Goal: Information Seeking & Learning: Learn about a topic

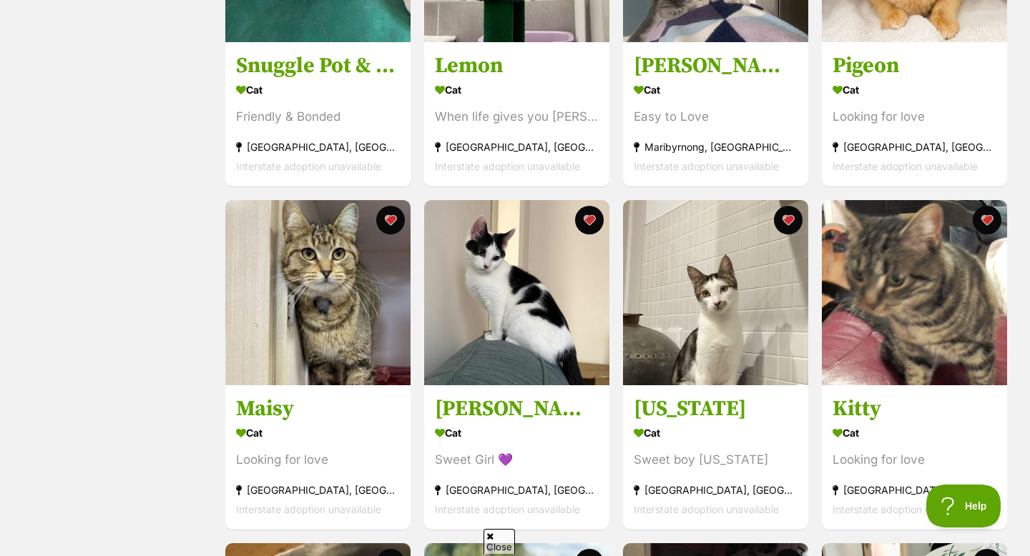
scroll to position [769, 0]
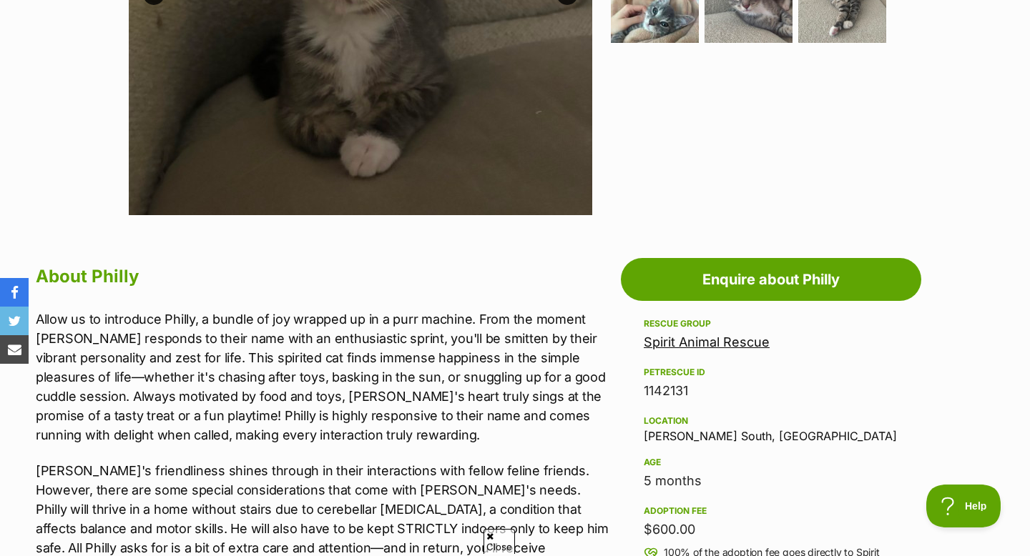
scroll to position [344, 0]
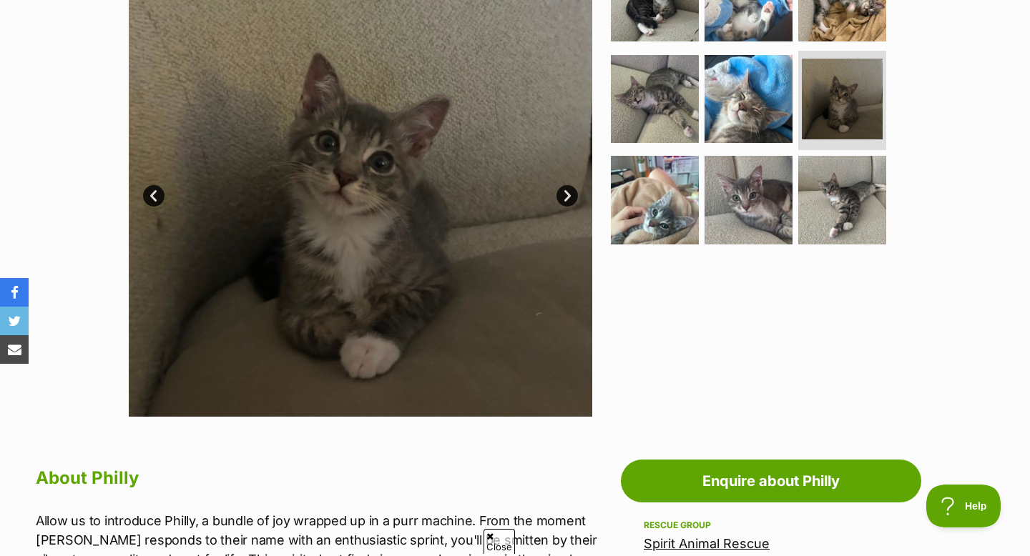
click at [569, 200] on link "Next" at bounding box center [566, 195] width 21 height 21
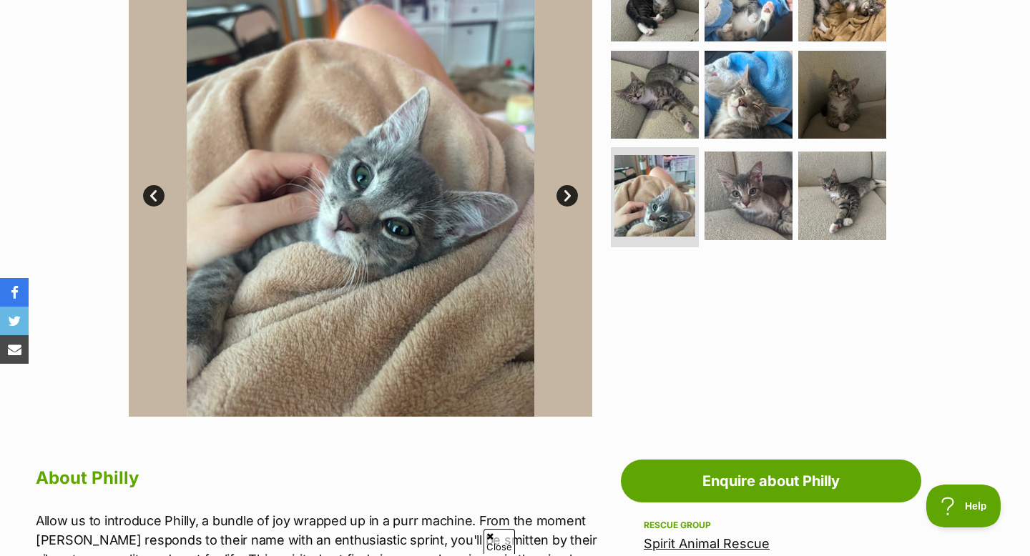
click at [569, 200] on link "Next" at bounding box center [566, 195] width 21 height 21
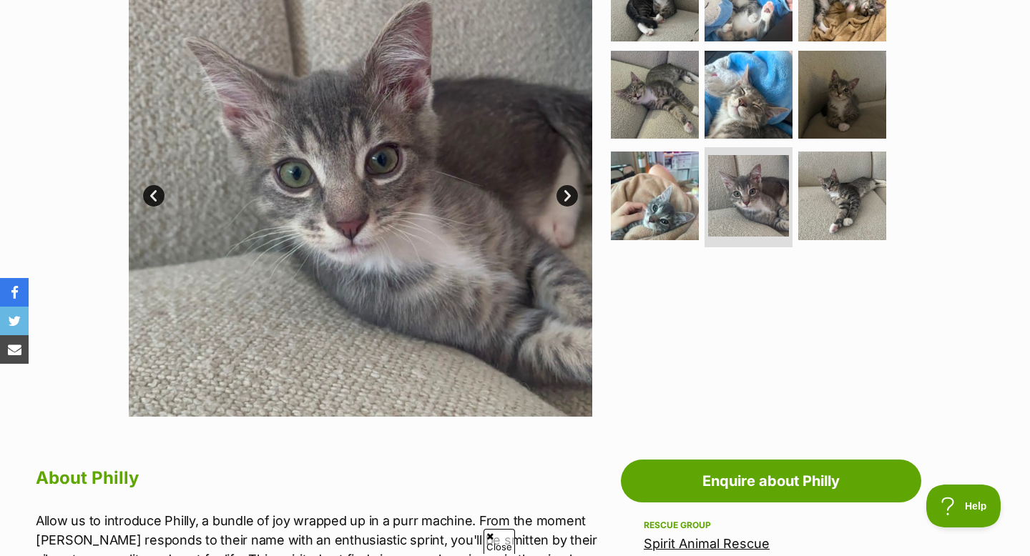
click at [569, 200] on link "Next" at bounding box center [566, 195] width 21 height 21
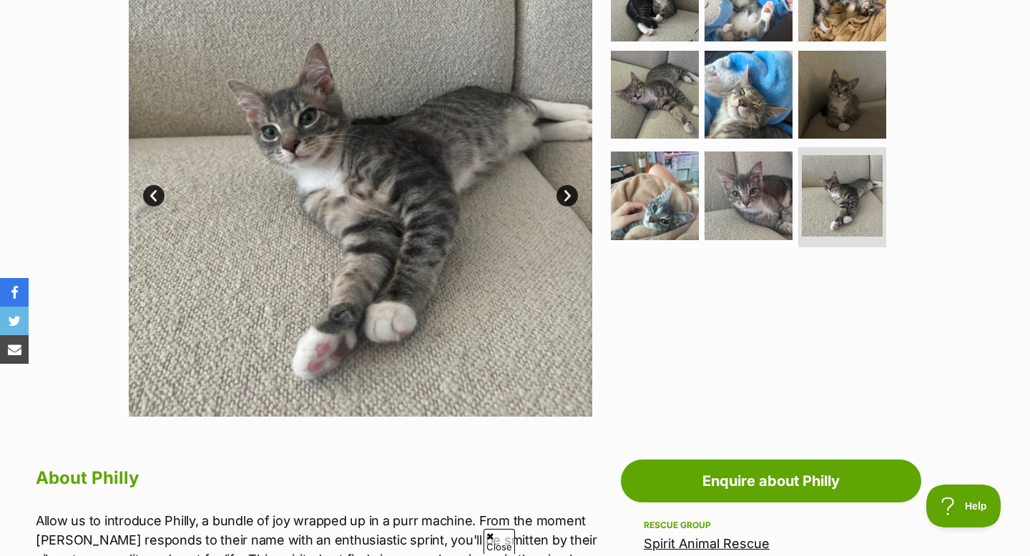
click at [569, 200] on link "Next" at bounding box center [566, 195] width 21 height 21
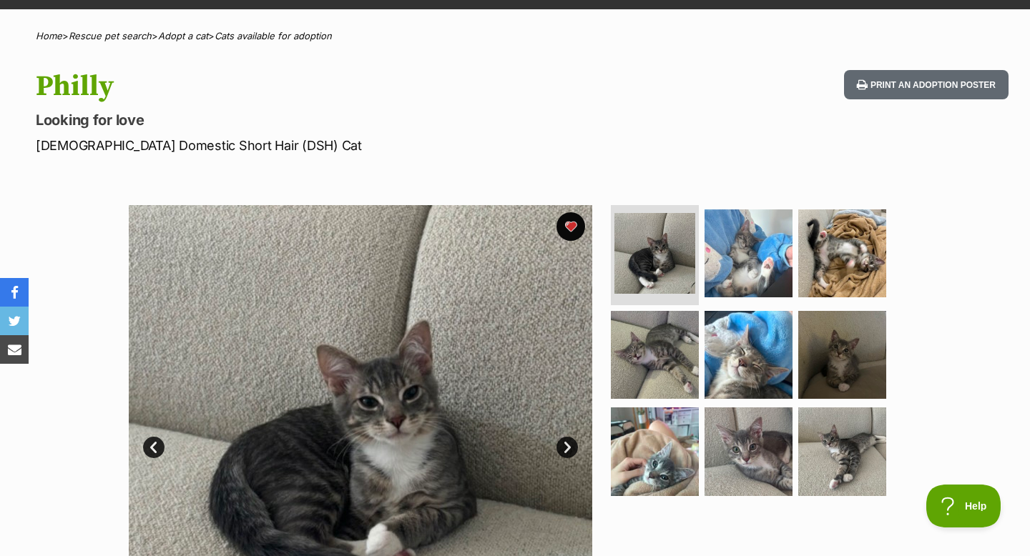
scroll to position [0, 0]
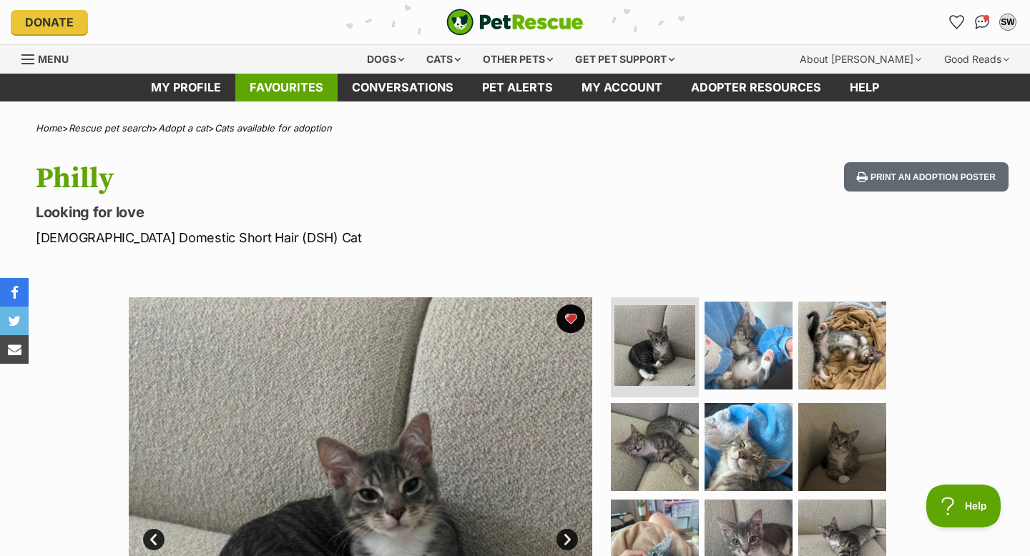
click at [294, 99] on link "Favourites" at bounding box center [286, 88] width 102 height 28
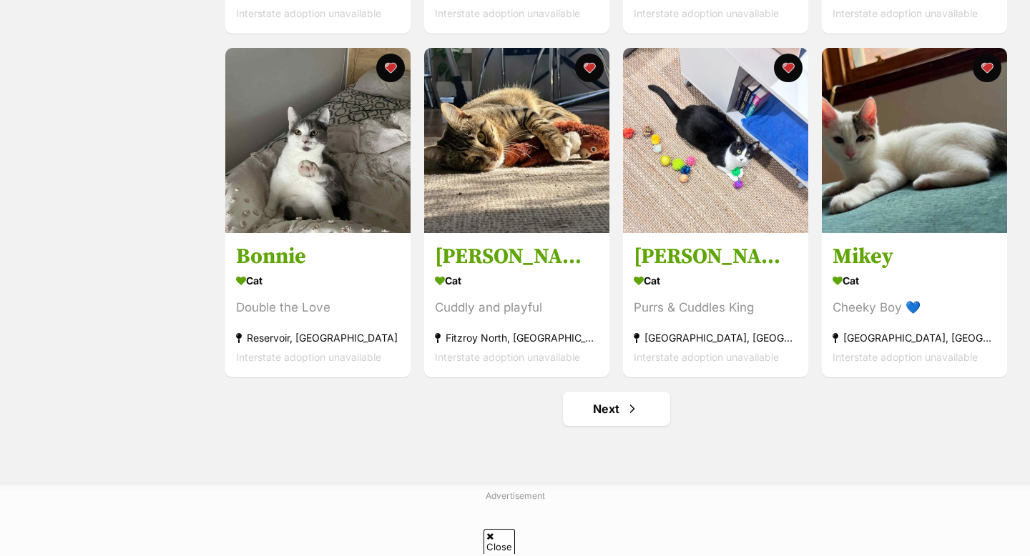
scroll to position [1620, 0]
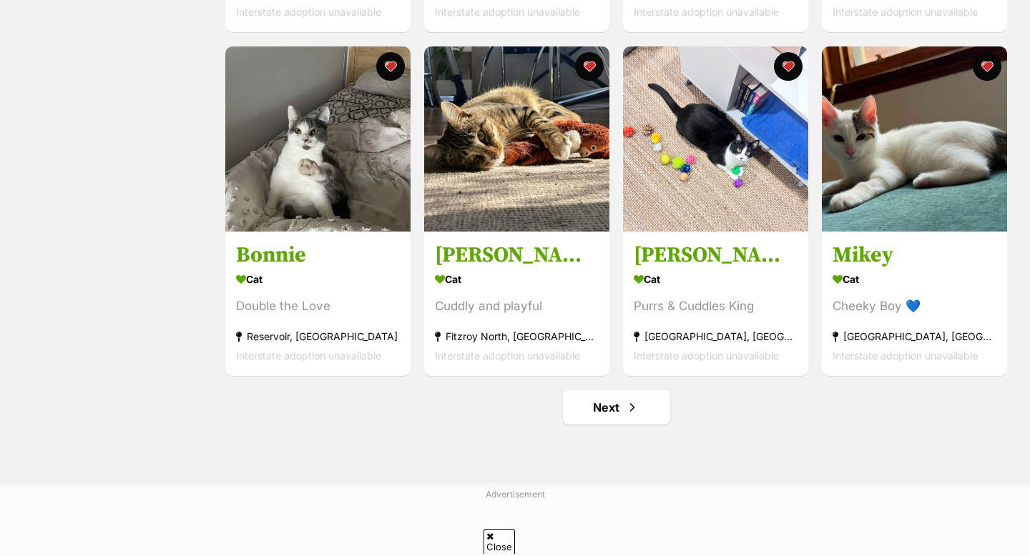
click at [561, 416] on ul "Next" at bounding box center [616, 407] width 784 height 34
click at [616, 409] on link "Next" at bounding box center [616, 407] width 107 height 34
click at [634, 412] on span "Next page" at bounding box center [632, 407] width 14 height 17
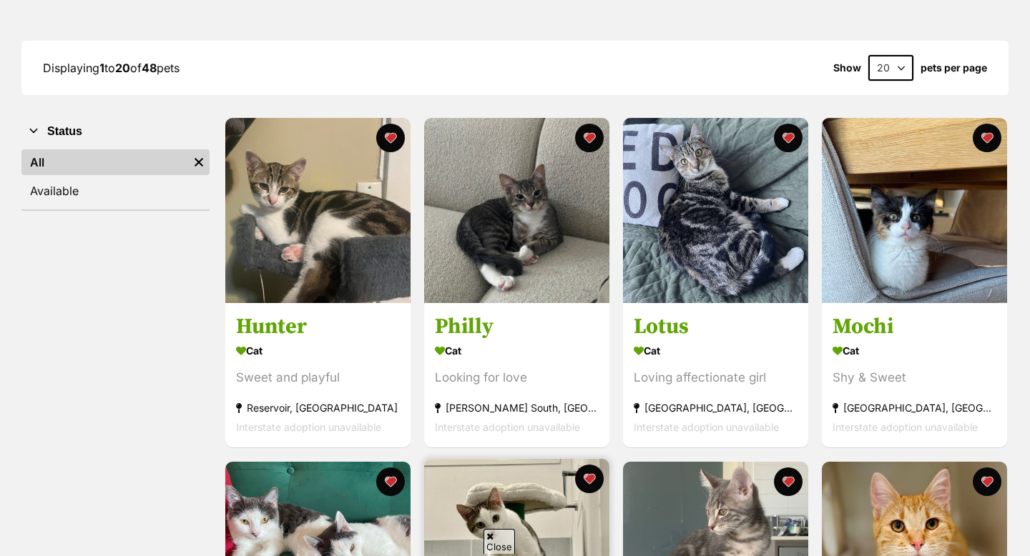
scroll to position [0, 0]
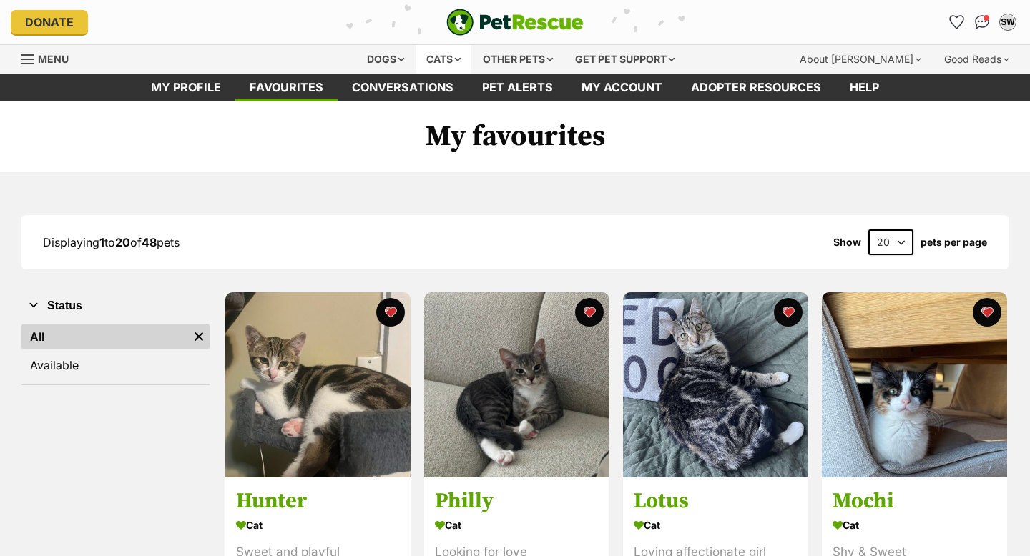
click at [430, 51] on div "Cats" at bounding box center [443, 59] width 54 height 29
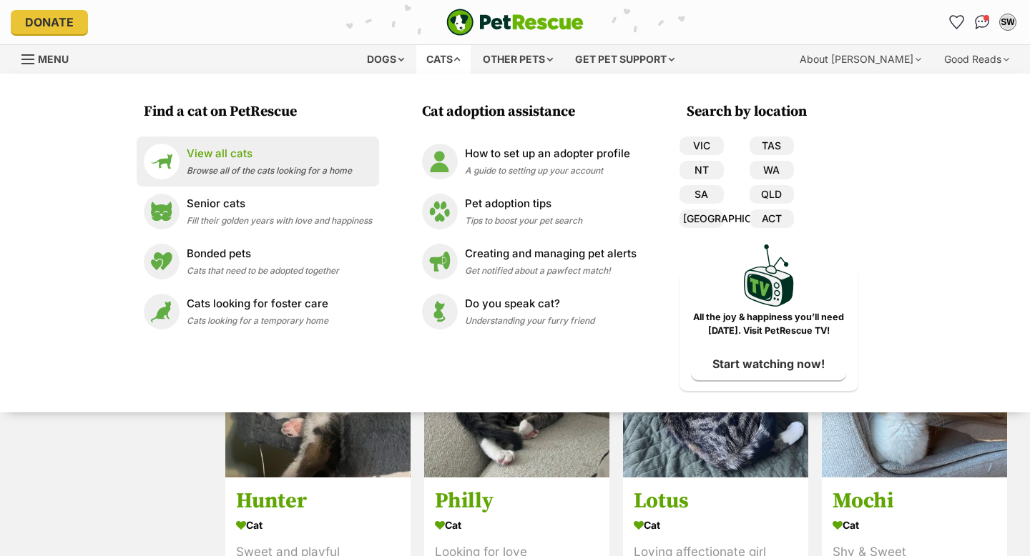
click at [317, 170] on span "Browse all of the cats looking for a home" at bounding box center [269, 170] width 165 height 11
click at [237, 170] on span "Browse all of the cats looking for a home" at bounding box center [269, 170] width 165 height 11
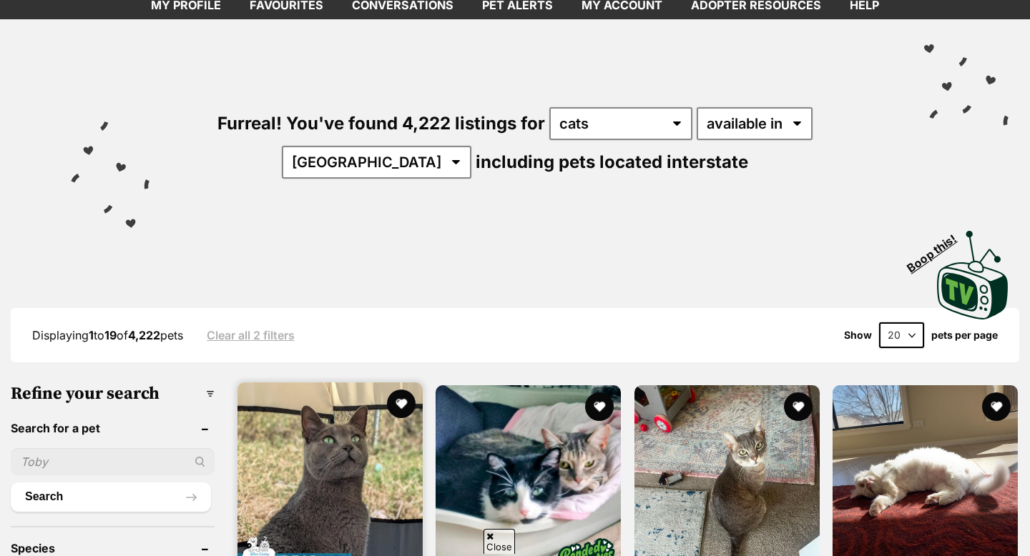
scroll to position [84, 0]
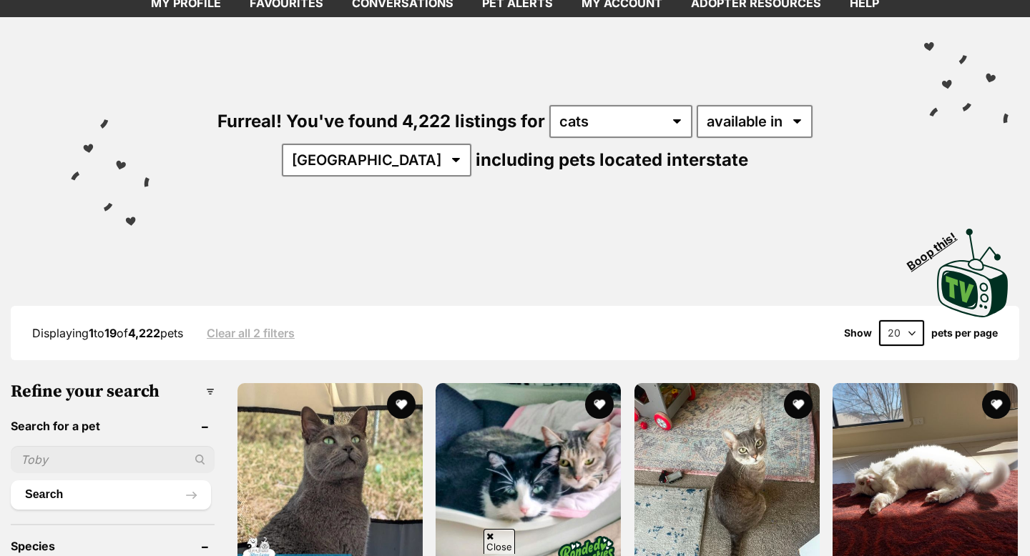
click at [824, 99] on div "Furreal! You've found 4,222 listings for any type of pet cats dogs other pets a…" at bounding box center [514, 116] width 987 height 199
click at [471, 144] on select "Australia ACT NSW NT QLD SA TAS VIC WA" at bounding box center [376, 160] width 189 height 33
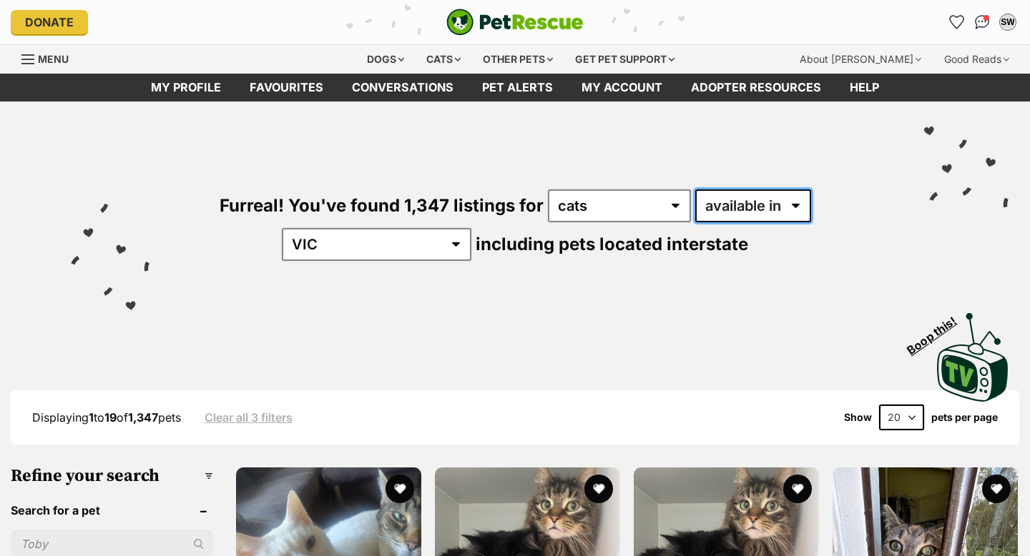
click at [695, 207] on select "available in located in" at bounding box center [753, 205] width 116 height 33
select select "disabled"
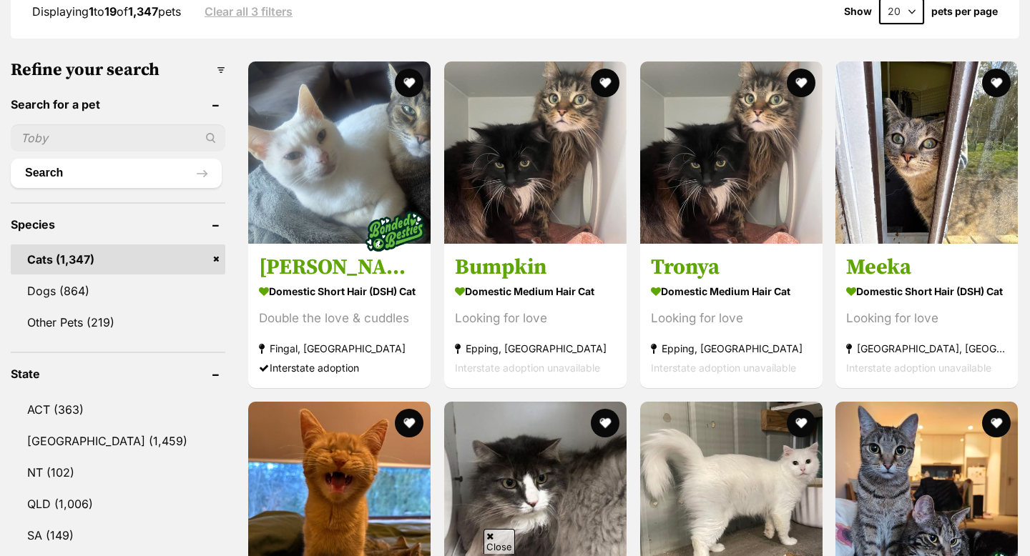
scroll to position [426, 0]
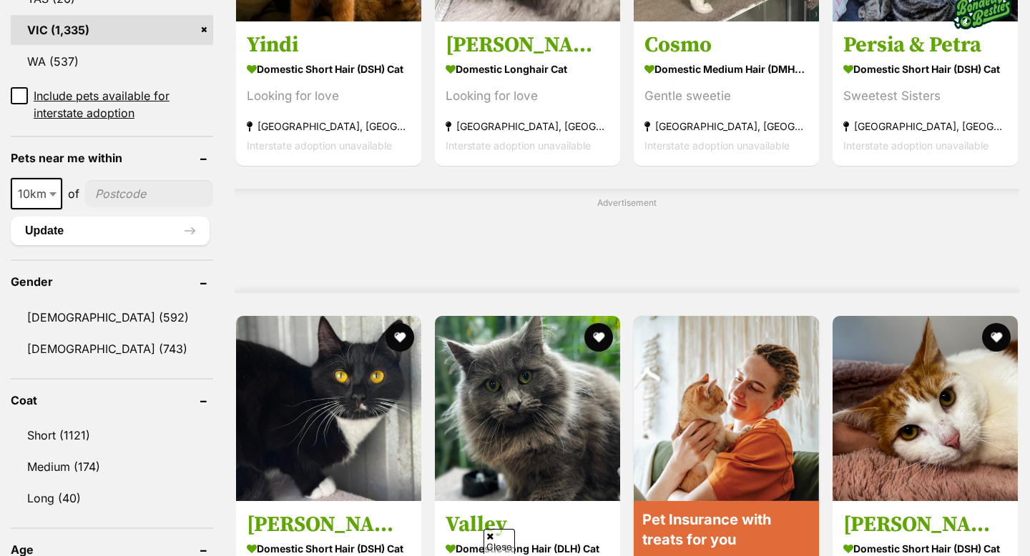
scroll to position [980, 0]
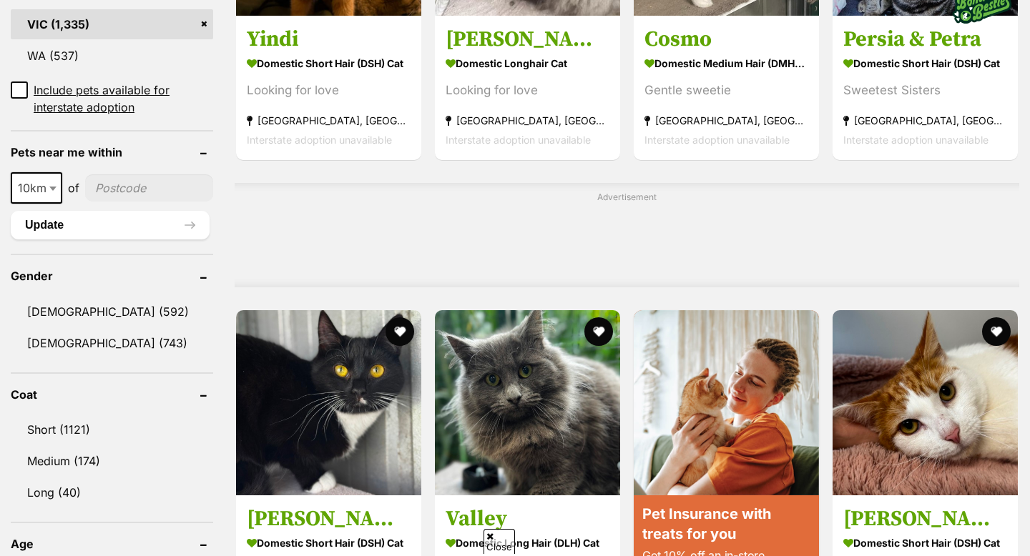
click at [115, 174] on input"] "postcode" at bounding box center [149, 187] width 128 height 27
type input"] "3101"
click at [50, 187] on b at bounding box center [52, 189] width 7 height 4
click at [141, 270] on header "Gender" at bounding box center [112, 276] width 202 height 13
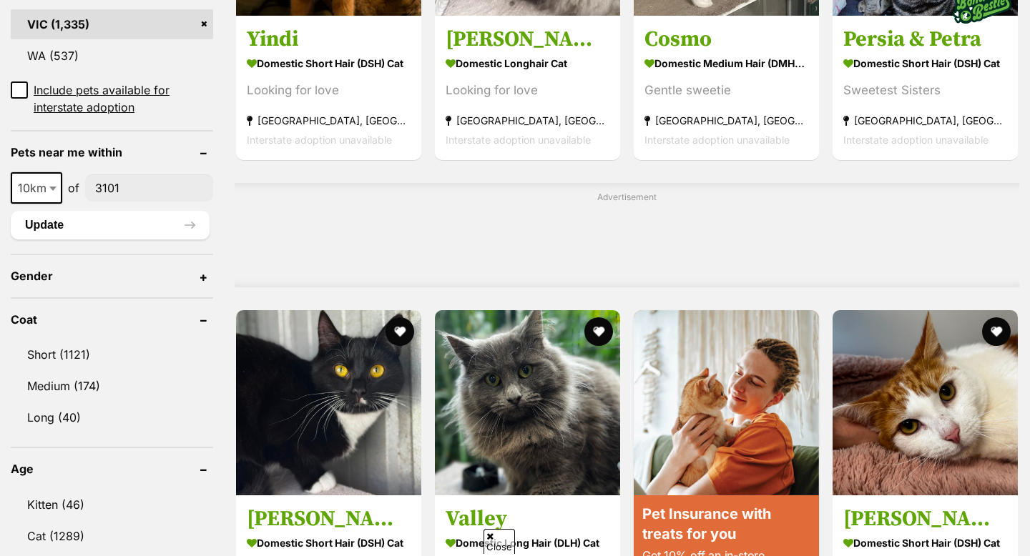
click at [117, 247] on form "Refine your search Search for a pet Search Species Cats (1,335) Dogs (666) Othe…" at bounding box center [112, 471] width 202 height 1971
click at [145, 270] on header "Gender" at bounding box center [112, 276] width 202 height 13
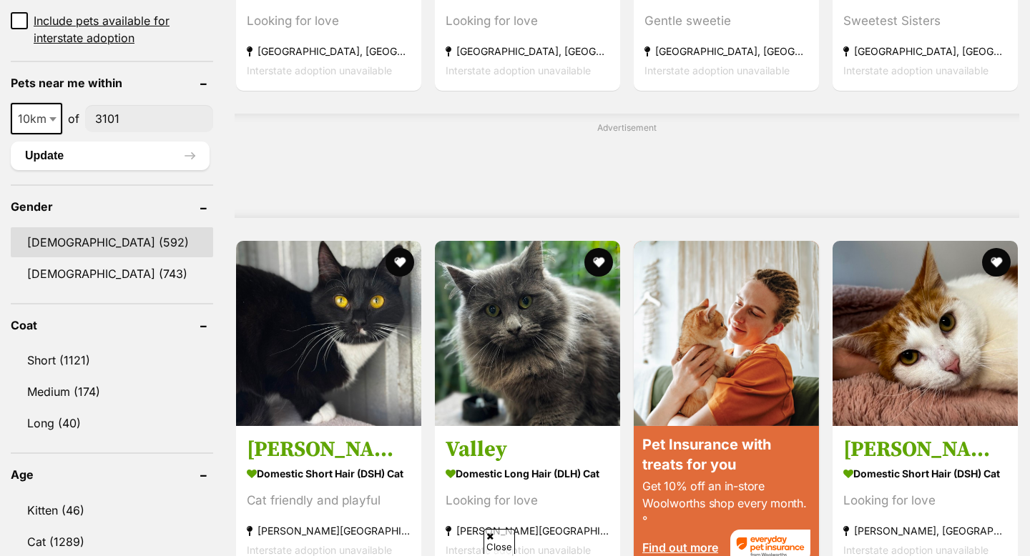
scroll to position [1048, 0]
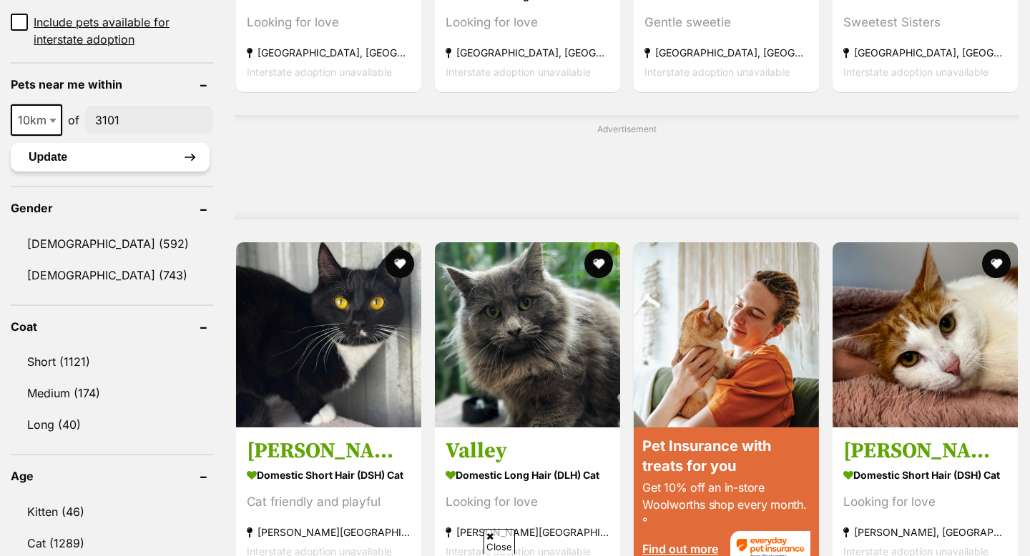
click at [141, 143] on button "Update" at bounding box center [110, 157] width 199 height 29
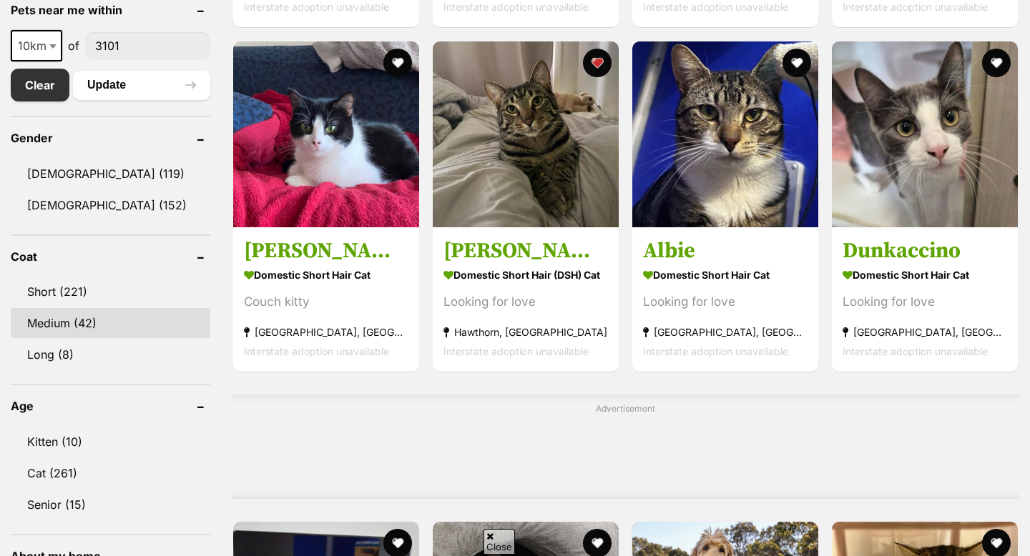
scroll to position [676, 0]
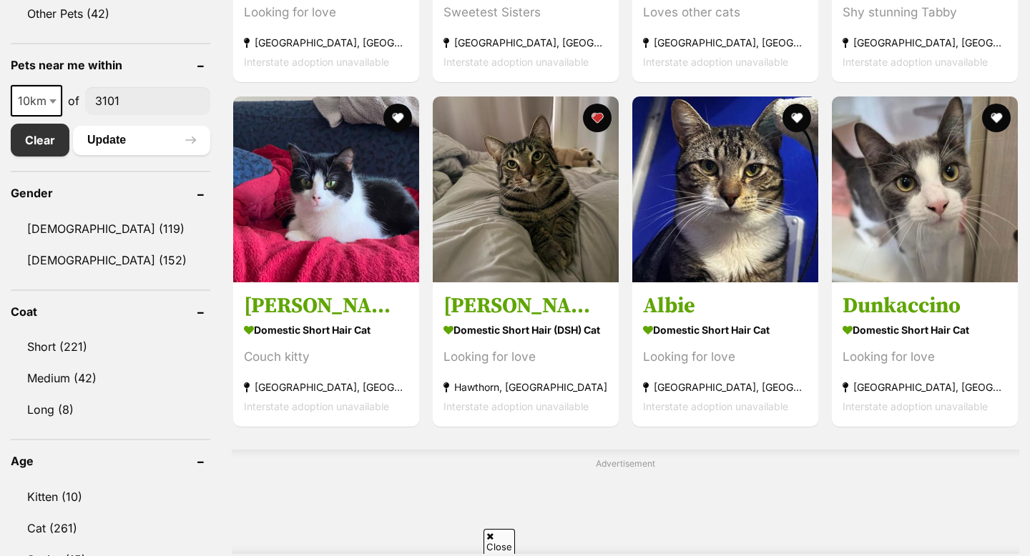
drag, startPoint x: 146, startPoint y: 107, endPoint x: 36, endPoint y: 102, distance: 110.3
click at [39, 104] on div "10km 25km 50km 100km 250km 10km of 3101" at bounding box center [111, 100] width 200 height 31
type input"] "3131"
click at [99, 139] on button "Update" at bounding box center [141, 140] width 137 height 29
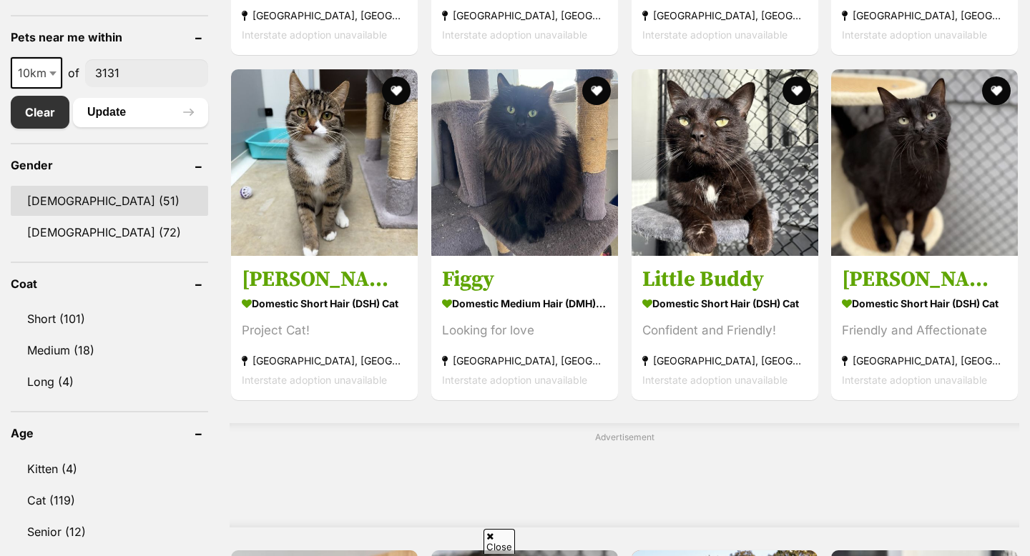
scroll to position [737, 0]
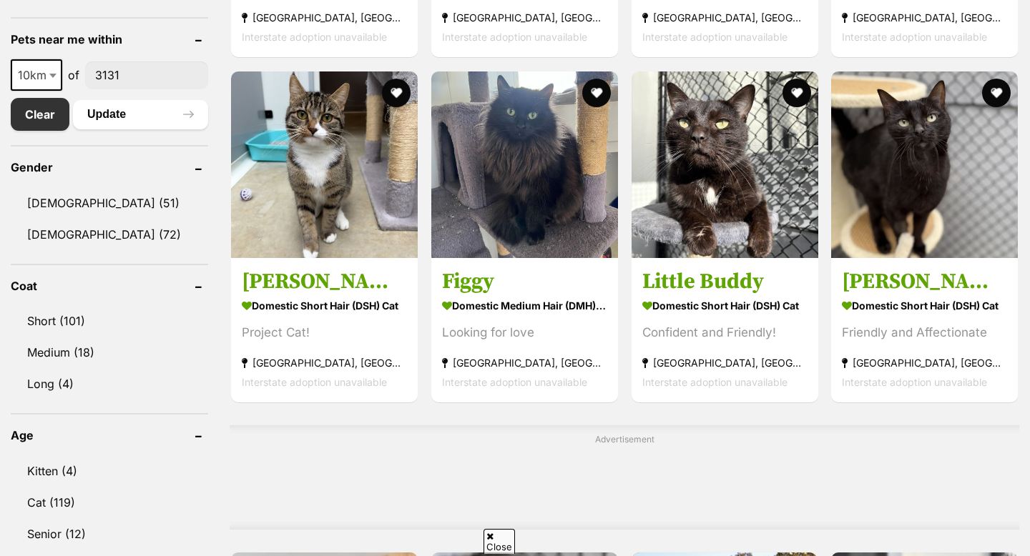
click at [44, 78] on span "10km" at bounding box center [36, 75] width 49 height 20
select select "25"
click at [134, 119] on button "Update" at bounding box center [140, 114] width 135 height 29
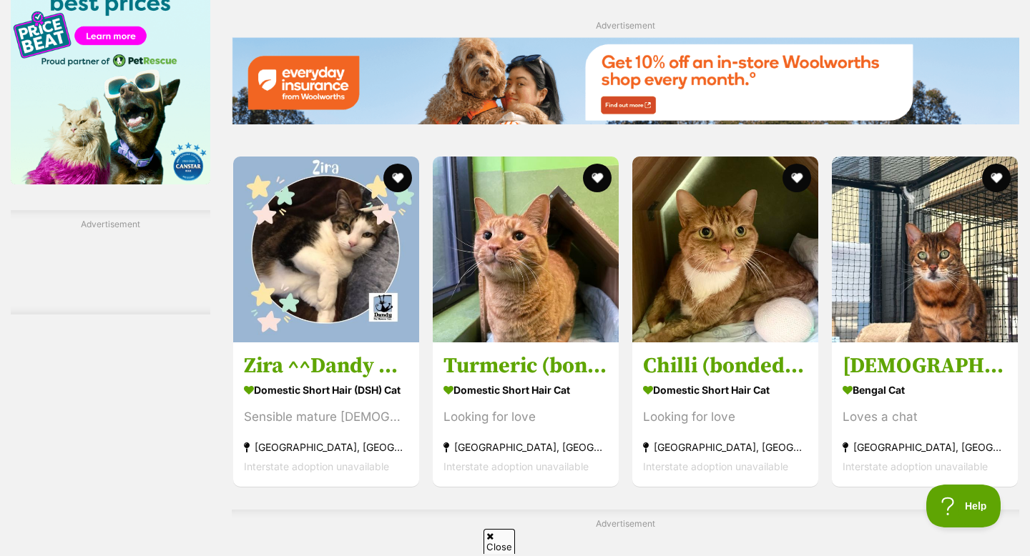
scroll to position [1970, 0]
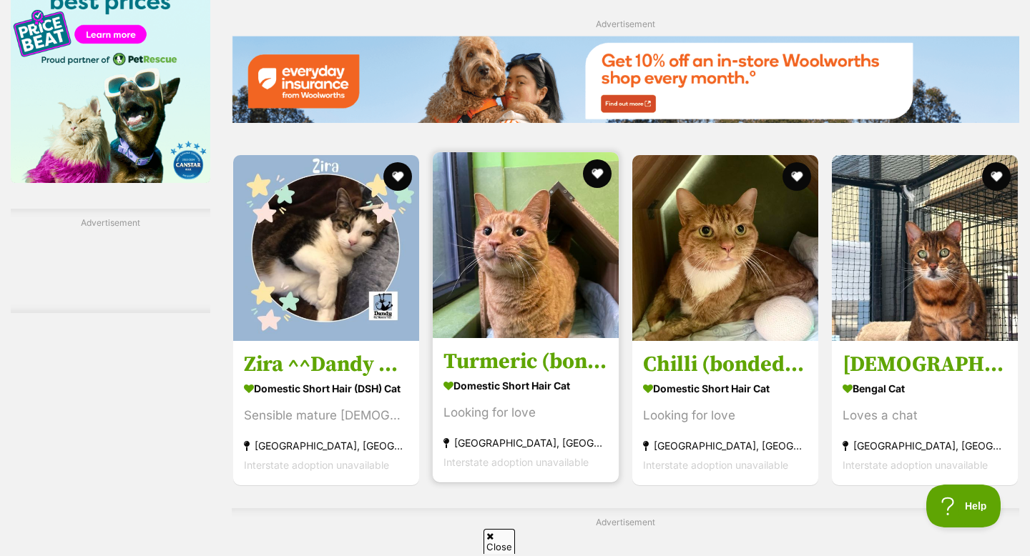
click at [476, 320] on img at bounding box center [526, 245] width 186 height 186
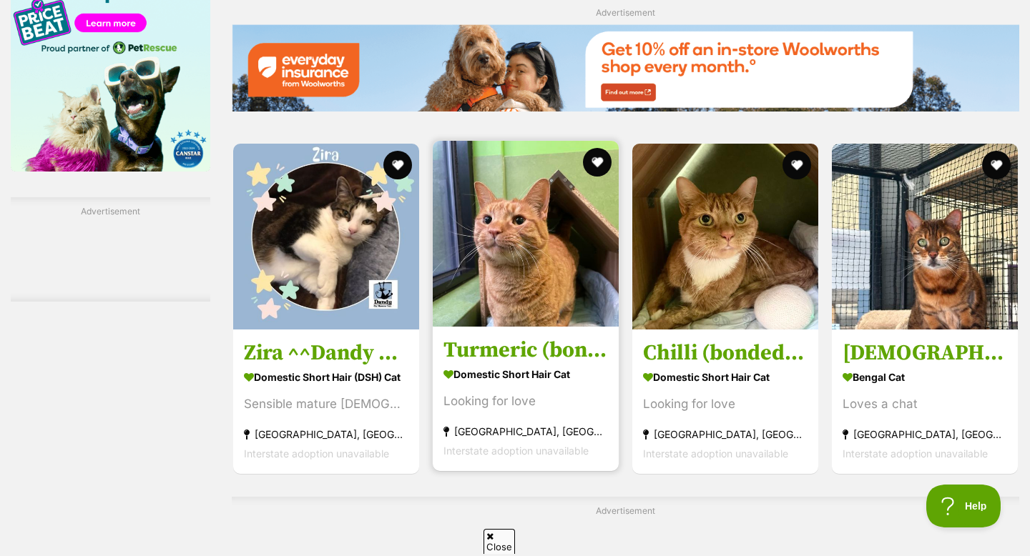
click at [478, 272] on img at bounding box center [526, 234] width 186 height 186
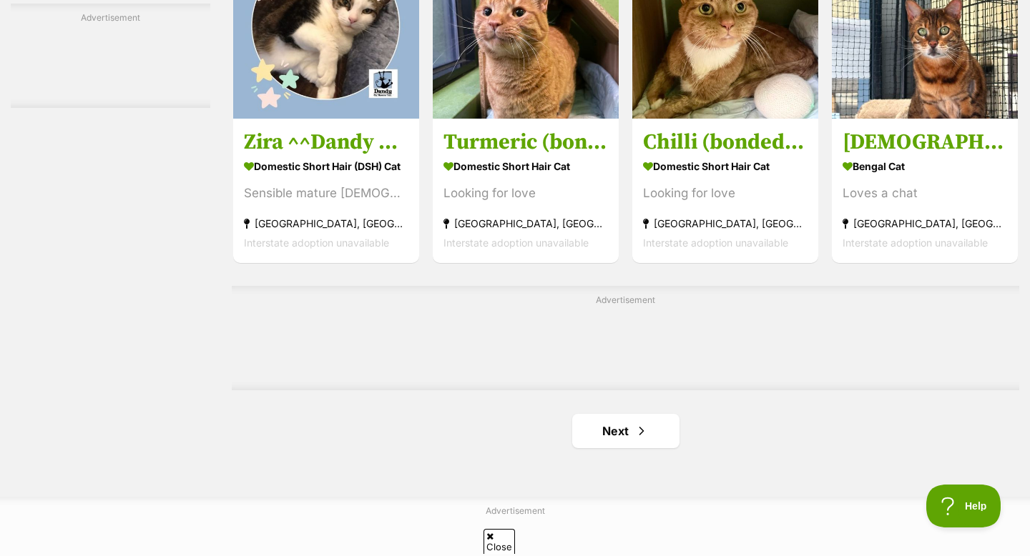
scroll to position [2127, 0]
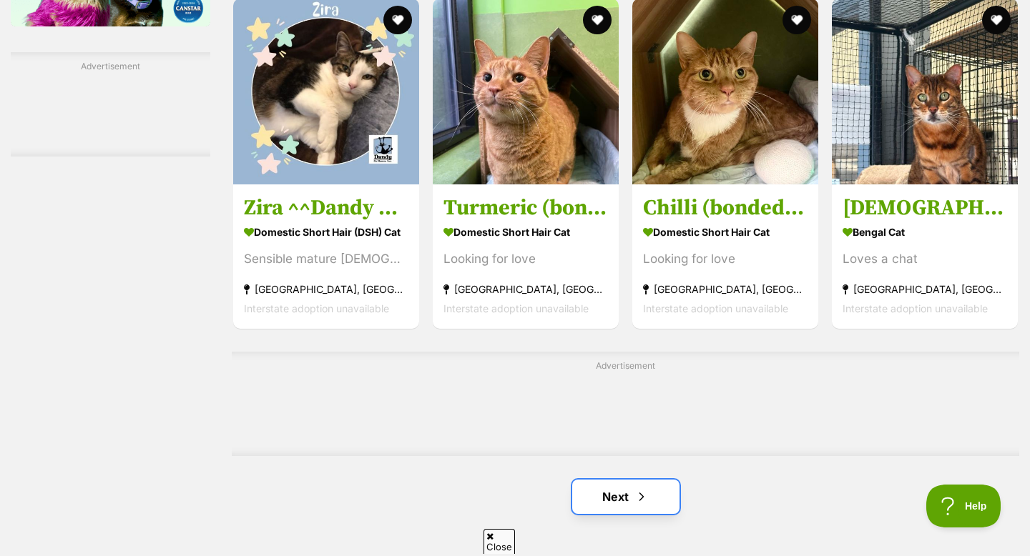
click at [604, 493] on link "Next" at bounding box center [625, 497] width 107 height 34
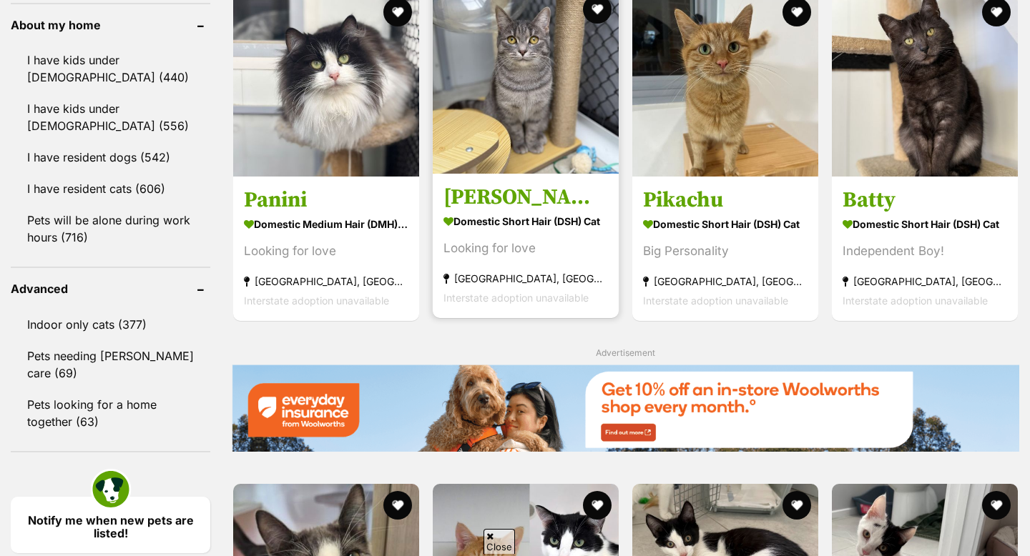
scroll to position [1301, 0]
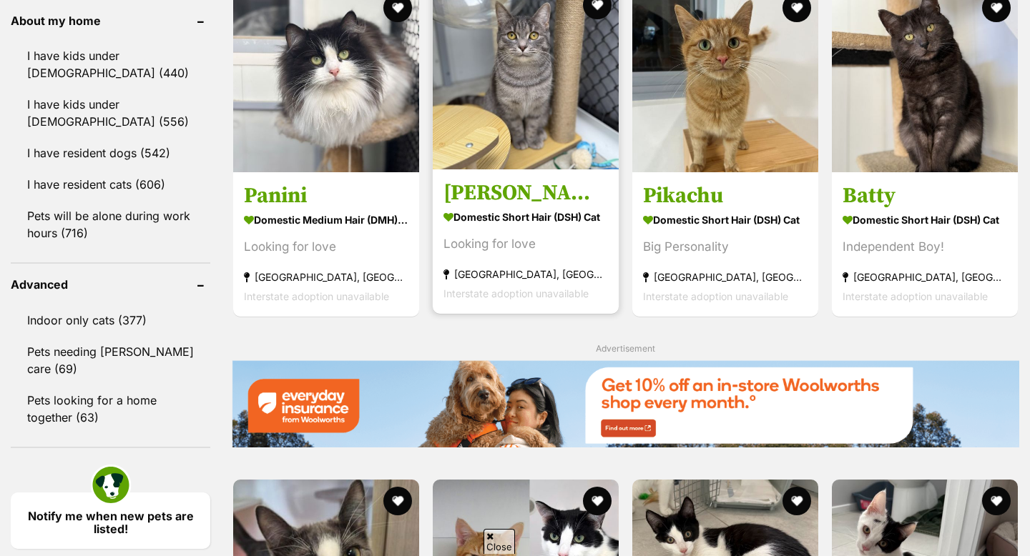
click at [504, 169] on img at bounding box center [526, 77] width 186 height 186
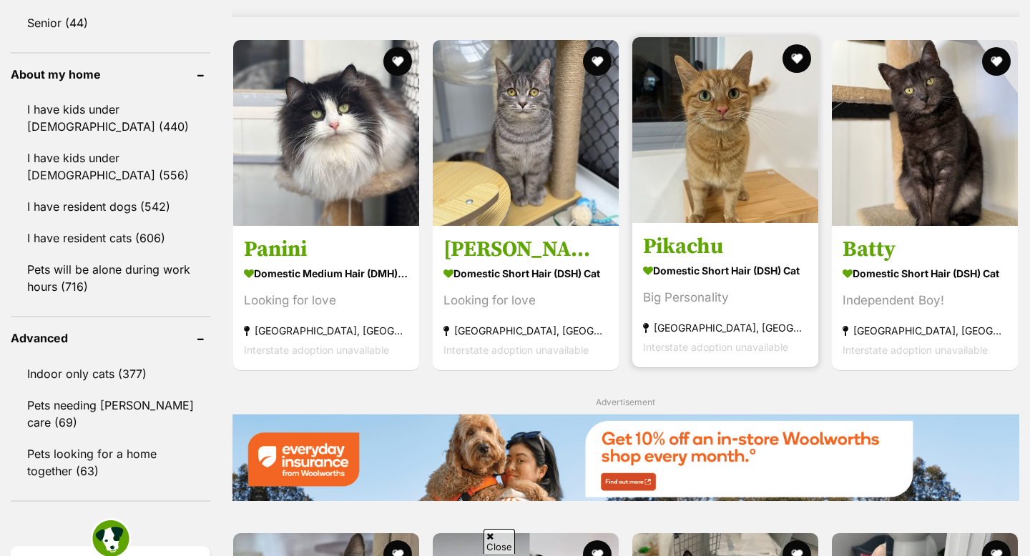
scroll to position [1301, 0]
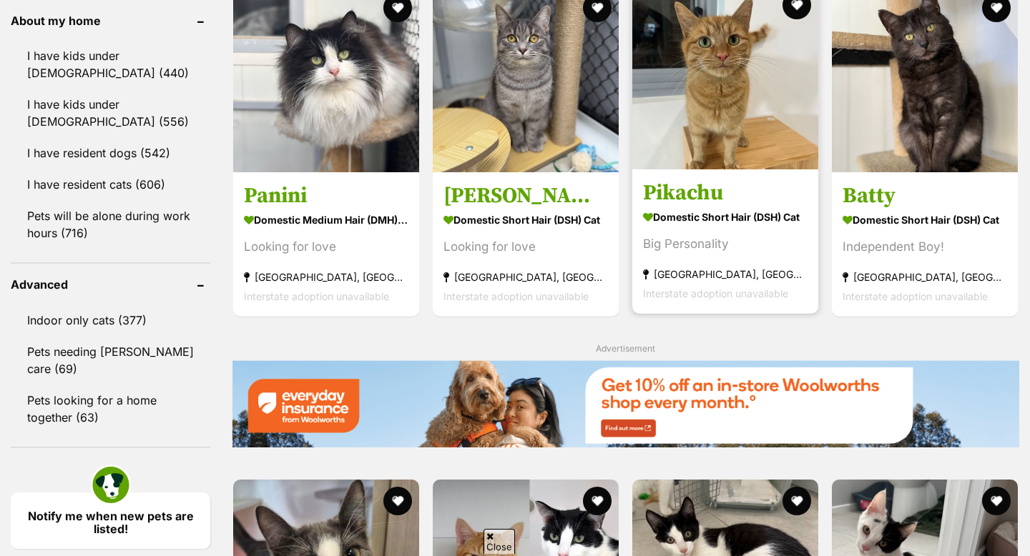
click at [752, 118] on img at bounding box center [725, 77] width 186 height 186
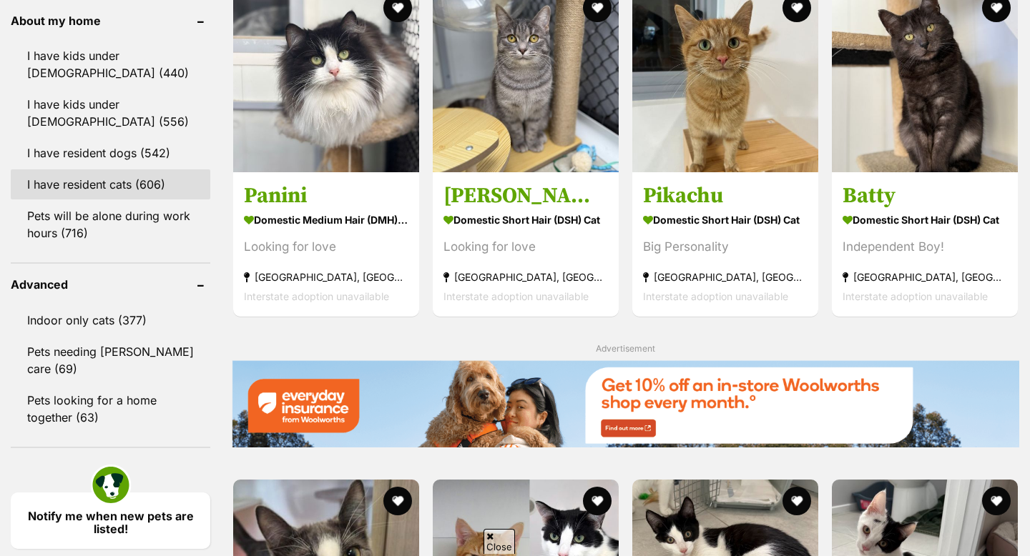
click at [166, 181] on link "I have resident cats (606)" at bounding box center [111, 184] width 200 height 30
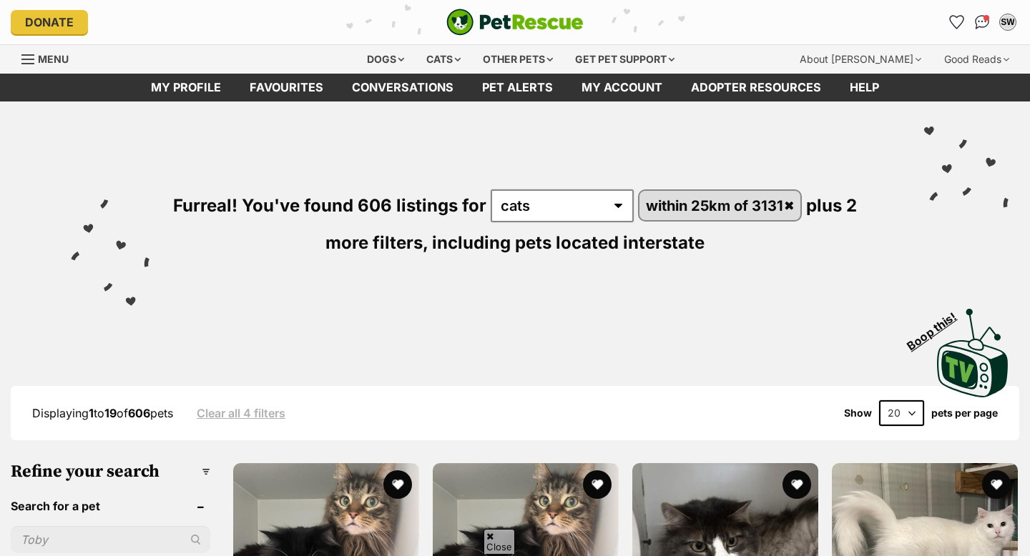
scroll to position [1350, 0]
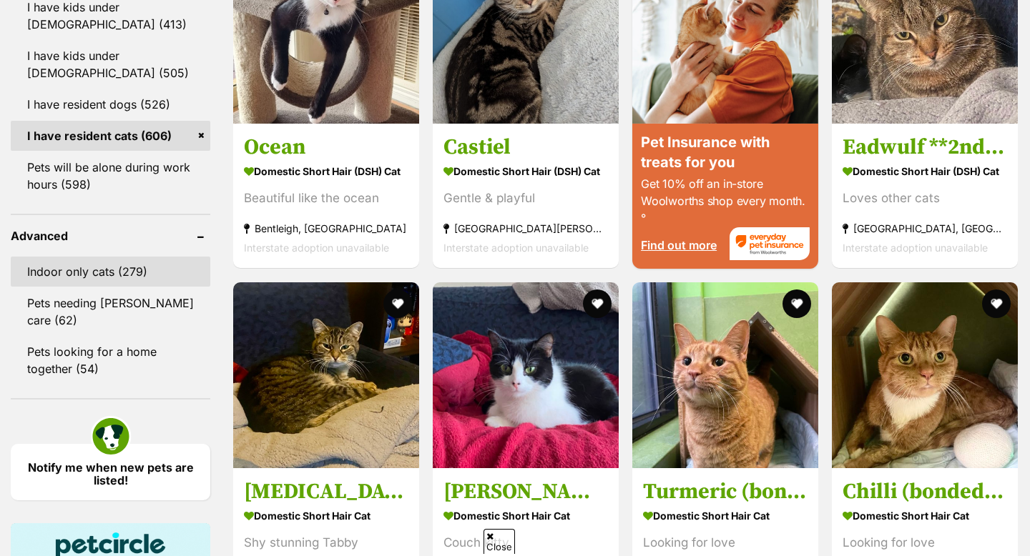
click at [143, 283] on link "Indoor only cats (279)" at bounding box center [111, 272] width 200 height 30
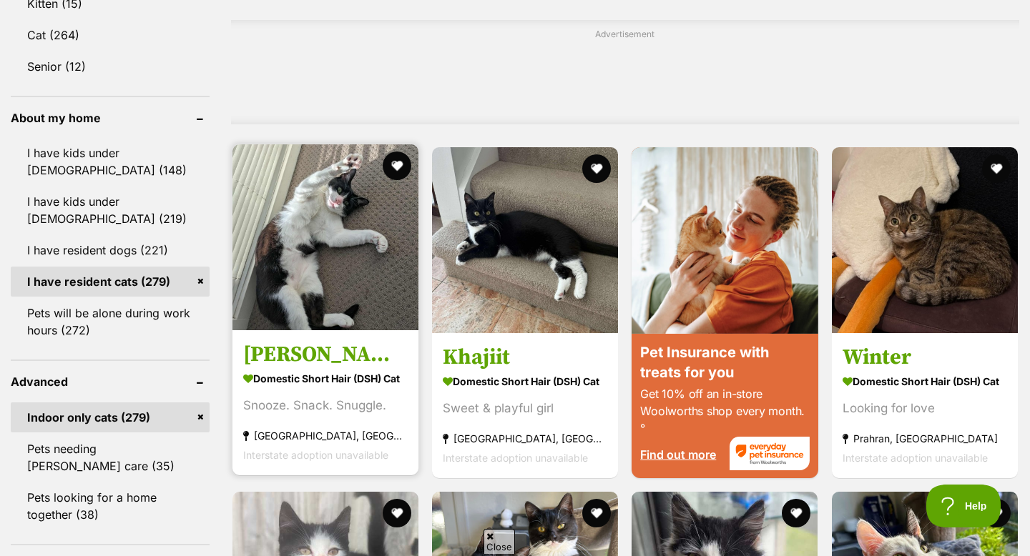
click at [320, 314] on img at bounding box center [325, 237] width 186 height 186
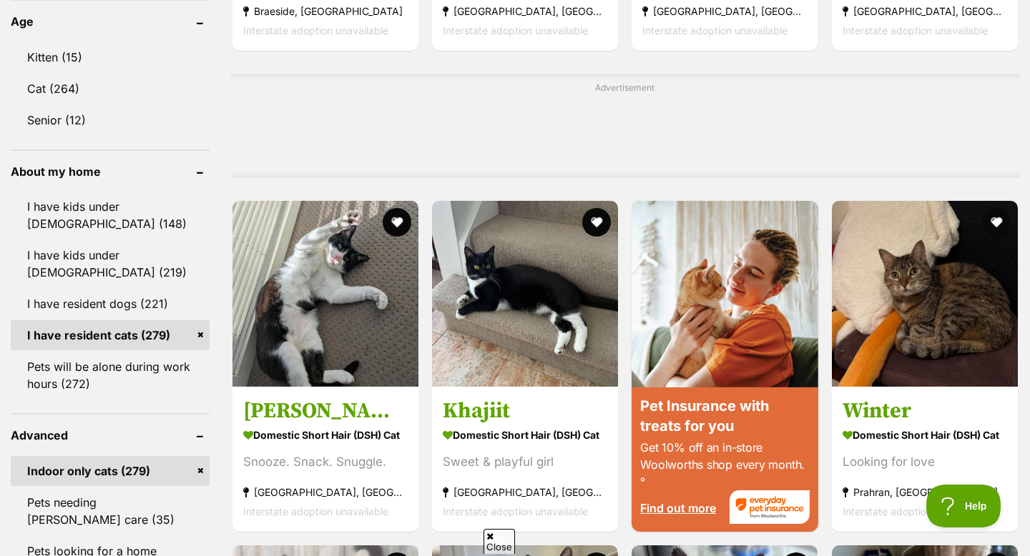
scroll to position [1080, 0]
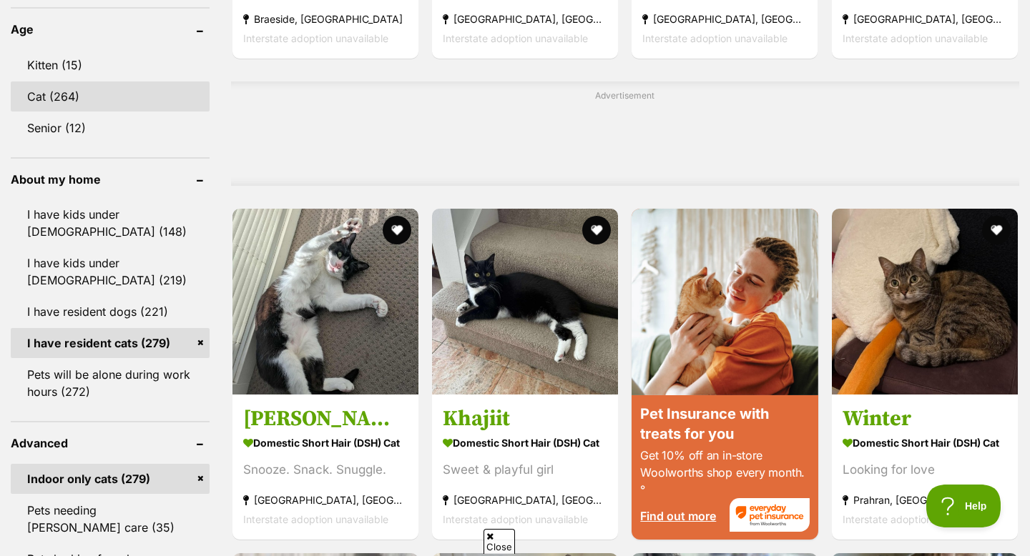
click at [85, 102] on link "Cat (264)" at bounding box center [110, 97] width 199 height 30
click at [92, 96] on link "Cat (264)" at bounding box center [110, 97] width 199 height 30
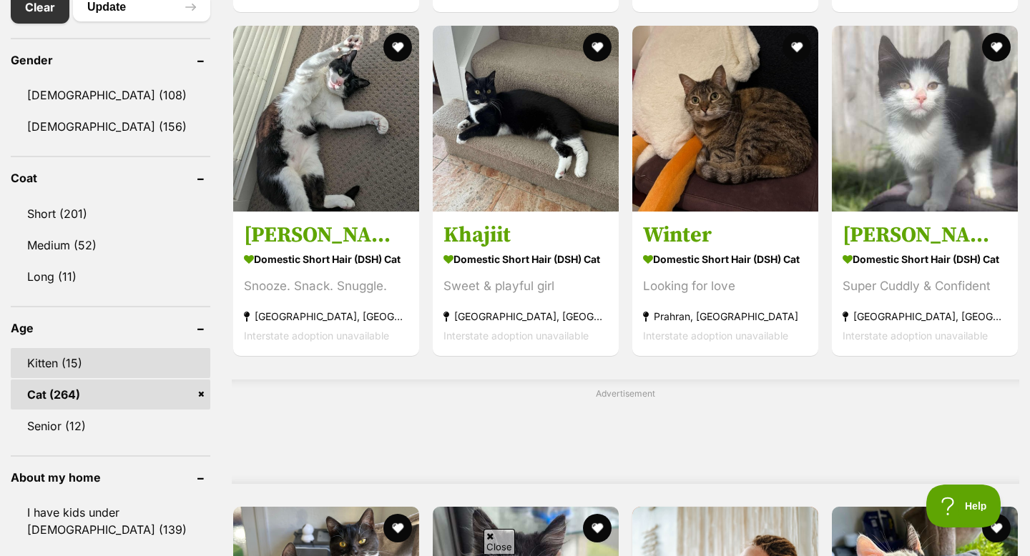
click at [143, 358] on link "Kitten (15)" at bounding box center [111, 363] width 200 height 30
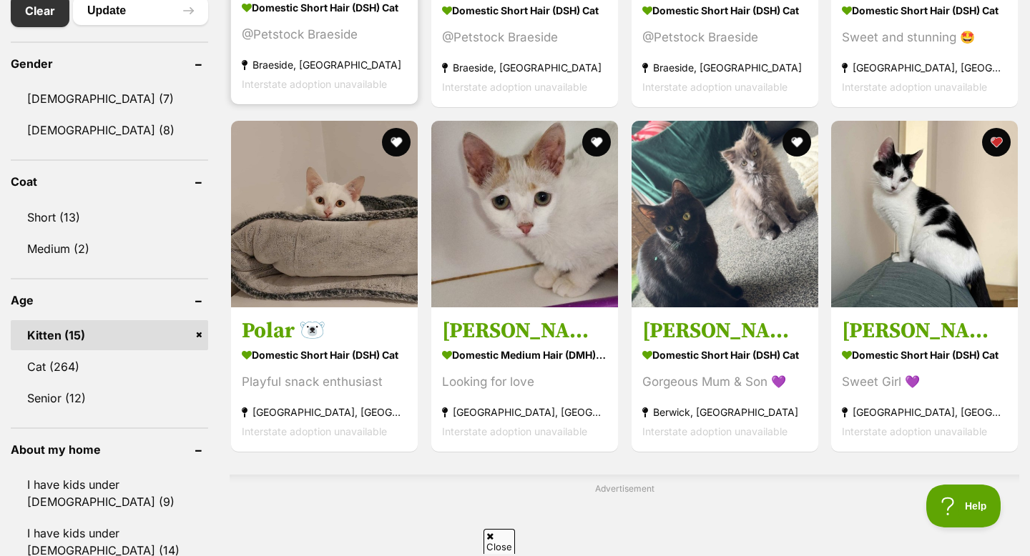
scroll to position [807, 0]
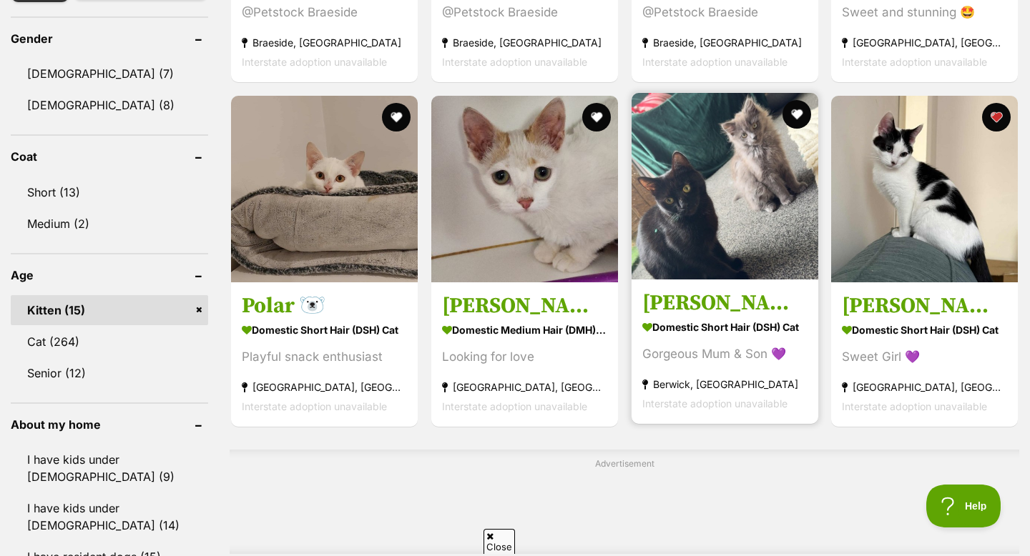
click at [705, 208] on img at bounding box center [724, 186] width 187 height 187
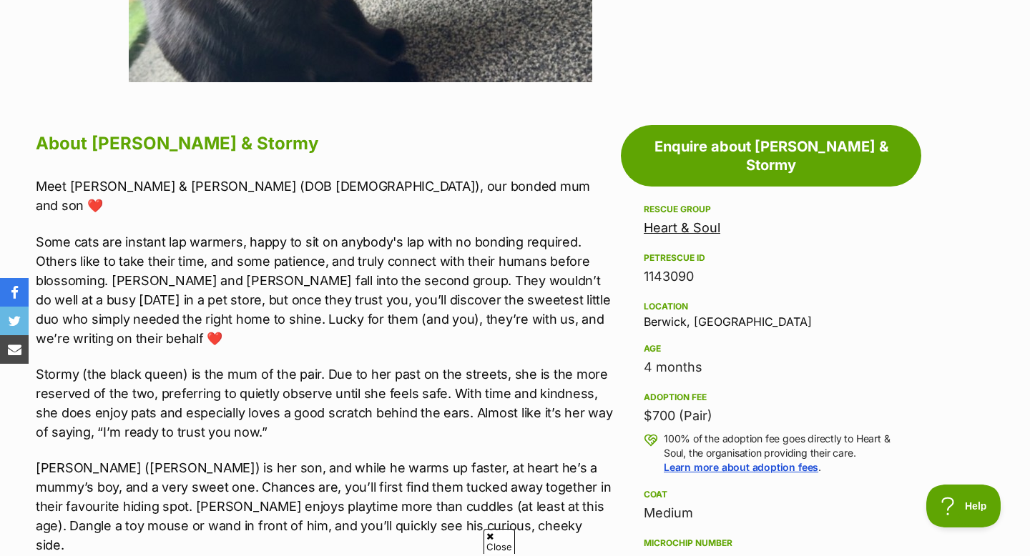
scroll to position [687, 0]
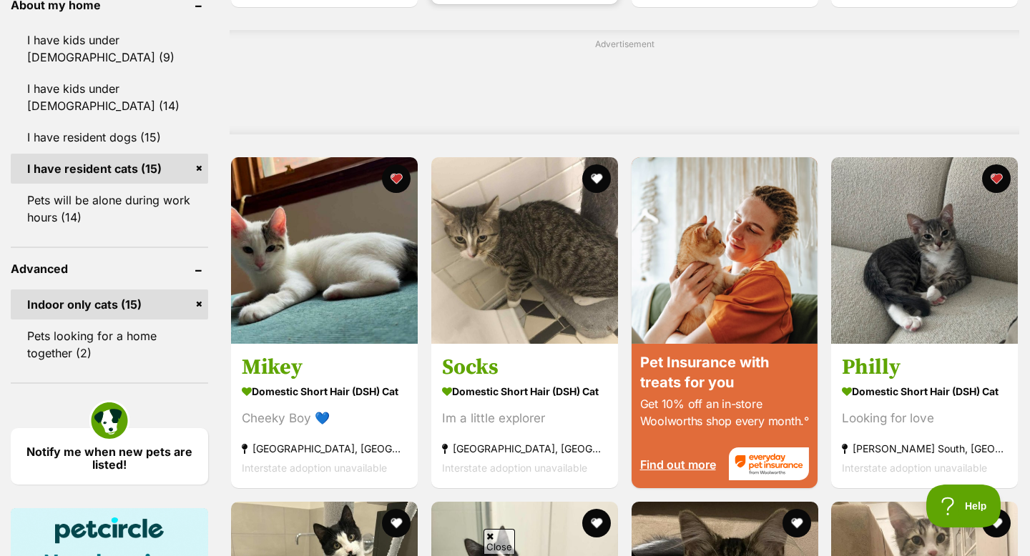
scroll to position [1228, 0]
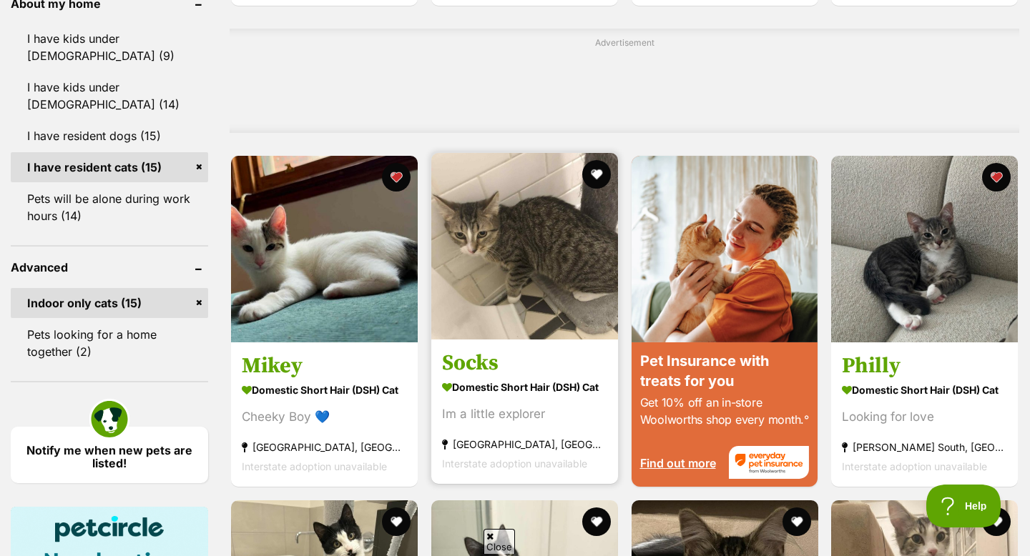
click at [541, 267] on img at bounding box center [524, 246] width 187 height 187
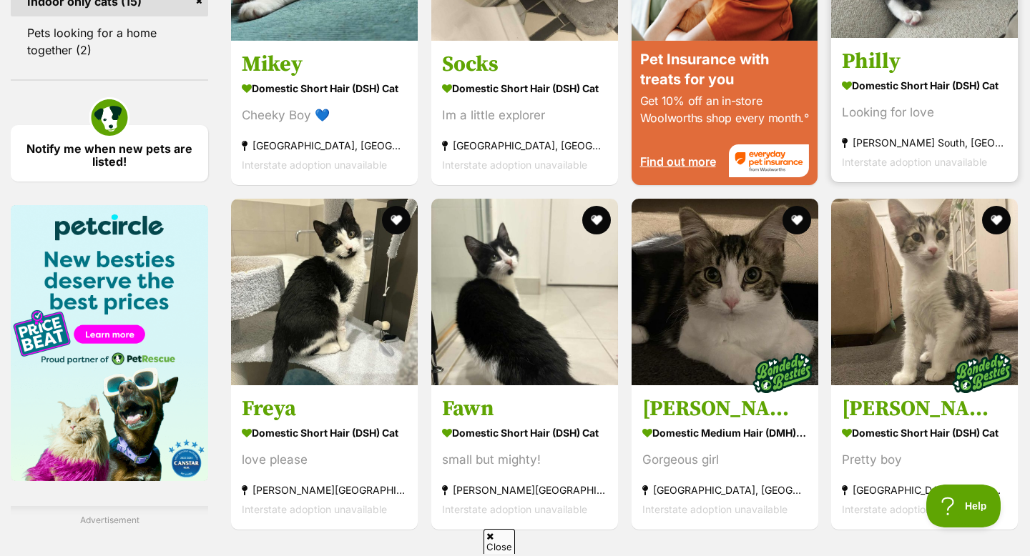
scroll to position [1531, 0]
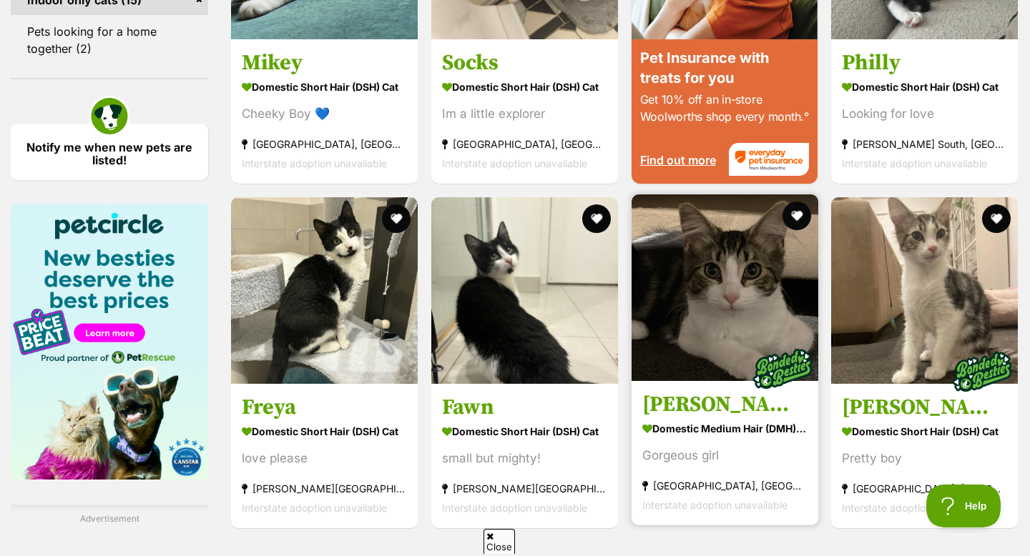
click at [719, 307] on img at bounding box center [724, 287] width 187 height 187
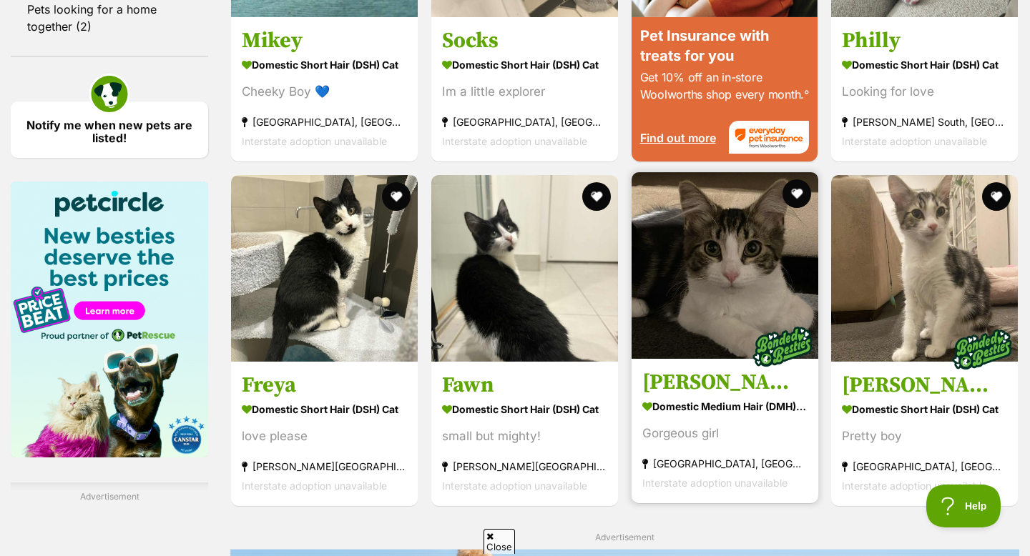
scroll to position [1579, 0]
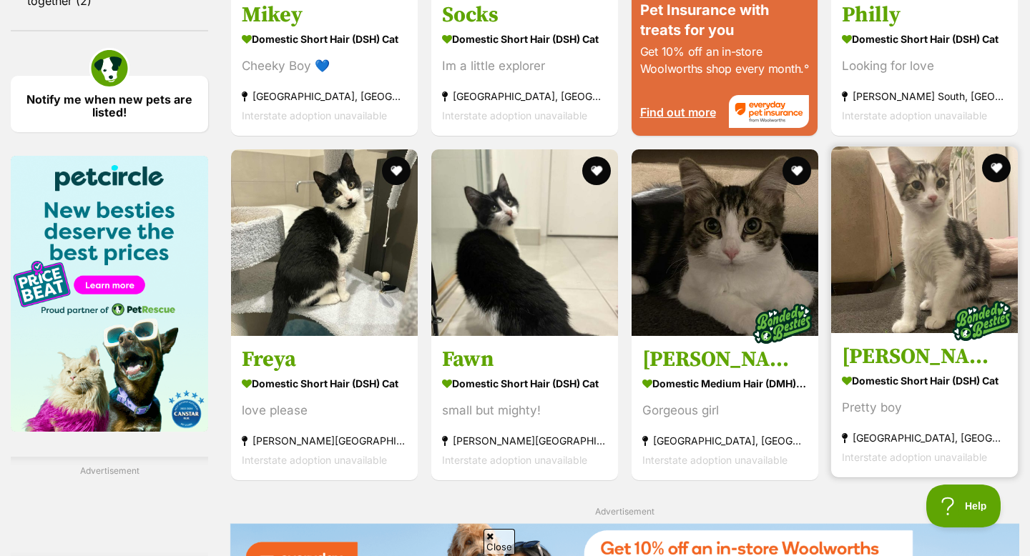
click at [875, 250] on img at bounding box center [924, 240] width 187 height 187
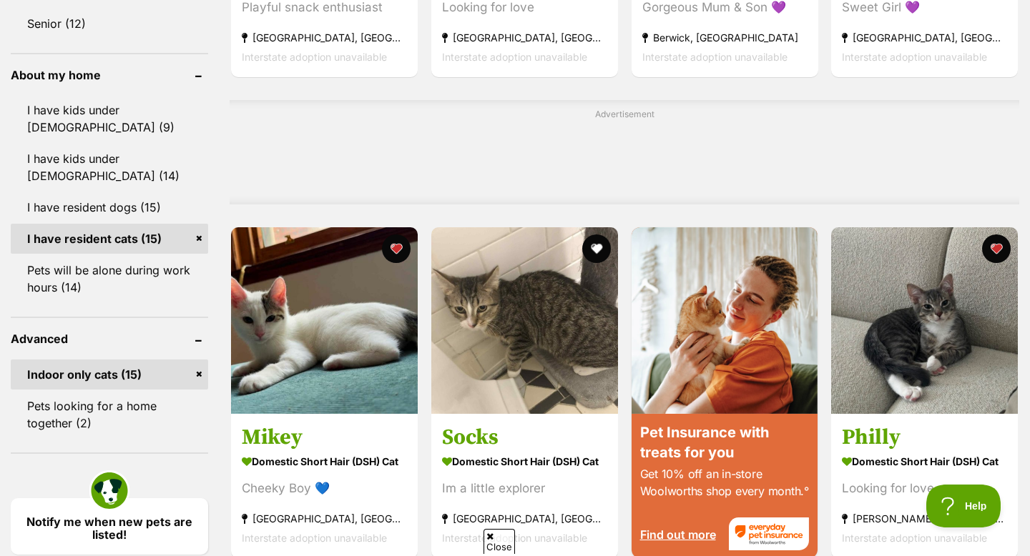
scroll to position [1083, 0]
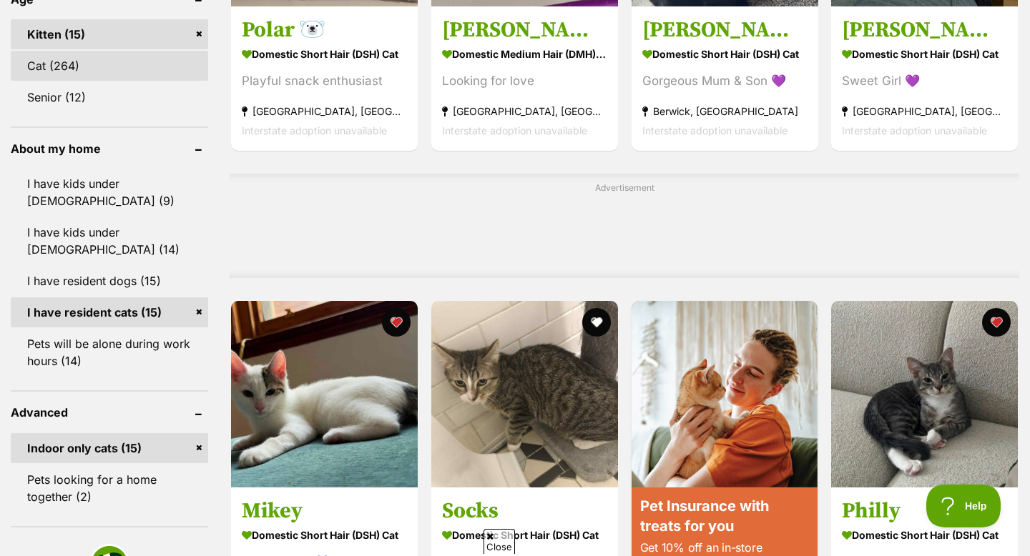
click at [89, 72] on link "Cat (264)" at bounding box center [109, 66] width 197 height 30
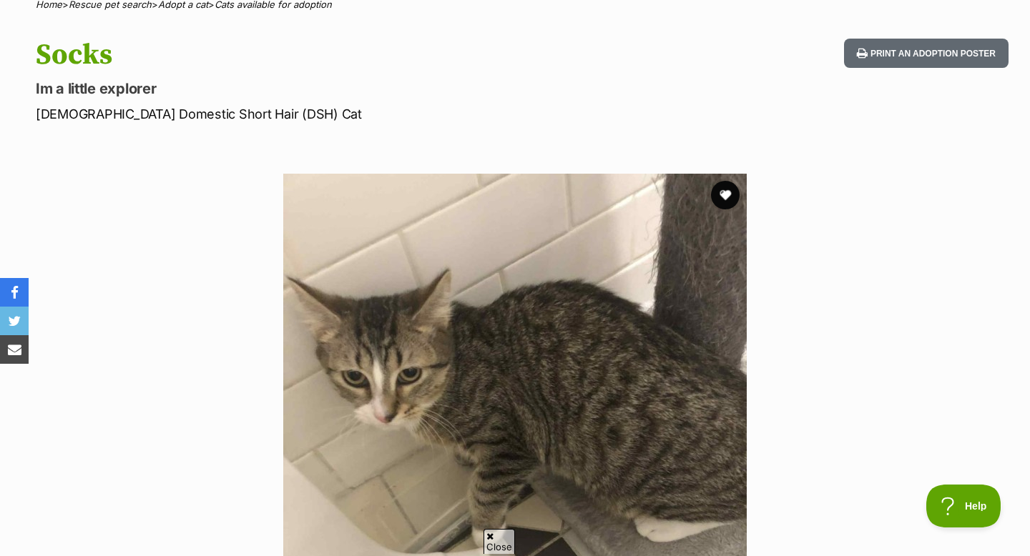
scroll to position [121, 0]
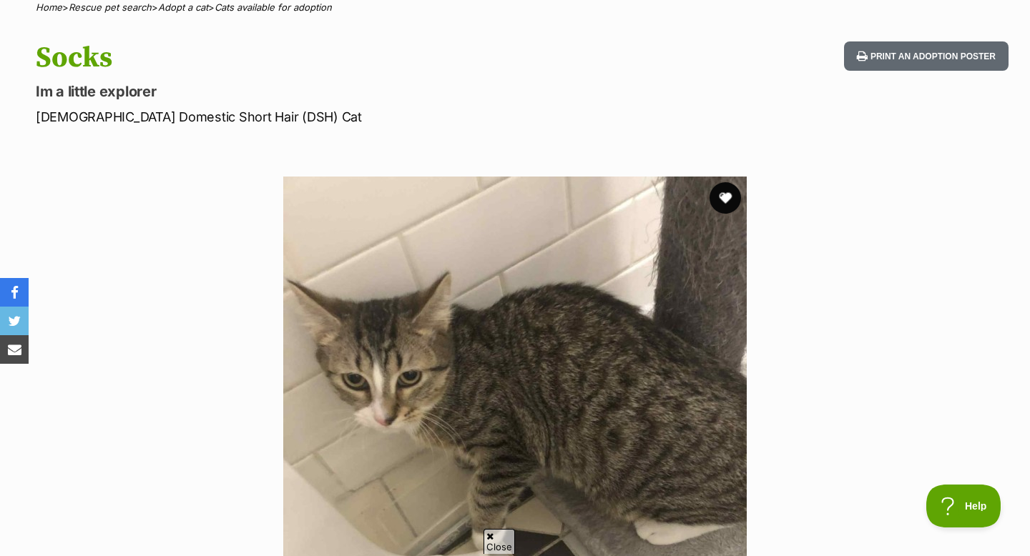
click at [730, 197] on button "favourite" at bounding box center [724, 197] width 31 height 31
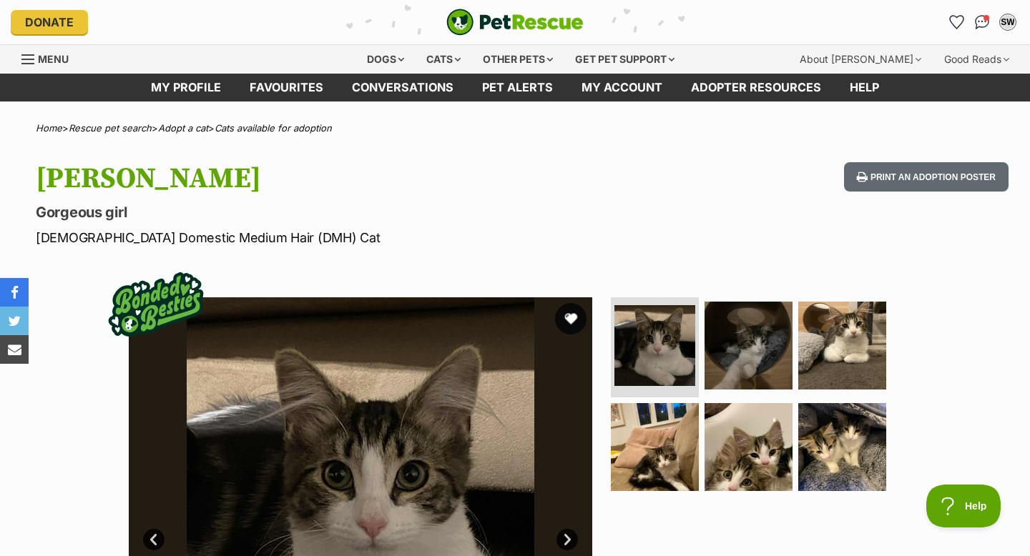
click at [563, 325] on button "favourite" at bounding box center [570, 318] width 31 height 31
click at [778, 453] on img at bounding box center [748, 446] width 92 height 92
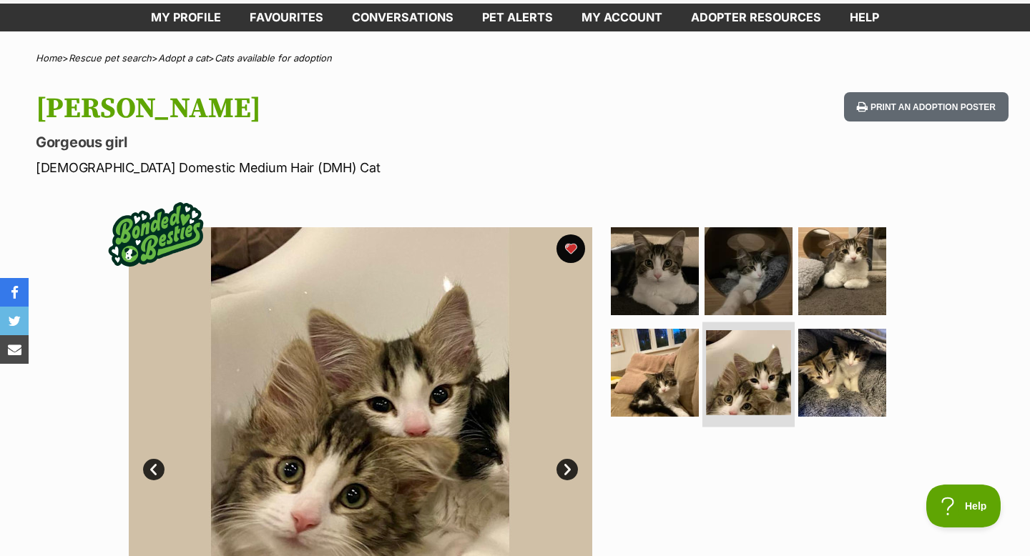
scroll to position [141, 0]
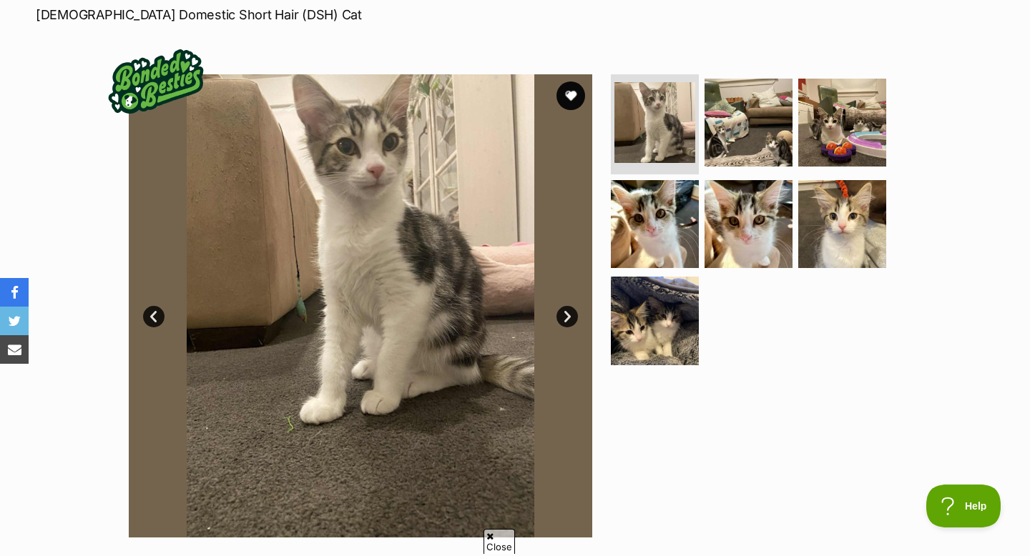
scroll to position [222, 0]
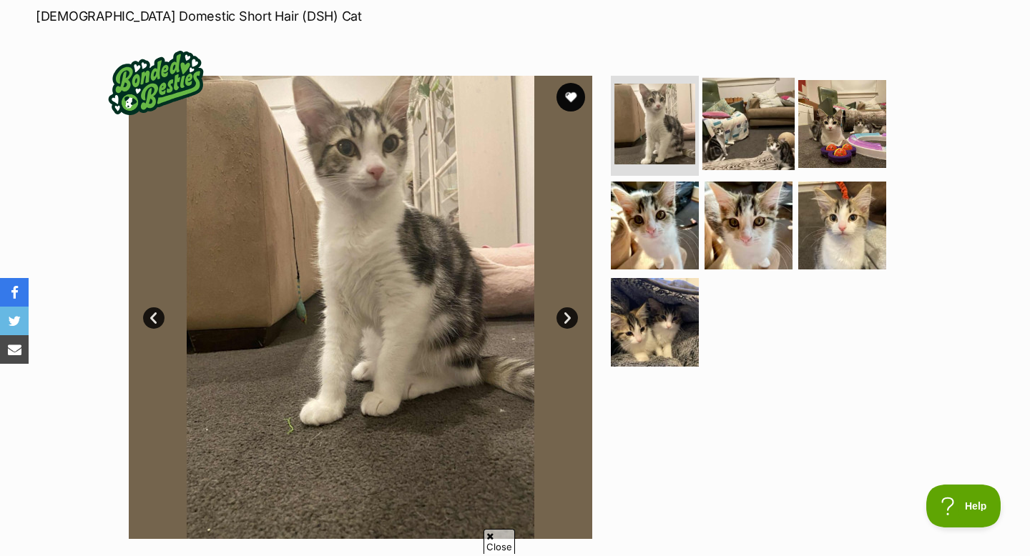
click at [731, 128] on img at bounding box center [748, 124] width 92 height 92
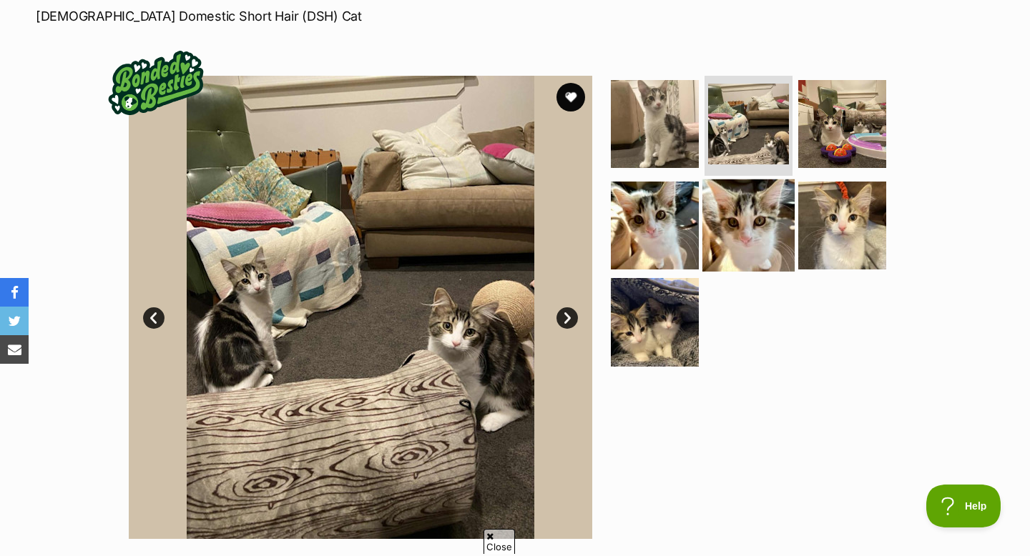
click at [768, 211] on img at bounding box center [748, 225] width 92 height 92
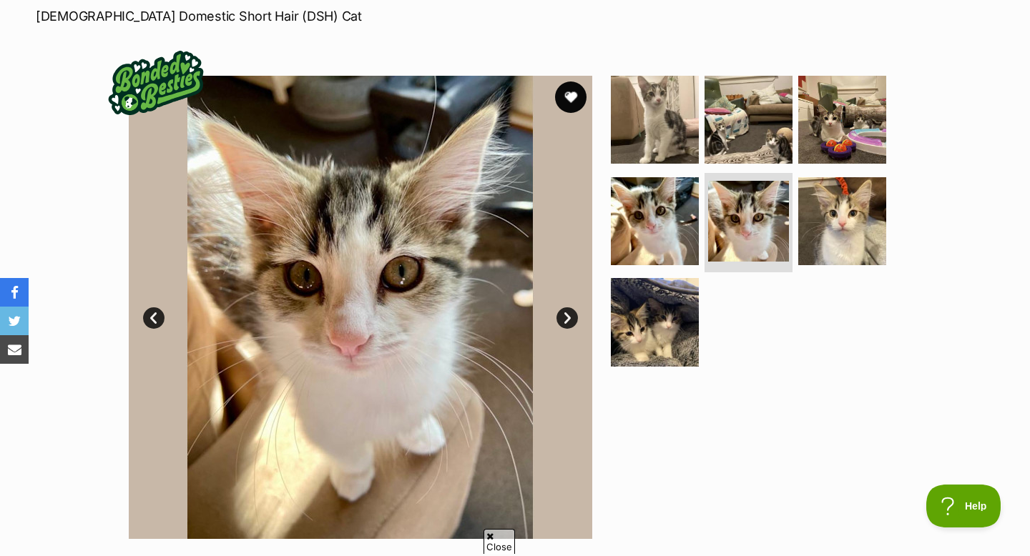
click at [576, 93] on button "favourite" at bounding box center [570, 97] width 31 height 31
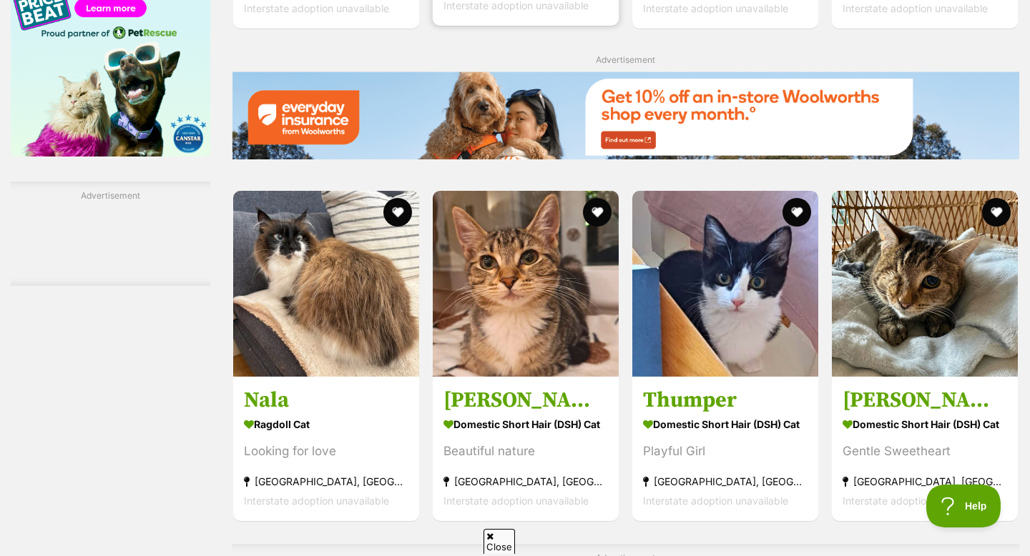
scroll to position [1961, 0]
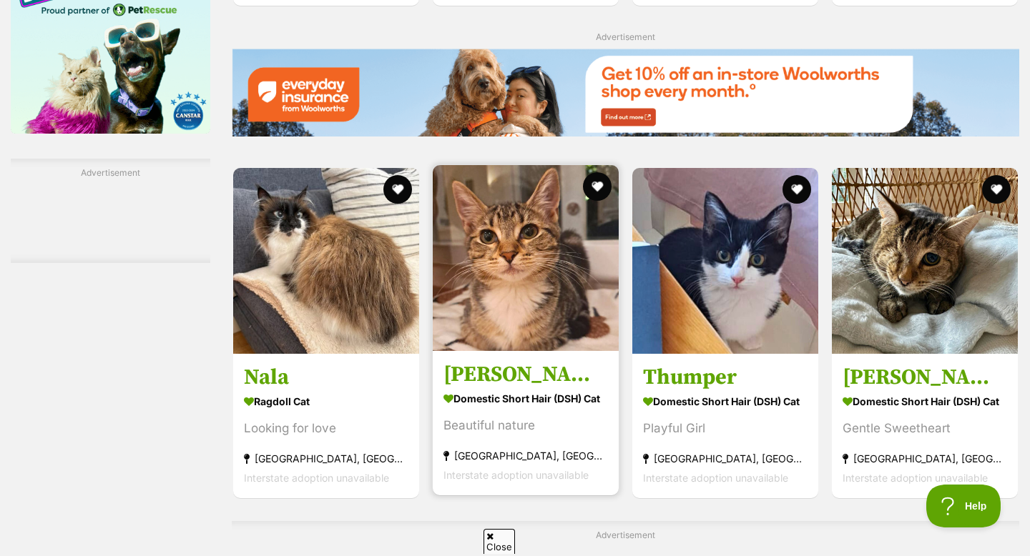
click at [564, 320] on img at bounding box center [526, 258] width 186 height 186
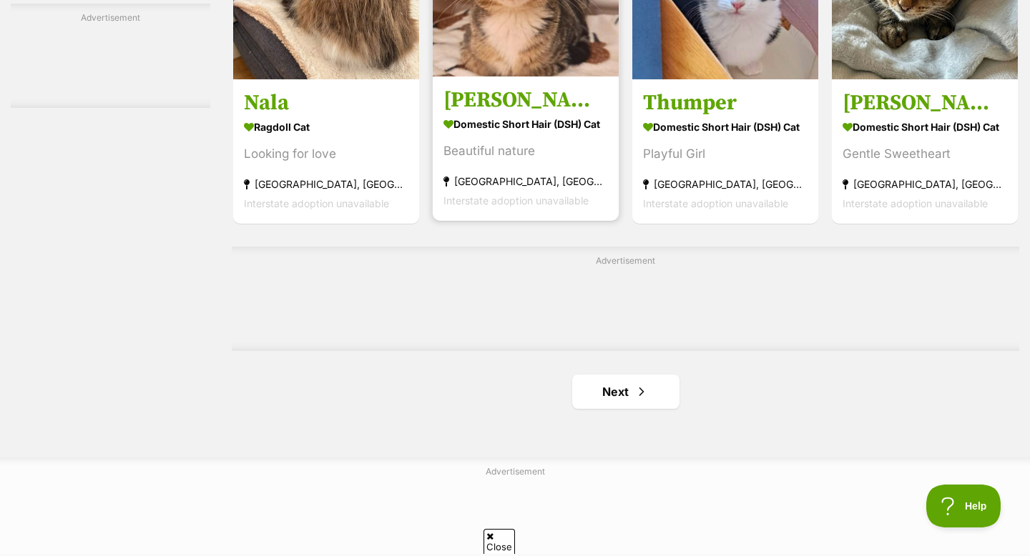
scroll to position [2388, 0]
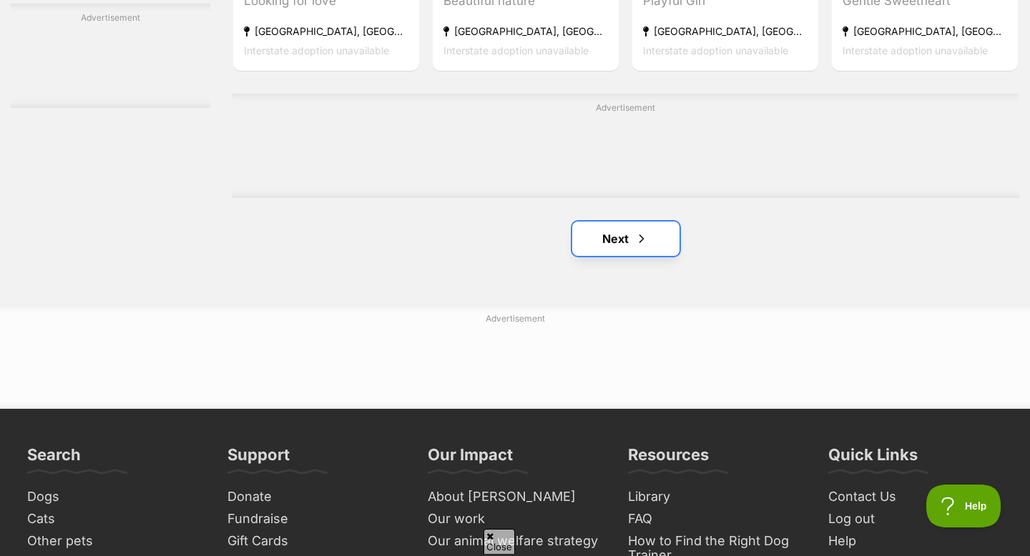
click at [609, 252] on link "Next" at bounding box center [625, 239] width 107 height 34
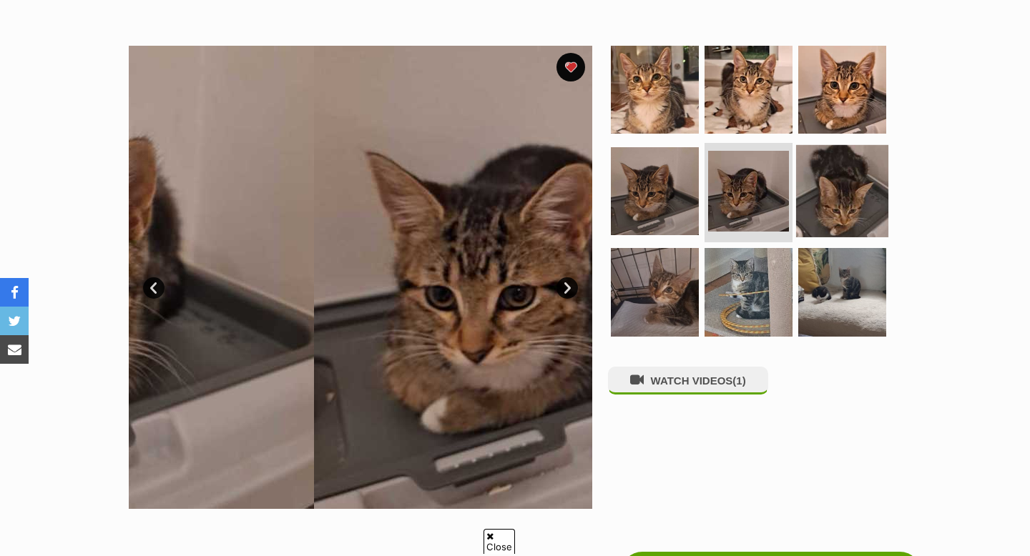
scroll to position [252, 0]
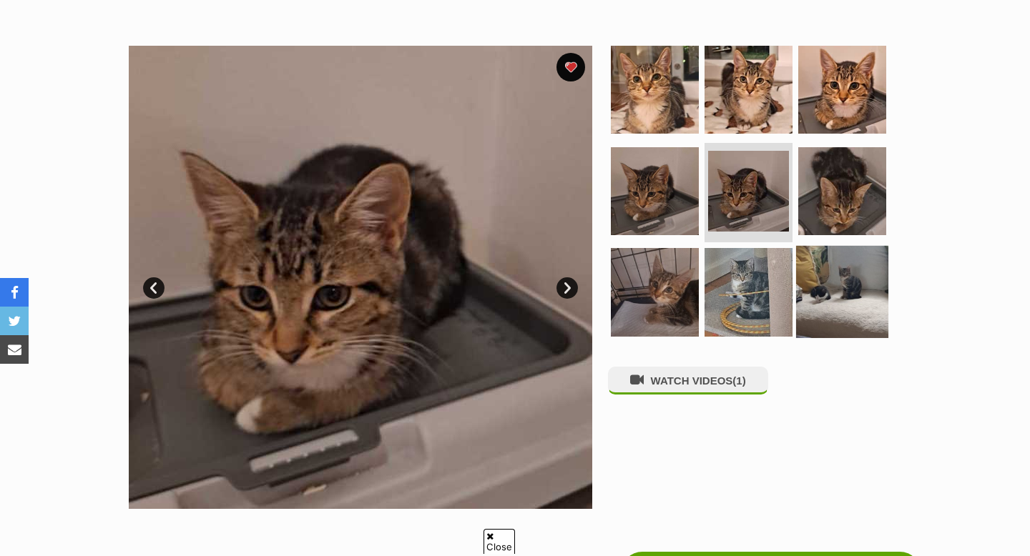
click at [865, 256] on img at bounding box center [842, 292] width 92 height 92
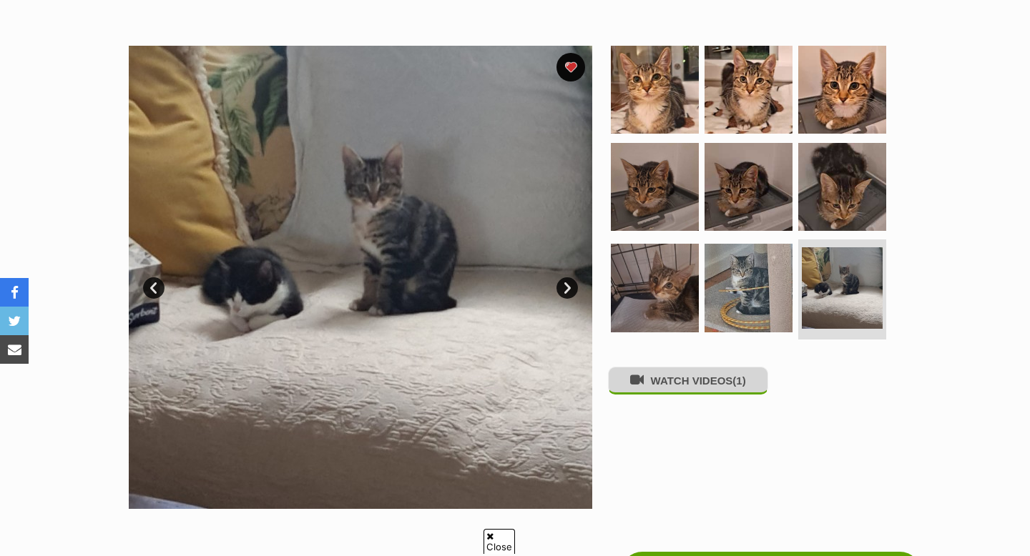
click at [742, 387] on span "(1)" at bounding box center [738, 381] width 13 height 12
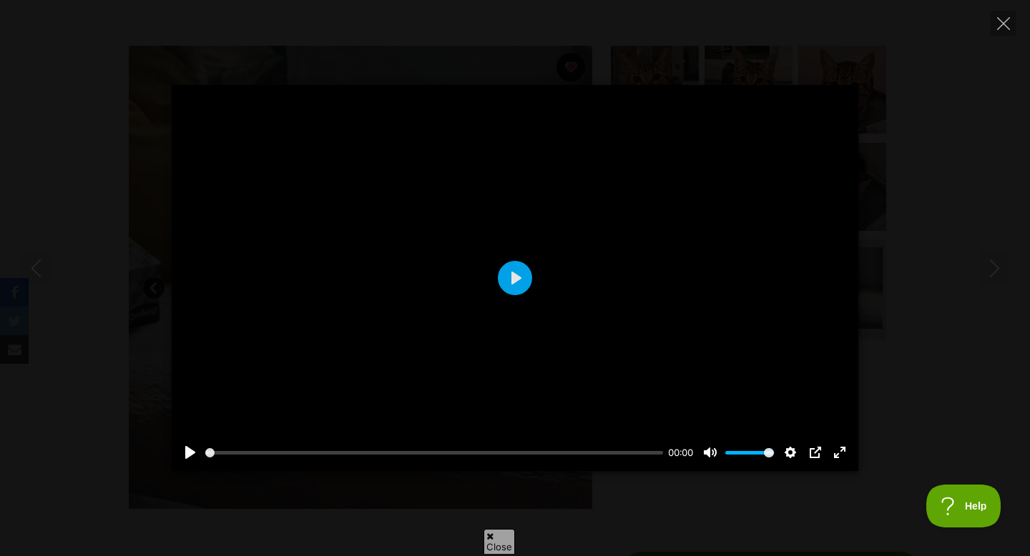
scroll to position [0, 0]
click at [1009, 20] on icon "Close" at bounding box center [1003, 23] width 13 height 13
type input "28.63"
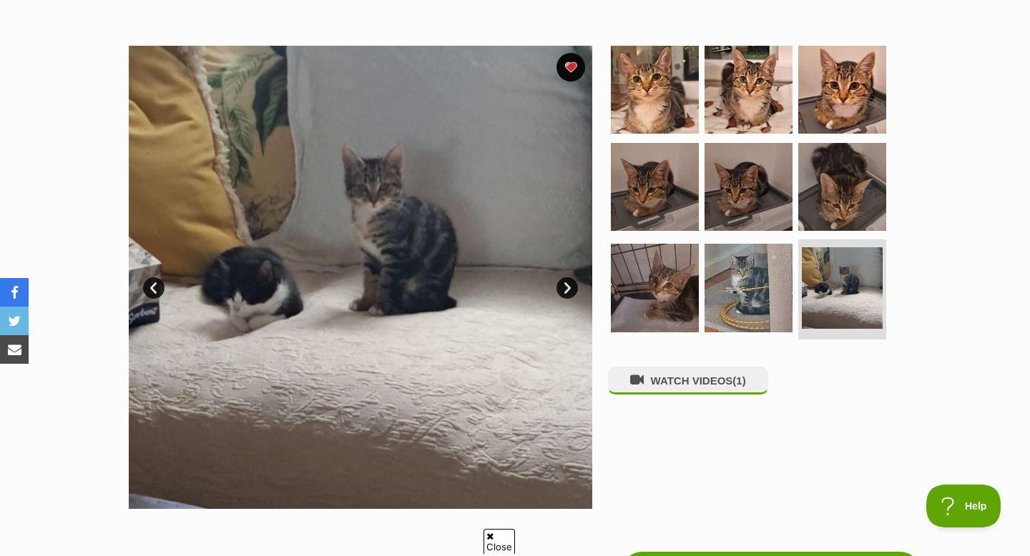
click at [650, 401] on div "WATCH VIDEOS (1)" at bounding box center [754, 277] width 293 height 463
click at [650, 390] on button "WATCH VIDEOS (1)" at bounding box center [688, 381] width 160 height 28
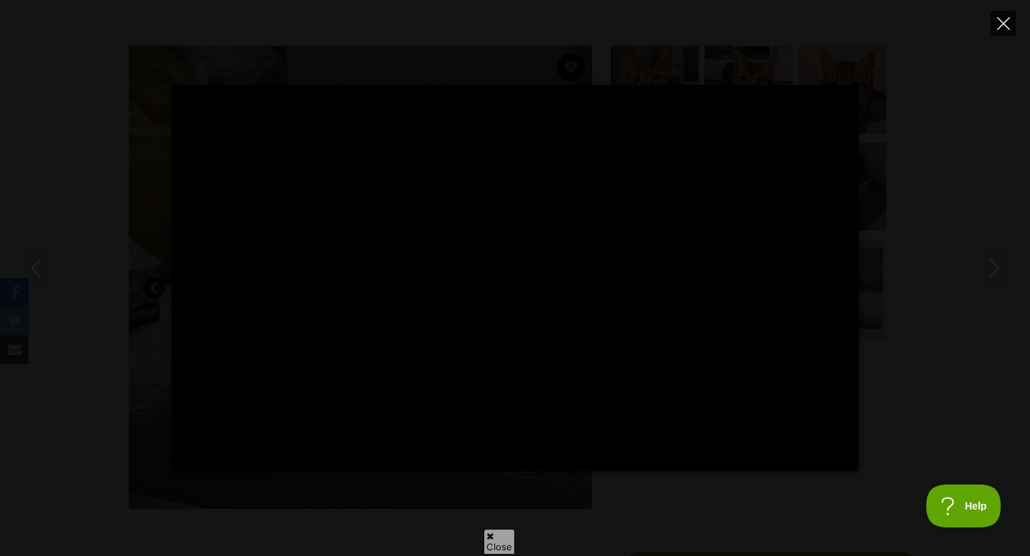
click at [997, 20] on icon "Close" at bounding box center [1003, 23] width 13 height 13
type input "97.94"
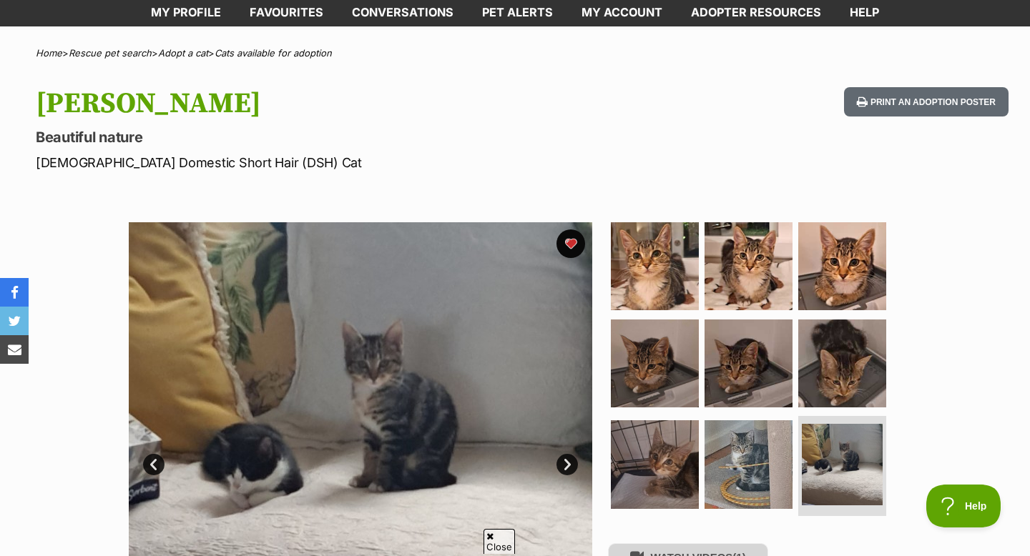
scroll to position [5, 0]
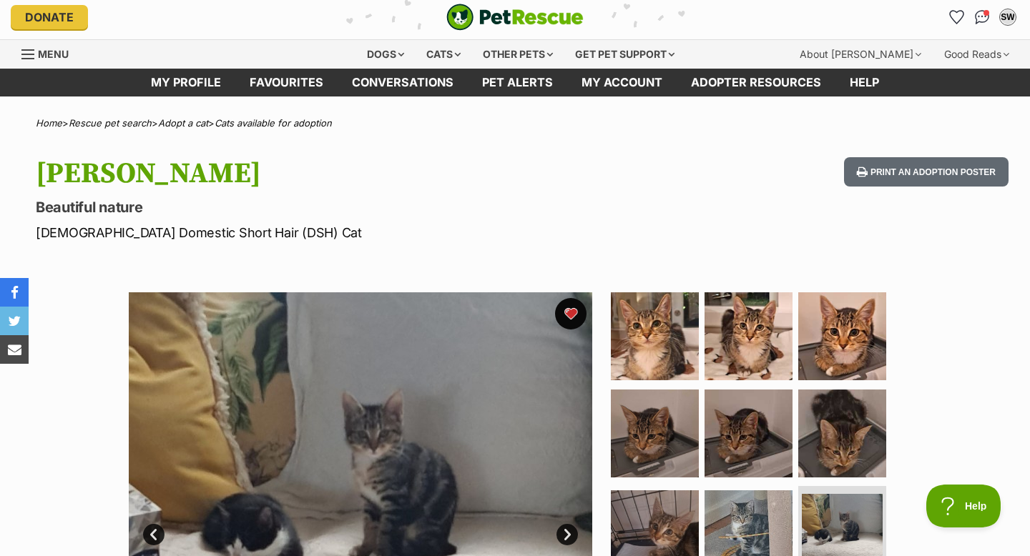
click at [571, 312] on button "favourite" at bounding box center [570, 313] width 31 height 31
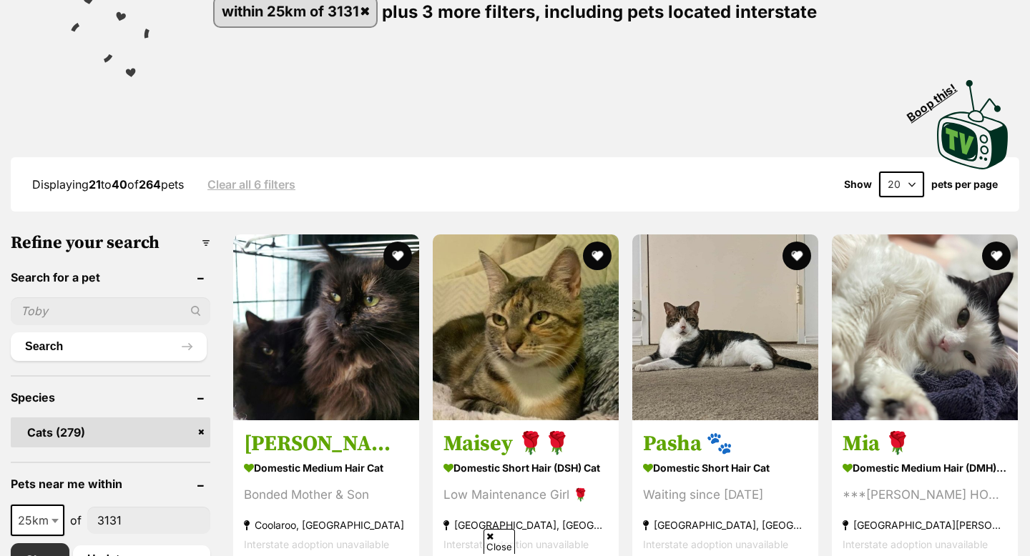
scroll to position [301, 0]
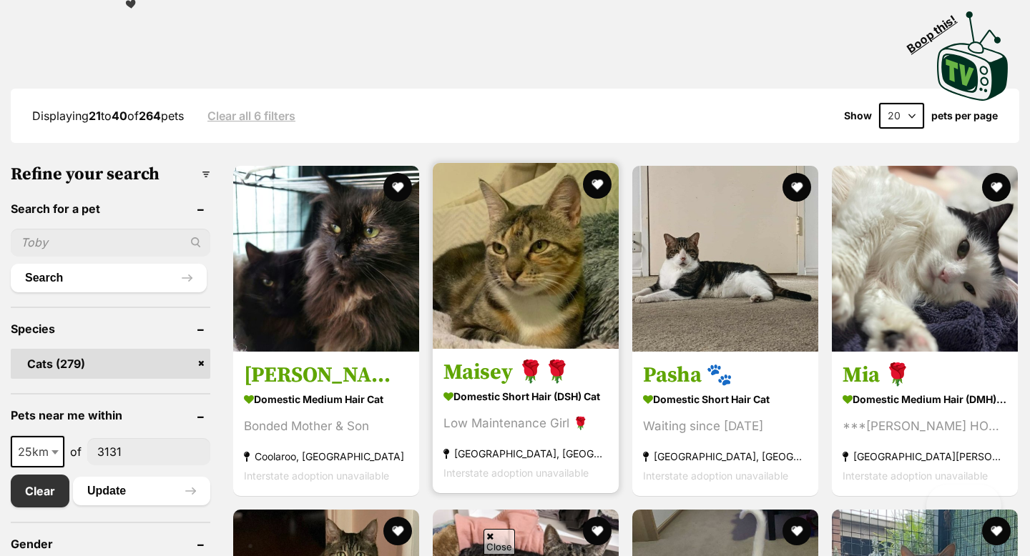
click at [507, 256] on img at bounding box center [526, 256] width 186 height 186
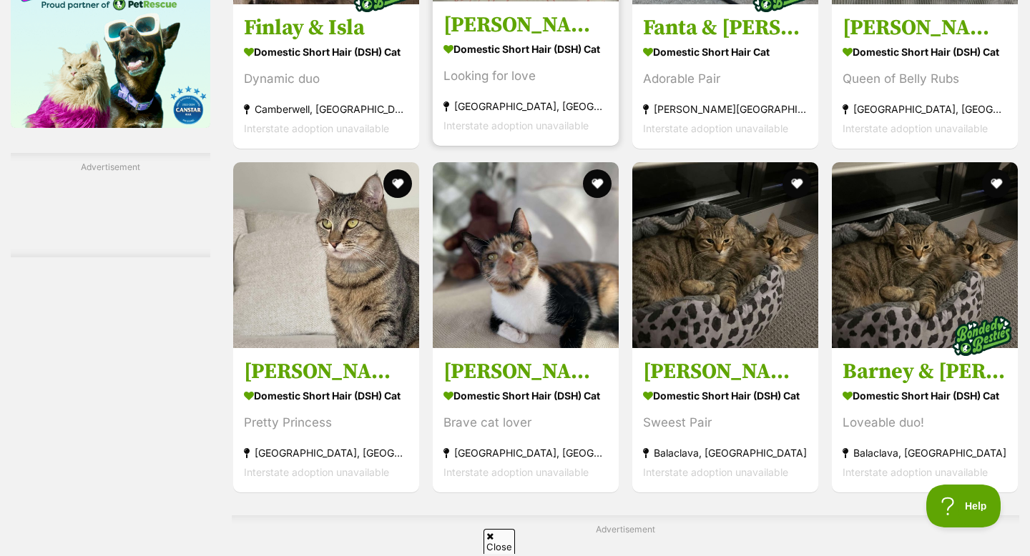
scroll to position [1966, 0]
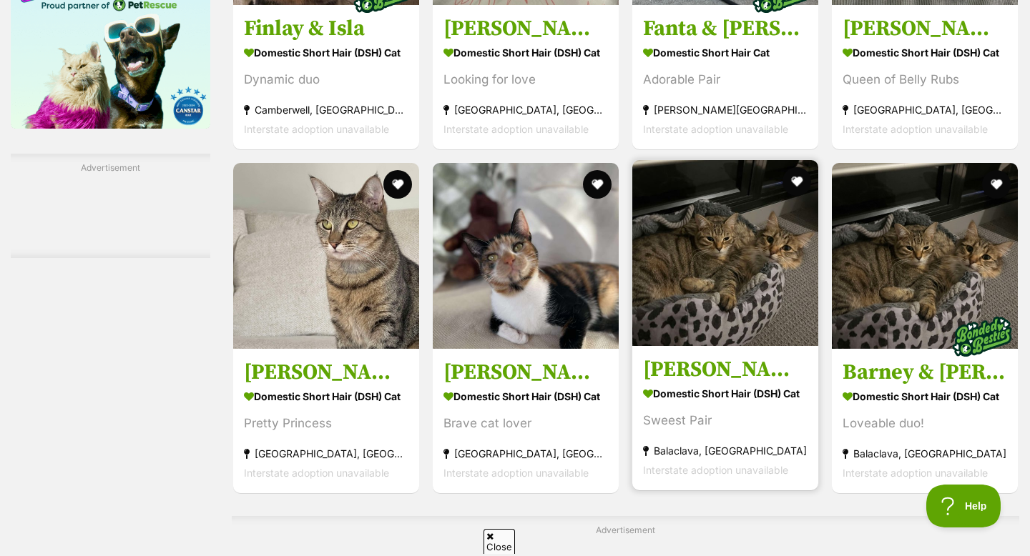
click at [747, 333] on img at bounding box center [725, 253] width 186 height 186
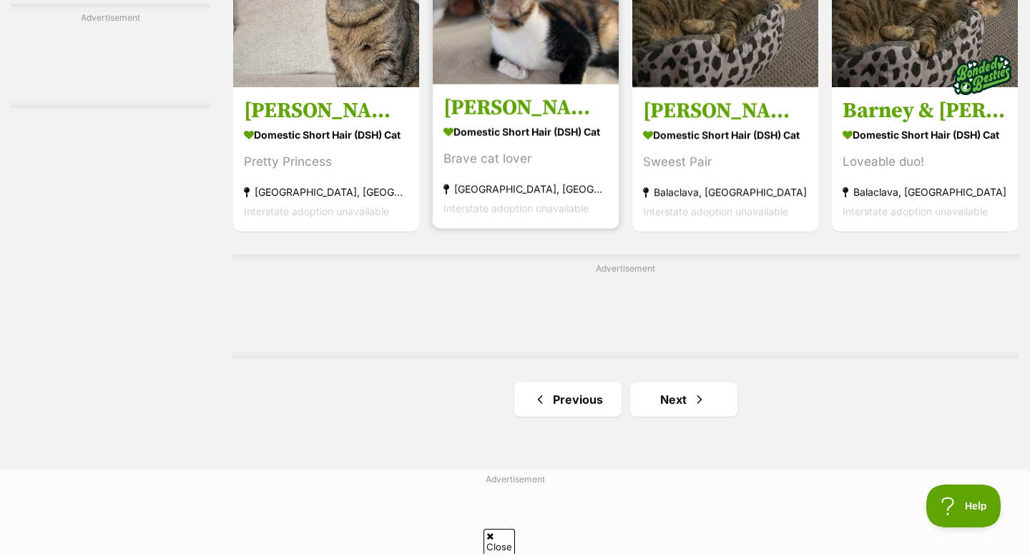
scroll to position [0, 0]
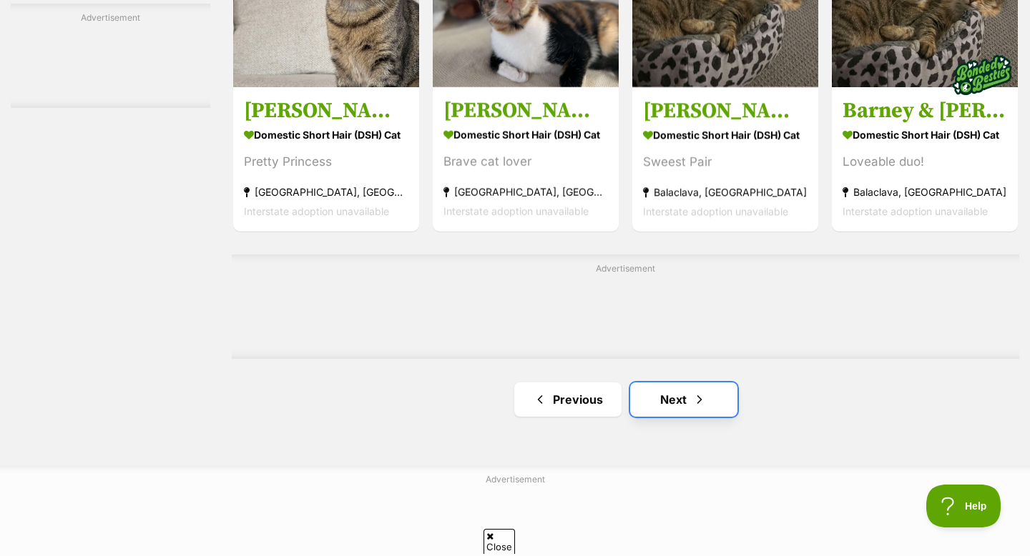
click at [659, 400] on link "Next" at bounding box center [683, 400] width 107 height 34
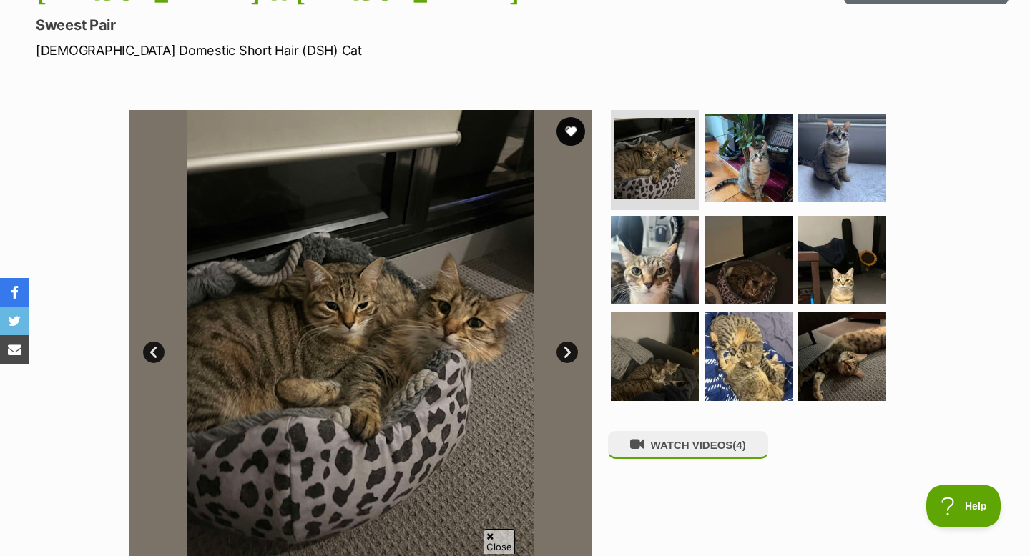
scroll to position [115, 0]
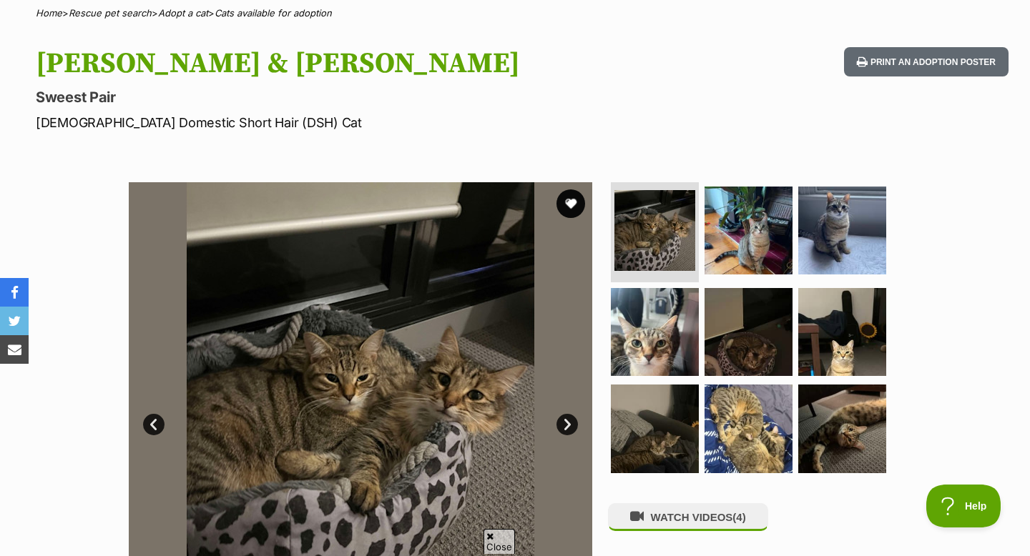
click at [565, 425] on link "Next" at bounding box center [566, 424] width 21 height 21
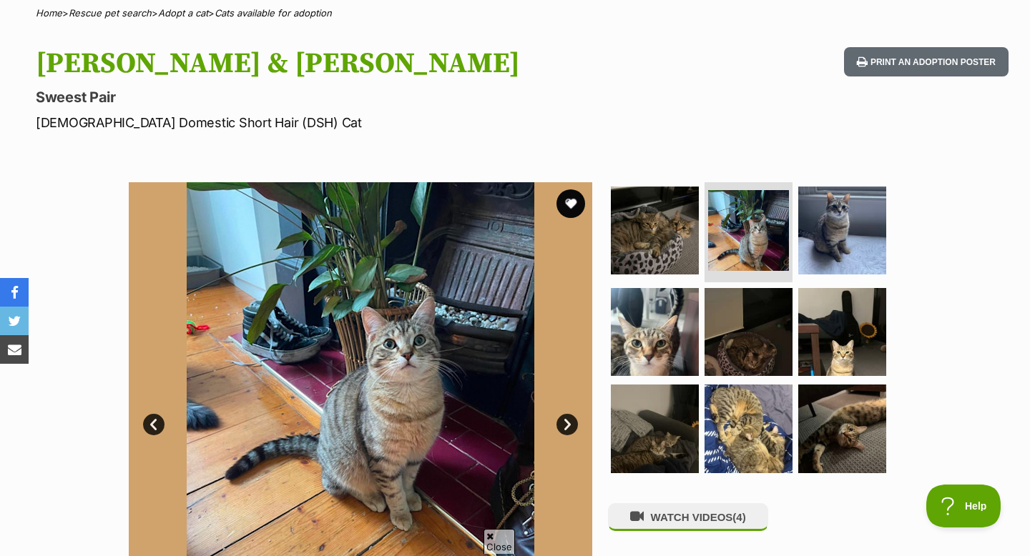
click at [565, 425] on link "Next" at bounding box center [566, 424] width 21 height 21
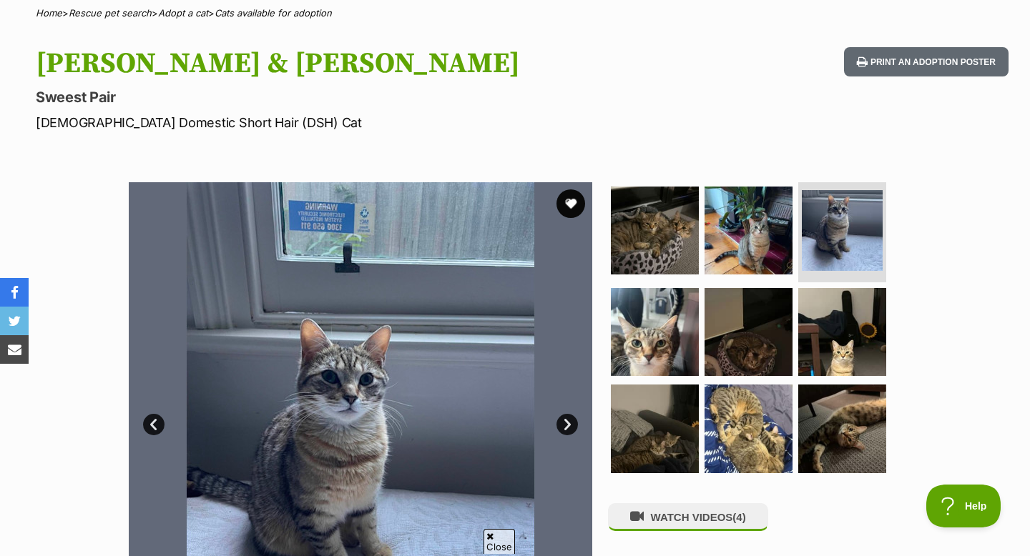
click at [565, 425] on link "Next" at bounding box center [566, 424] width 21 height 21
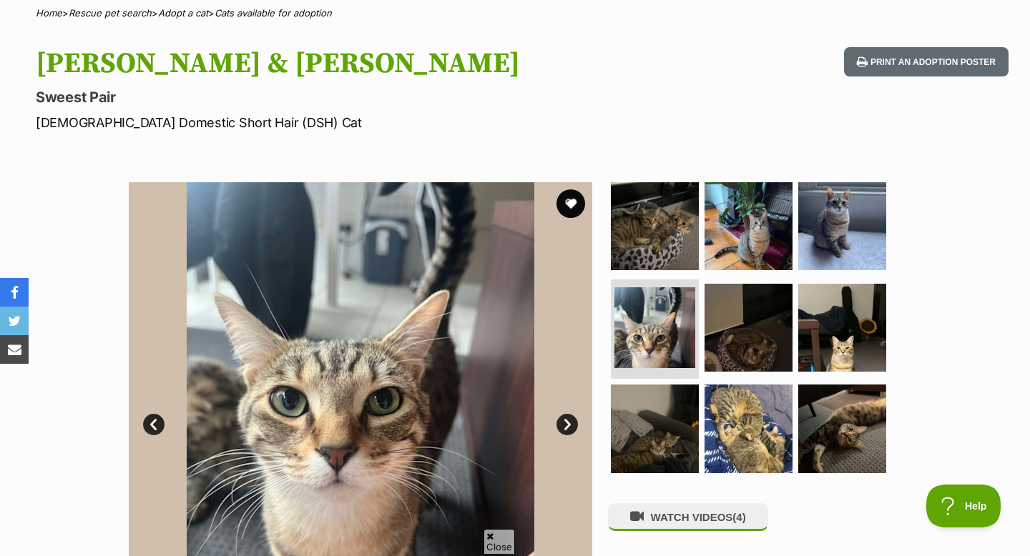
scroll to position [0, 0]
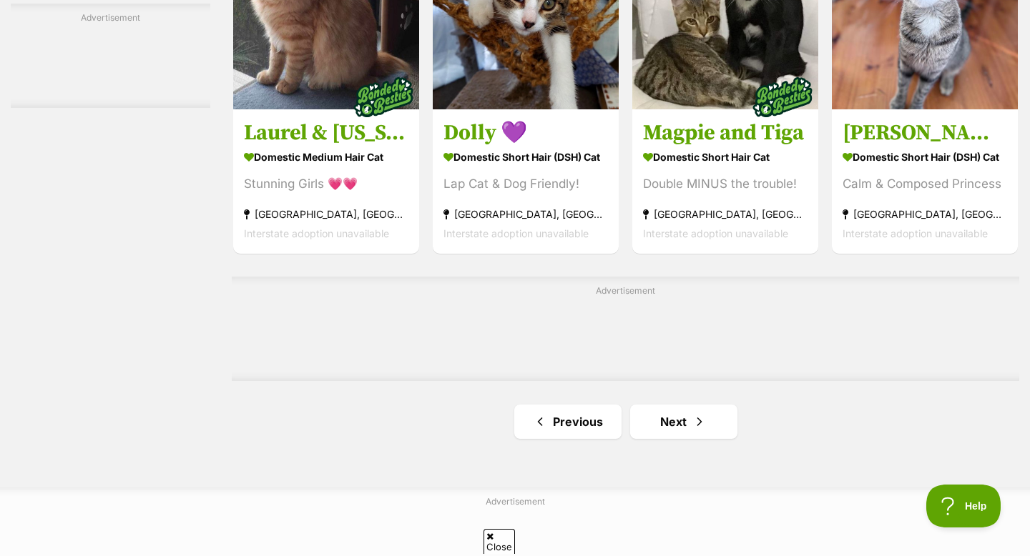
scroll to position [2356, 0]
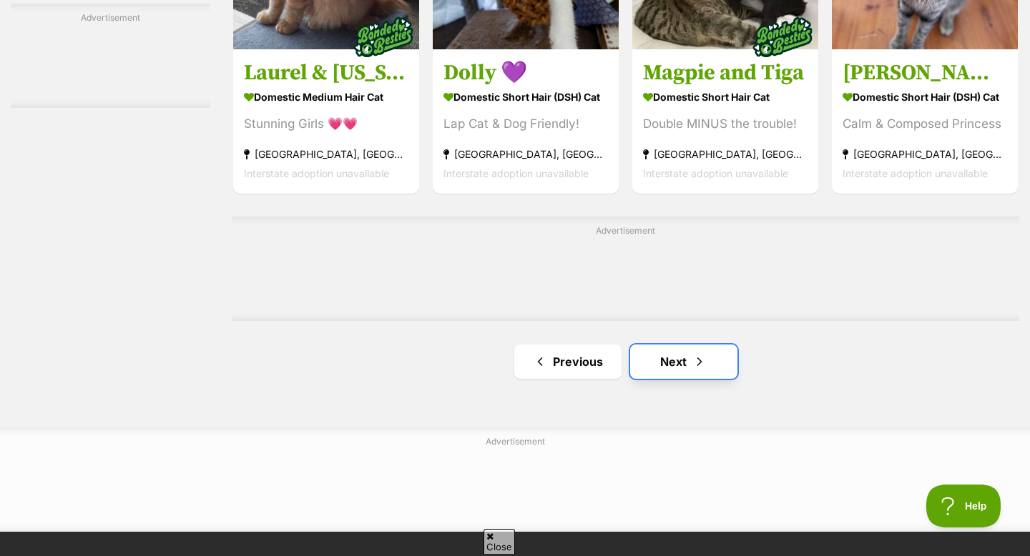
click at [689, 377] on link "Next" at bounding box center [683, 362] width 107 height 34
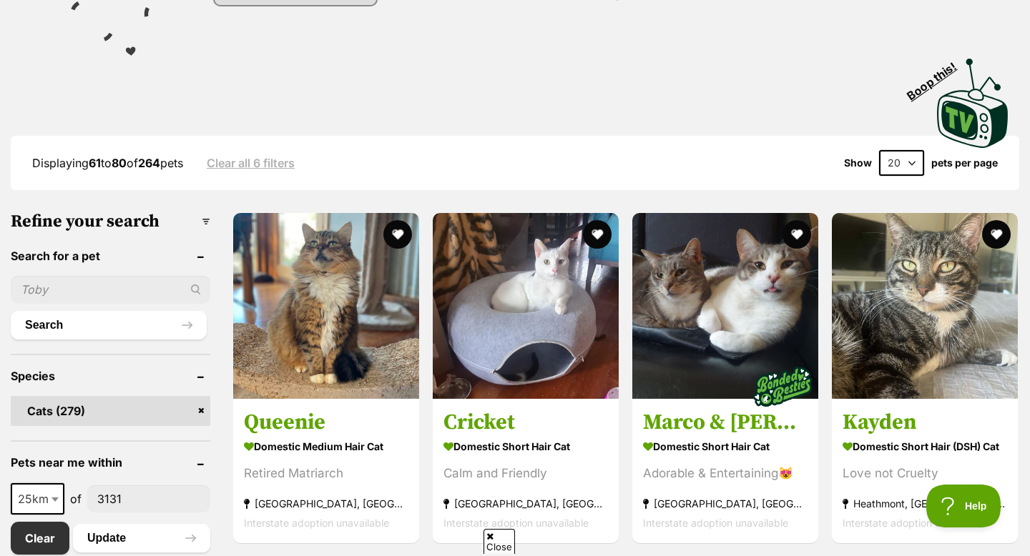
scroll to position [255, 0]
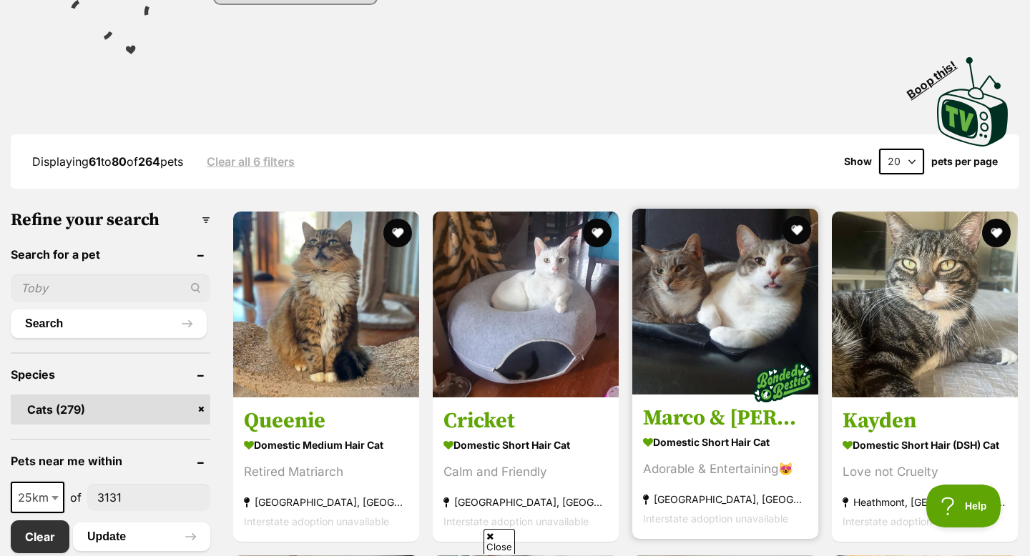
click at [695, 331] on img at bounding box center [725, 302] width 186 height 186
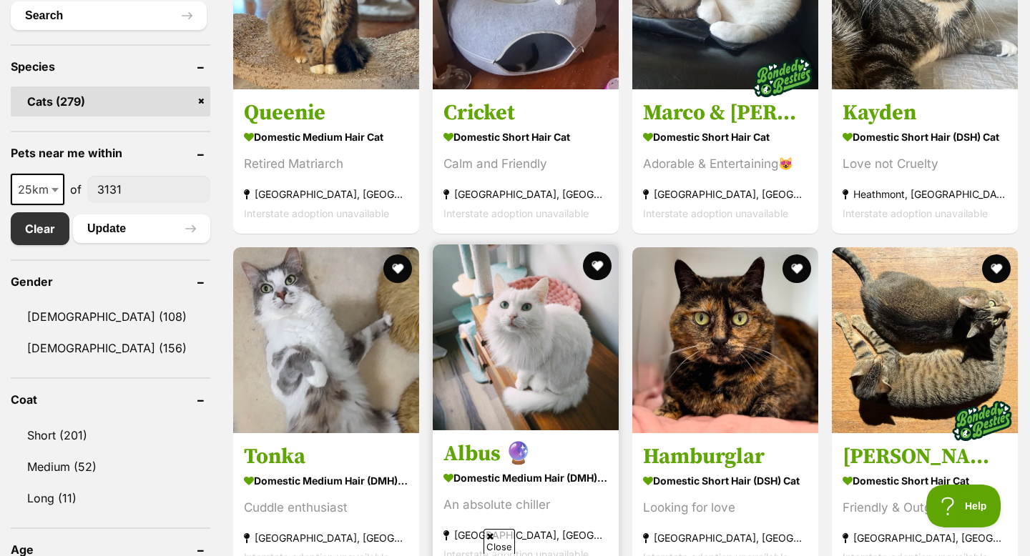
click at [557, 411] on img at bounding box center [526, 338] width 186 height 186
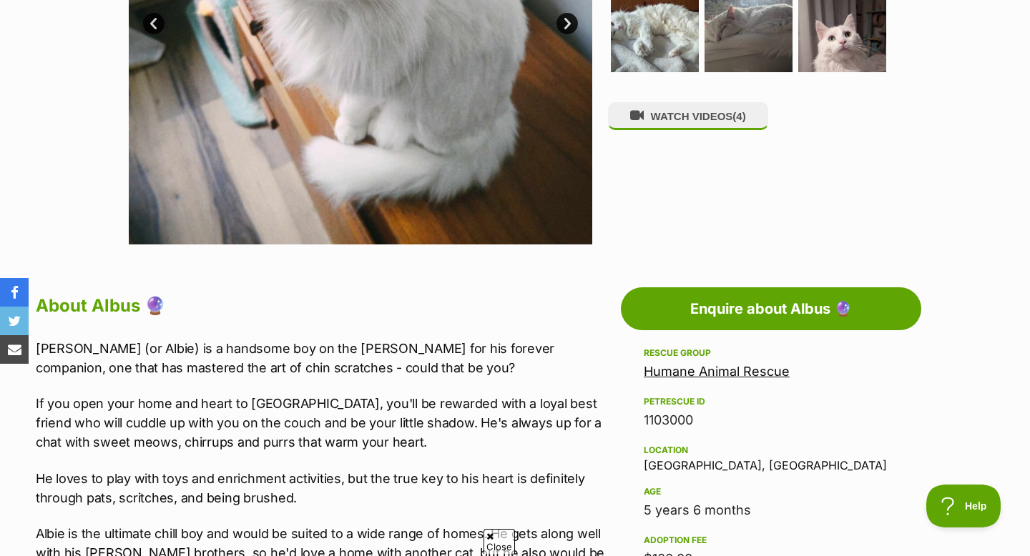
scroll to position [333, 0]
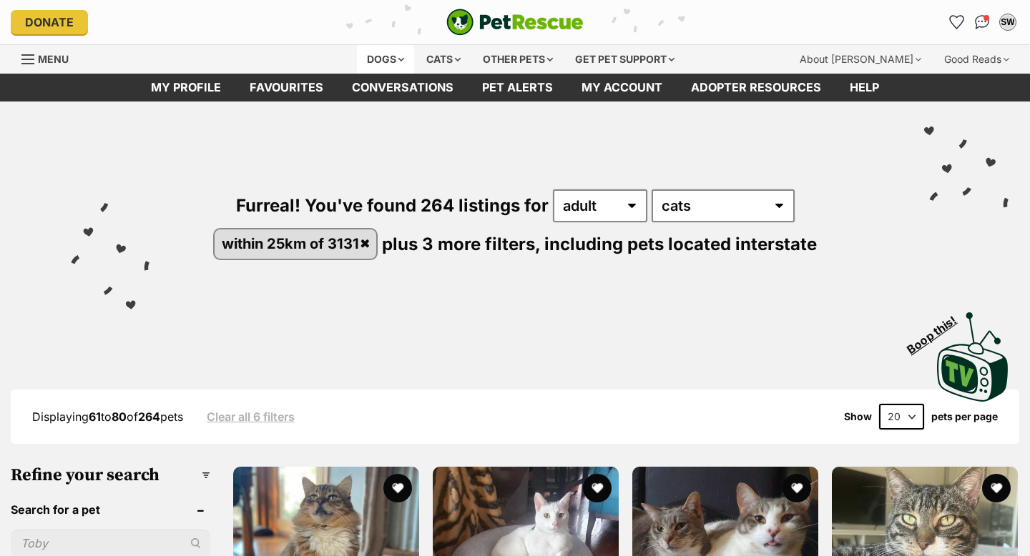
click at [395, 52] on div "Dogs" at bounding box center [385, 59] width 57 height 29
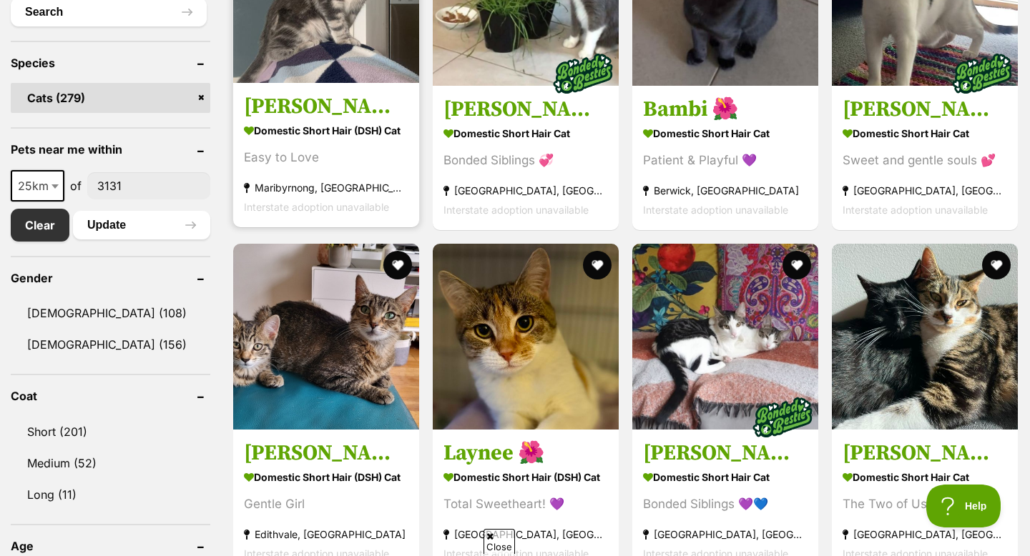
scroll to position [787, 0]
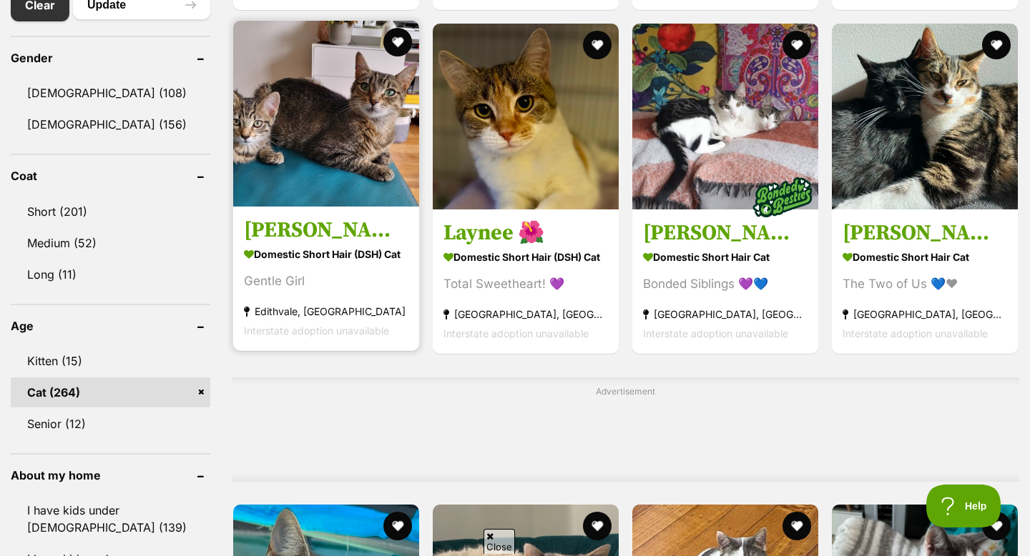
click at [277, 171] on img at bounding box center [326, 114] width 186 height 186
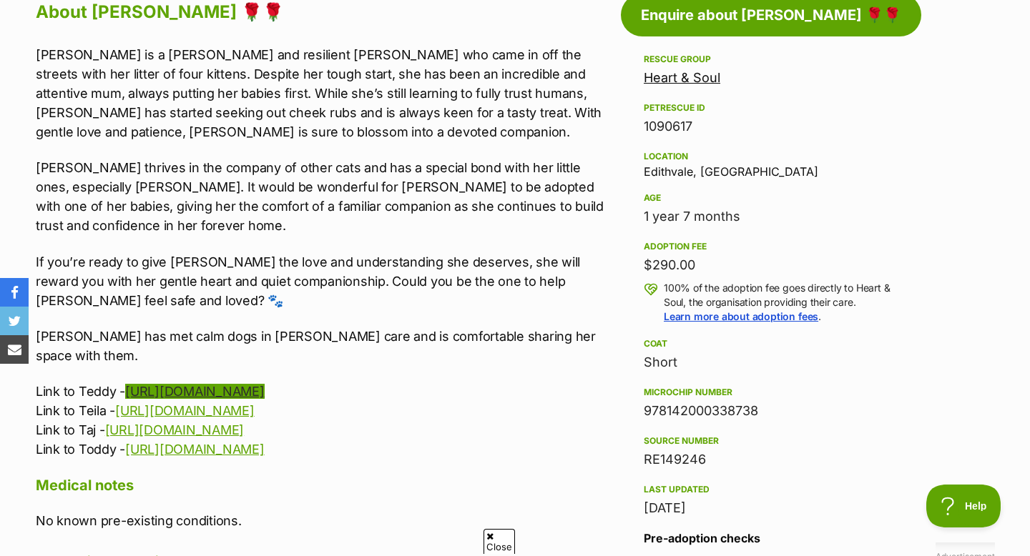
click at [207, 384] on link "[URL][DOMAIN_NAME]" at bounding box center [194, 391] width 139 height 15
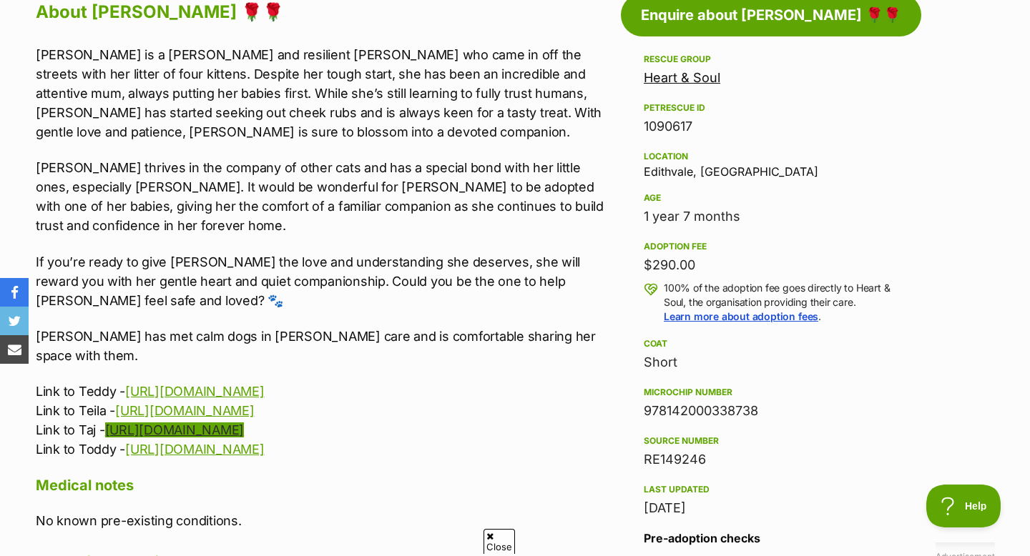
click at [244, 423] on link "https://www.petrescue.com.au/listings/1090420" at bounding box center [174, 430] width 139 height 15
click at [529, 293] on div "Tina is a young and resilient Mumma who came in off the streets with her litter…" at bounding box center [325, 252] width 578 height 415
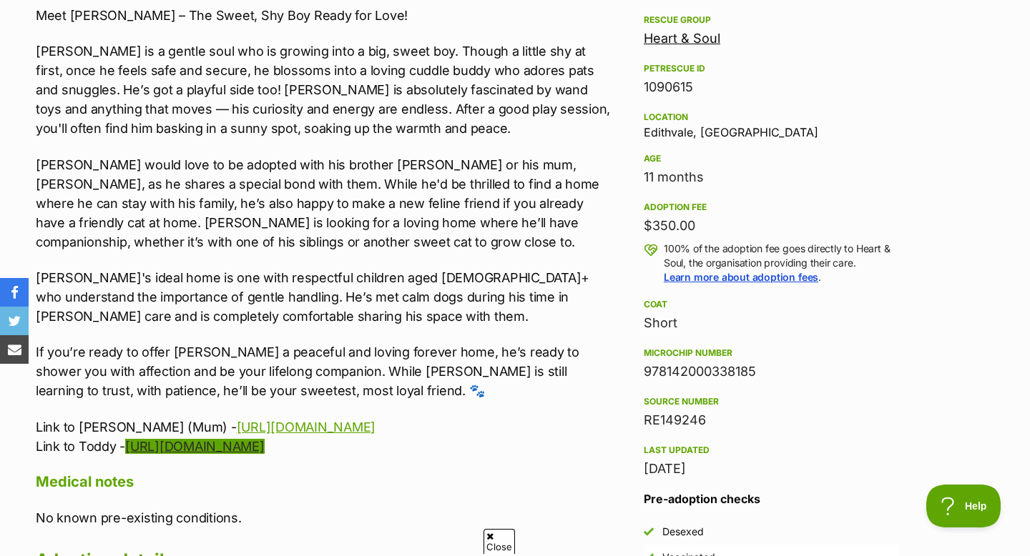
click at [264, 443] on link "[URL][DOMAIN_NAME]" at bounding box center [194, 446] width 139 height 15
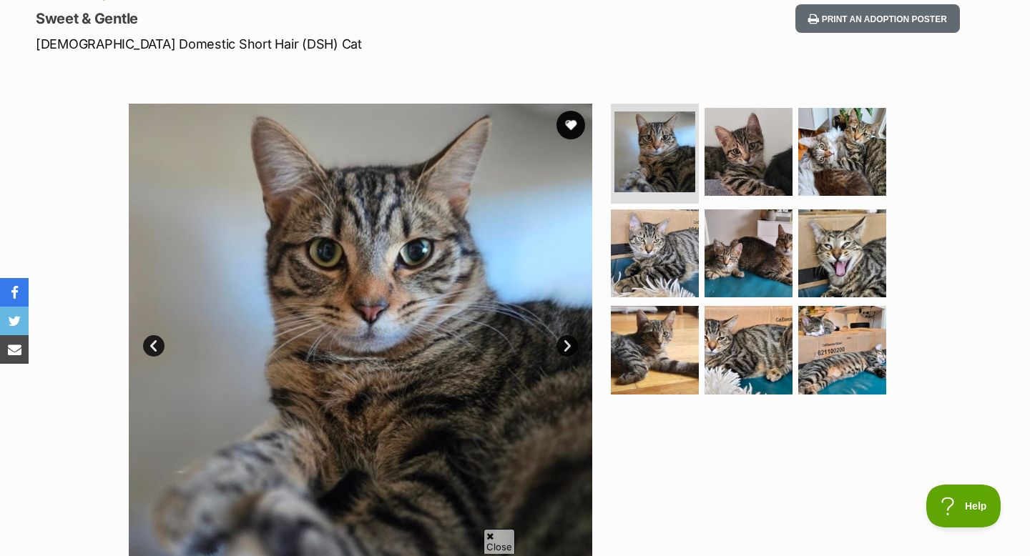
scroll to position [134, 0]
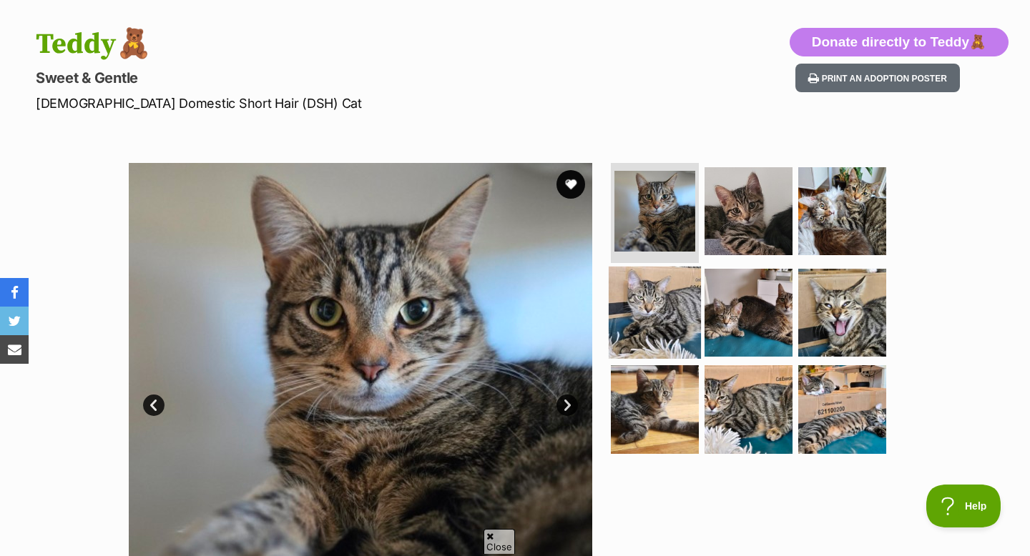
click at [679, 333] on img at bounding box center [655, 312] width 92 height 92
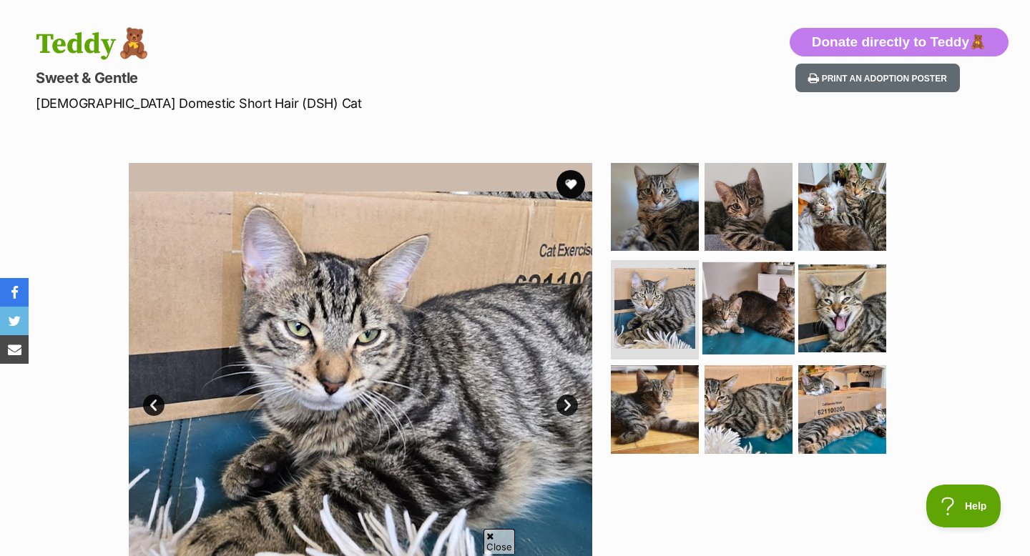
click at [734, 329] on img at bounding box center [748, 308] width 92 height 92
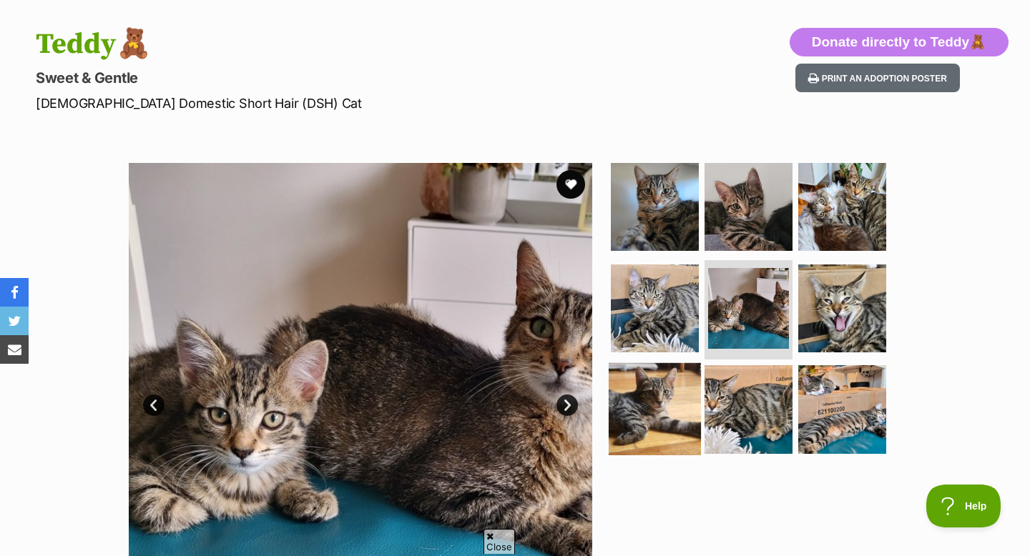
click at [696, 405] on img at bounding box center [655, 409] width 92 height 92
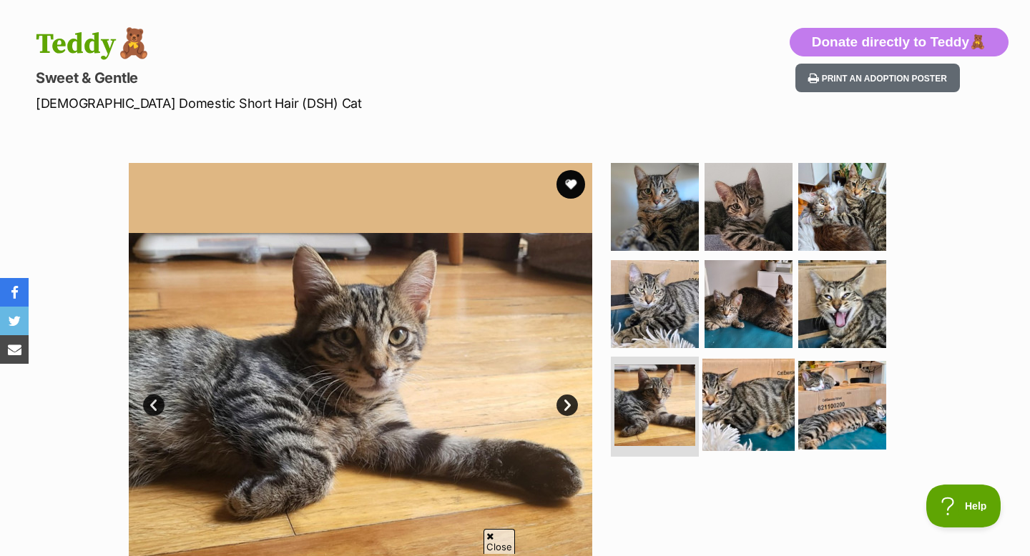
click at [740, 408] on img at bounding box center [748, 405] width 92 height 92
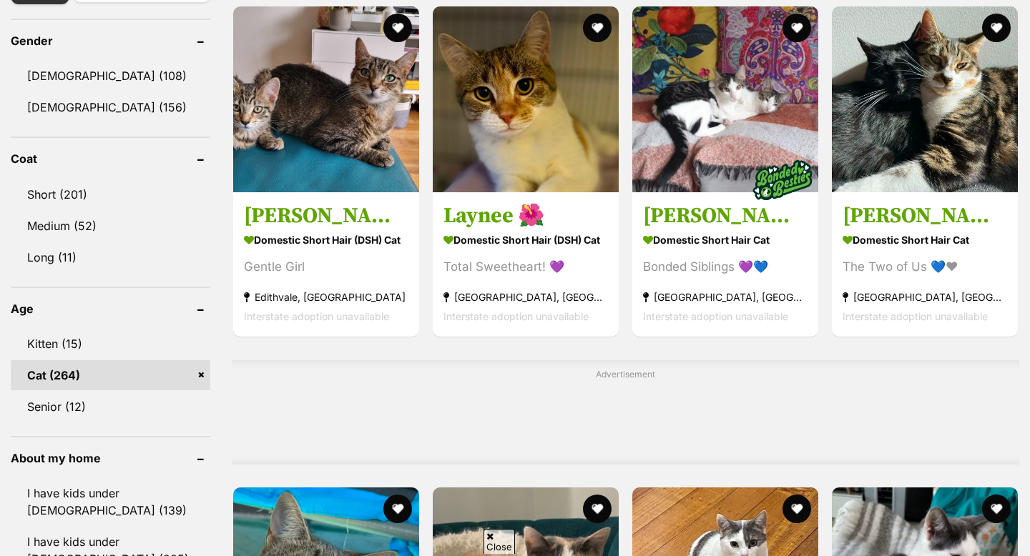
scroll to position [815, 0]
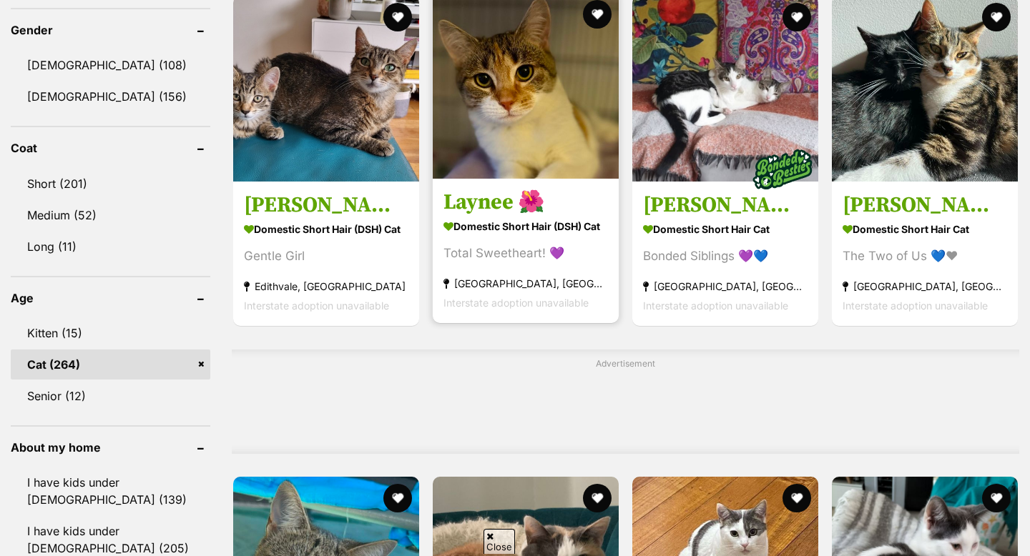
click at [522, 111] on img at bounding box center [526, 86] width 186 height 186
click at [590, 18] on button "favourite" at bounding box center [596, 14] width 31 height 31
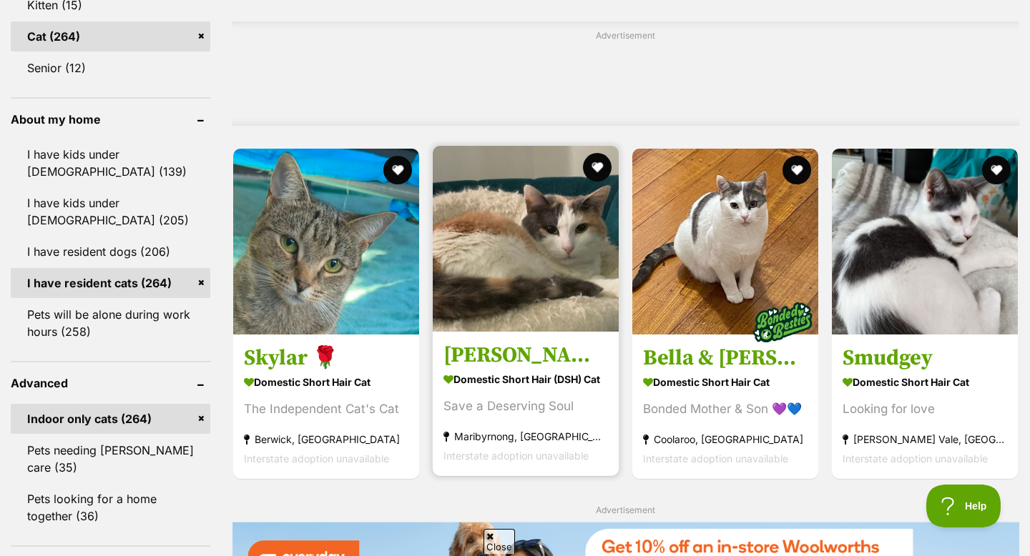
scroll to position [1147, 0]
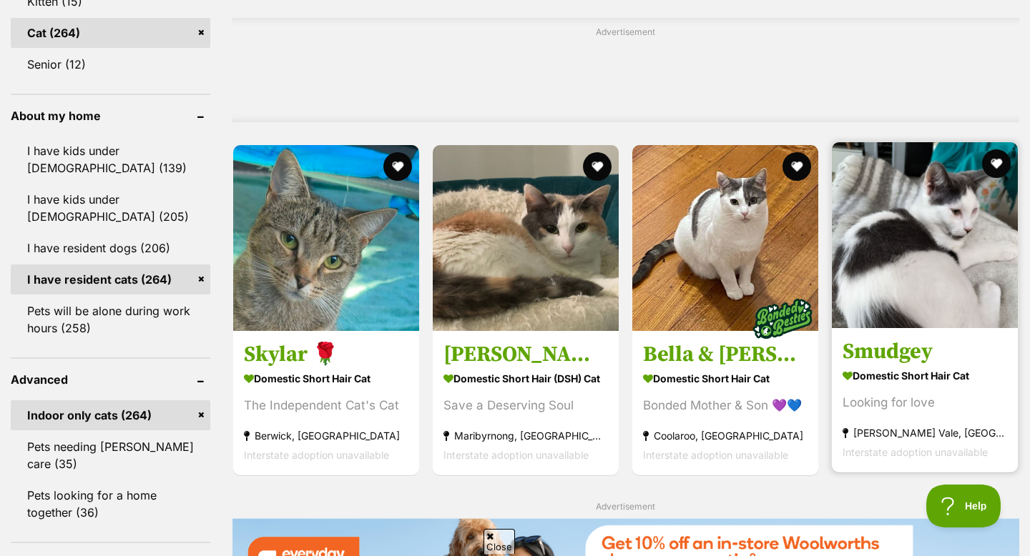
click at [947, 227] on img at bounding box center [925, 235] width 186 height 186
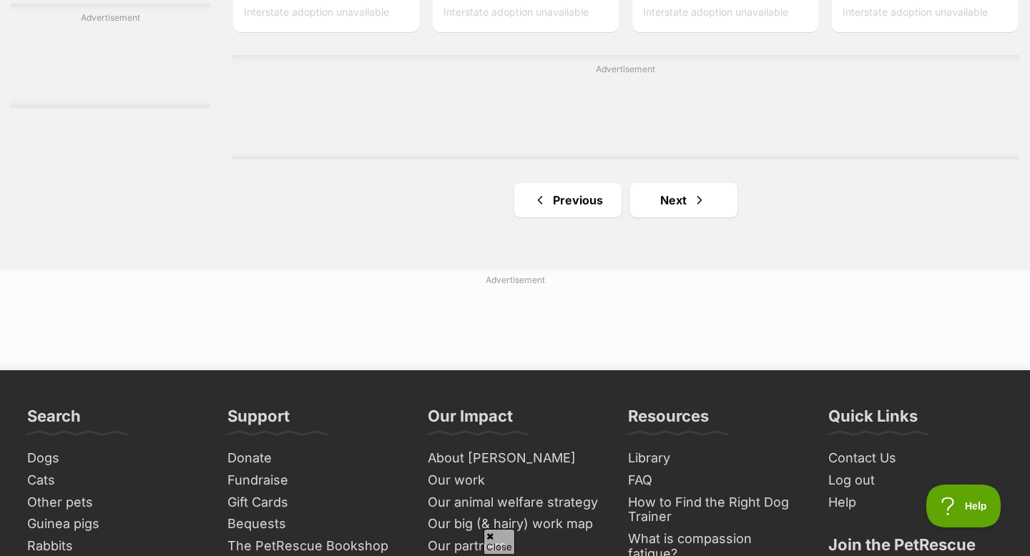
scroll to position [2428, 0]
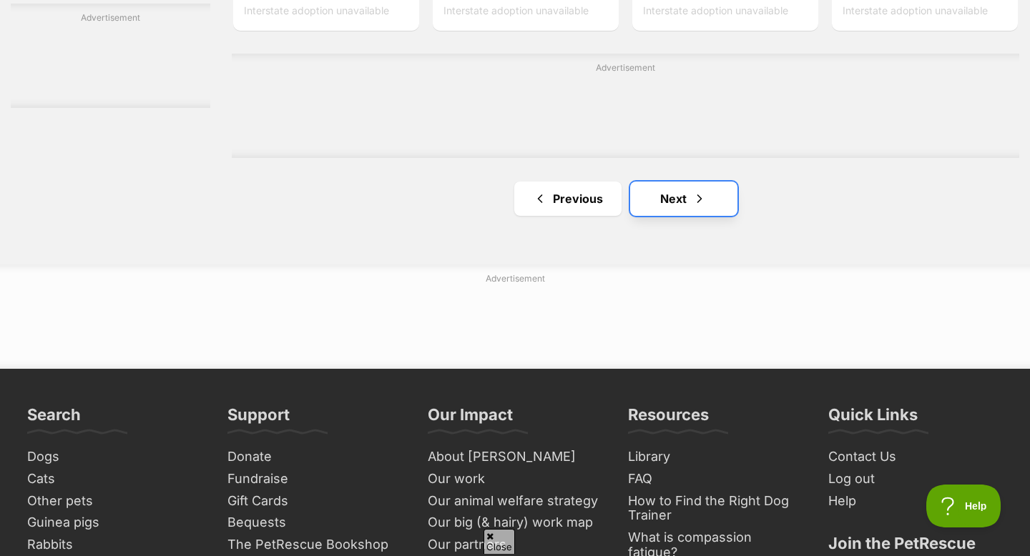
click at [661, 200] on link "Next" at bounding box center [683, 199] width 107 height 34
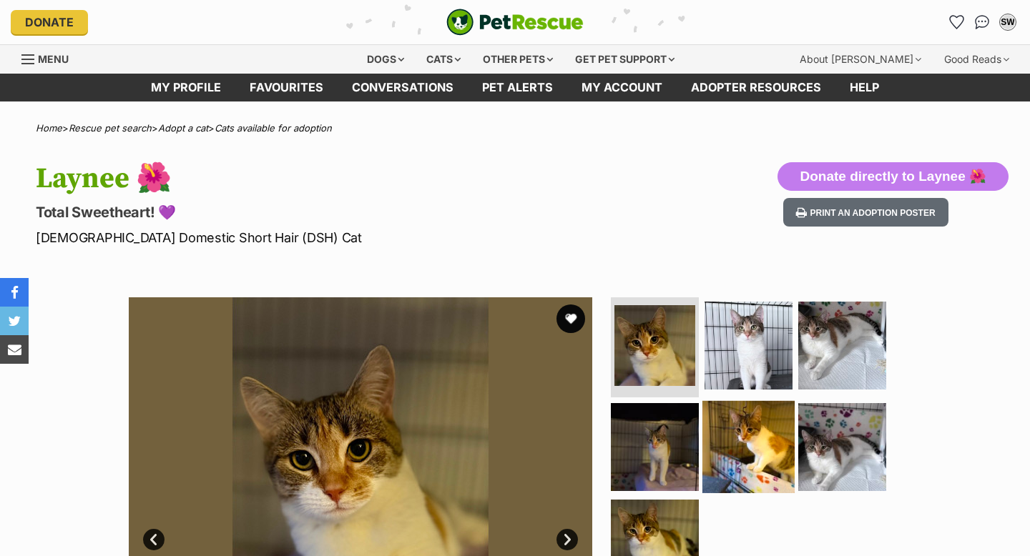
click at [755, 447] on img at bounding box center [748, 446] width 92 height 92
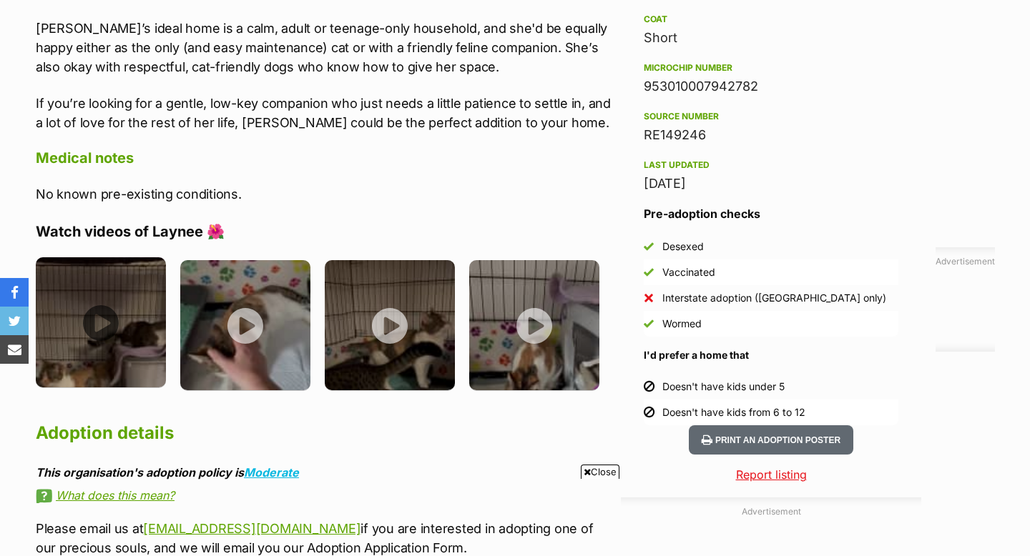
click at [135, 307] on img at bounding box center [101, 322] width 130 height 130
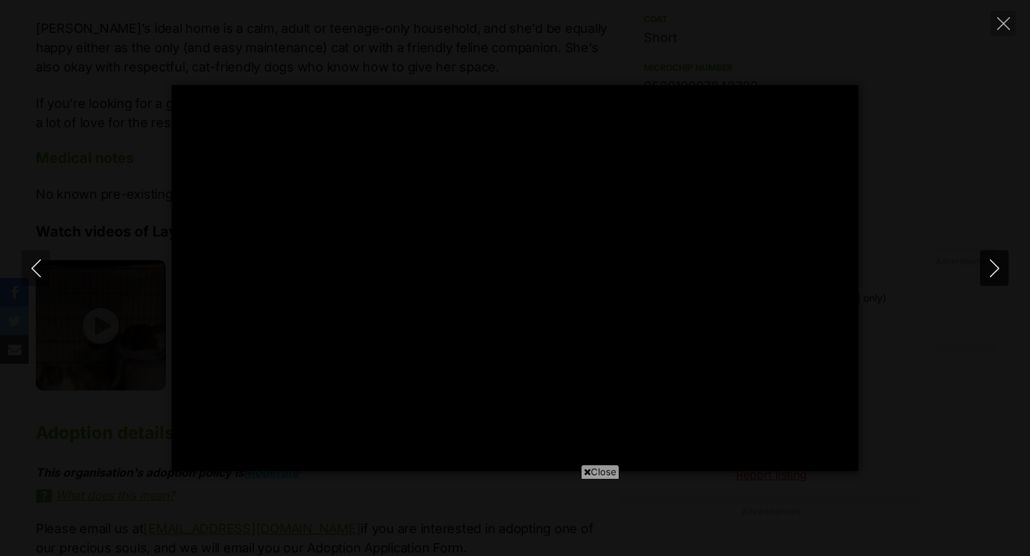
click at [987, 275] on icon "Next" at bounding box center [994, 269] width 18 height 18
type input "45.82"
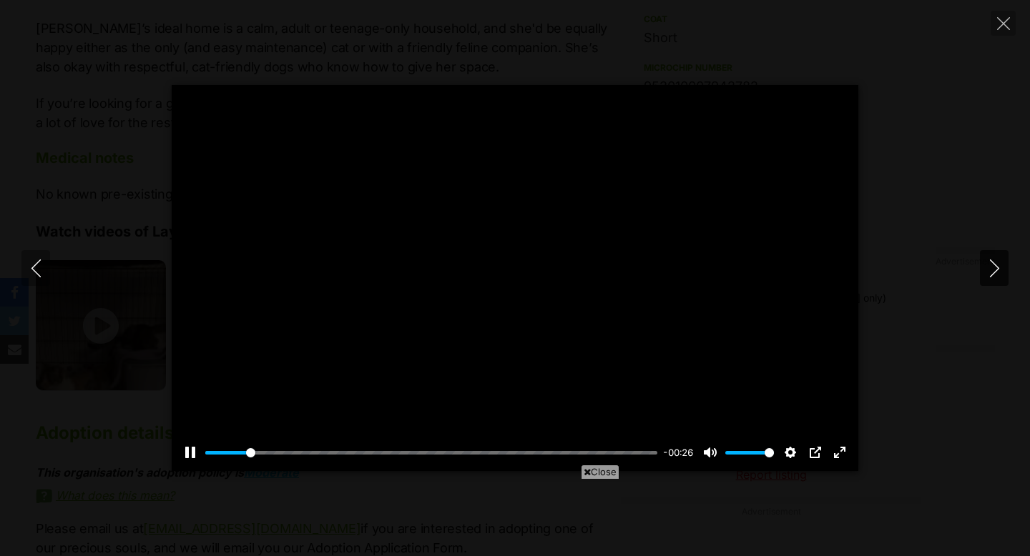
click at [988, 275] on icon "Next" at bounding box center [994, 269] width 18 height 18
click at [34, 272] on icon "Previous" at bounding box center [36, 269] width 18 height 18
drag, startPoint x: 250, startPoint y: 453, endPoint x: 236, endPoint y: 456, distance: 14.7
click at [236, 456] on input "Seek" at bounding box center [431, 453] width 452 height 14
drag, startPoint x: 245, startPoint y: 452, endPoint x: 237, endPoint y: 452, distance: 7.9
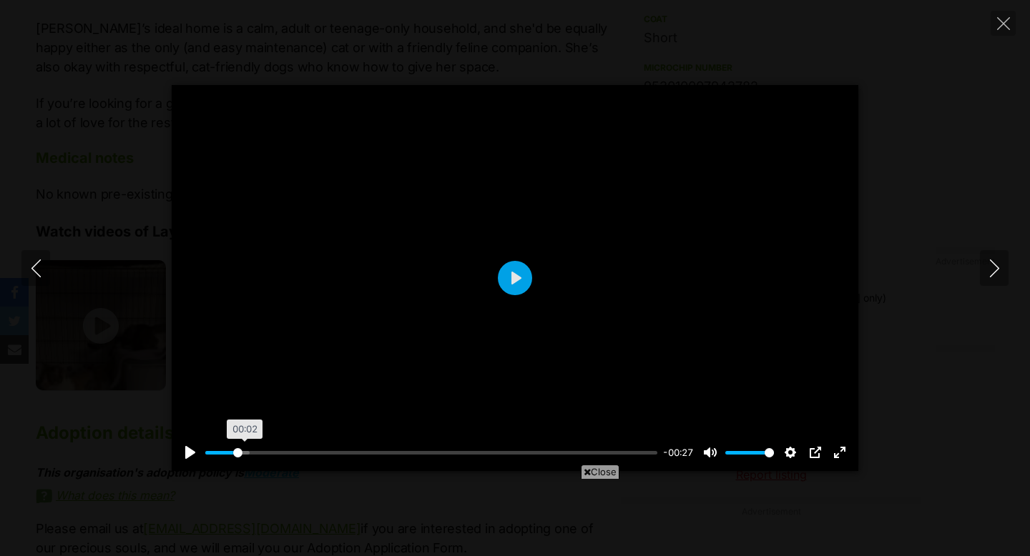
click at [237, 452] on input "Seek" at bounding box center [431, 453] width 452 height 14
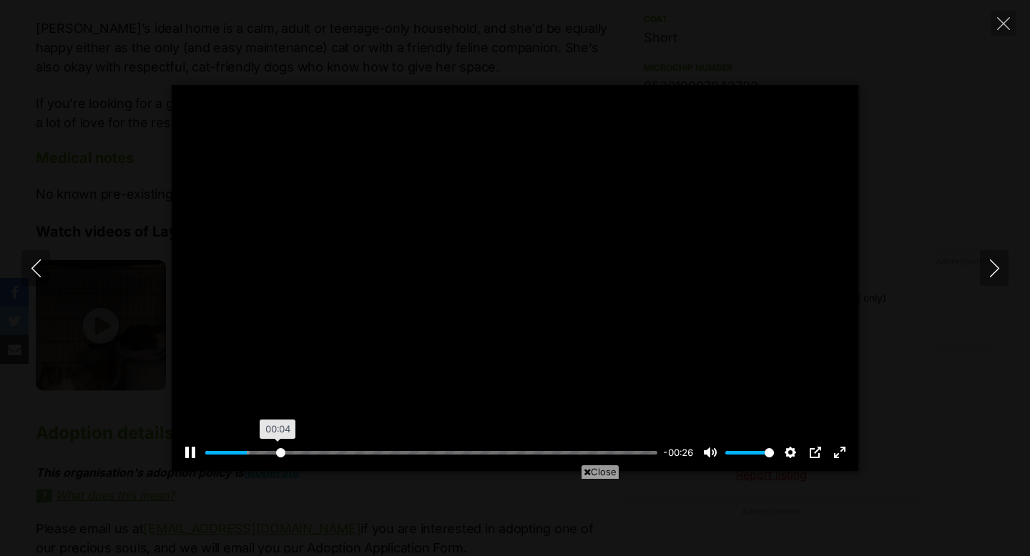
click at [280, 451] on input "Seek" at bounding box center [431, 453] width 452 height 14
type input "24.58"
click at [317, 453] on input "Seek" at bounding box center [431, 453] width 452 height 14
click at [1000, 23] on icon "Close" at bounding box center [1003, 23] width 13 height 13
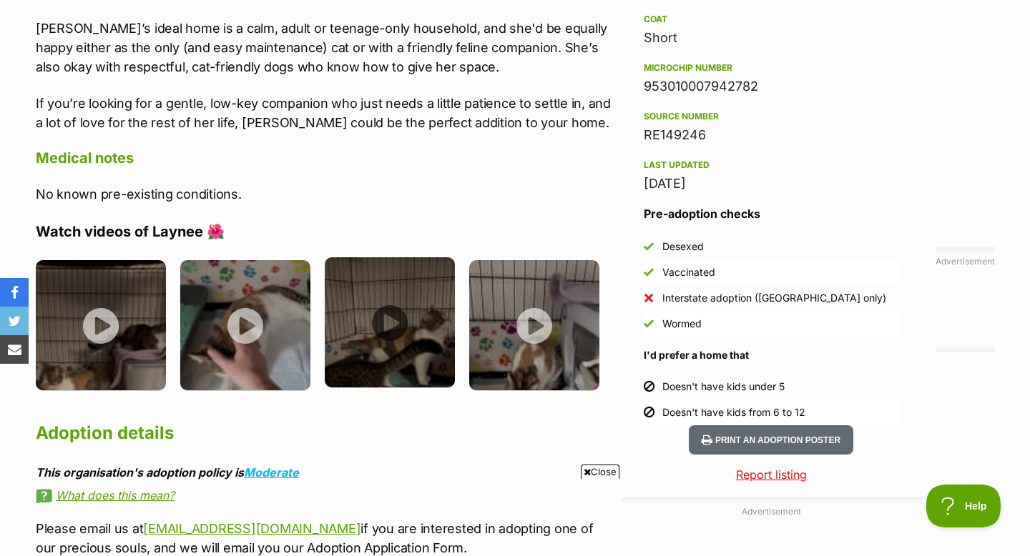
click at [398, 315] on img at bounding box center [390, 322] width 130 height 130
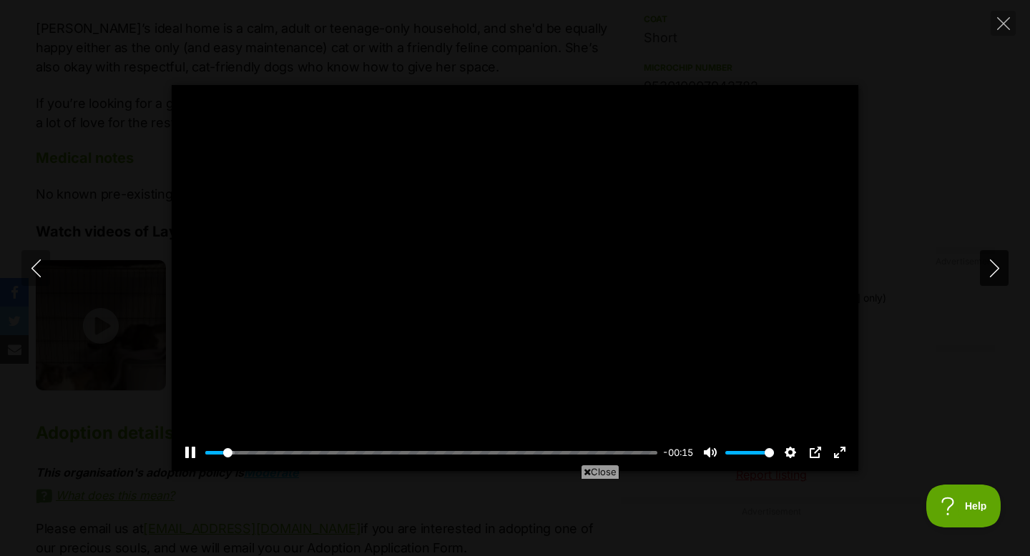
click at [996, 266] on icon "Next" at bounding box center [993, 269] width 9 height 18
type input "4.41"
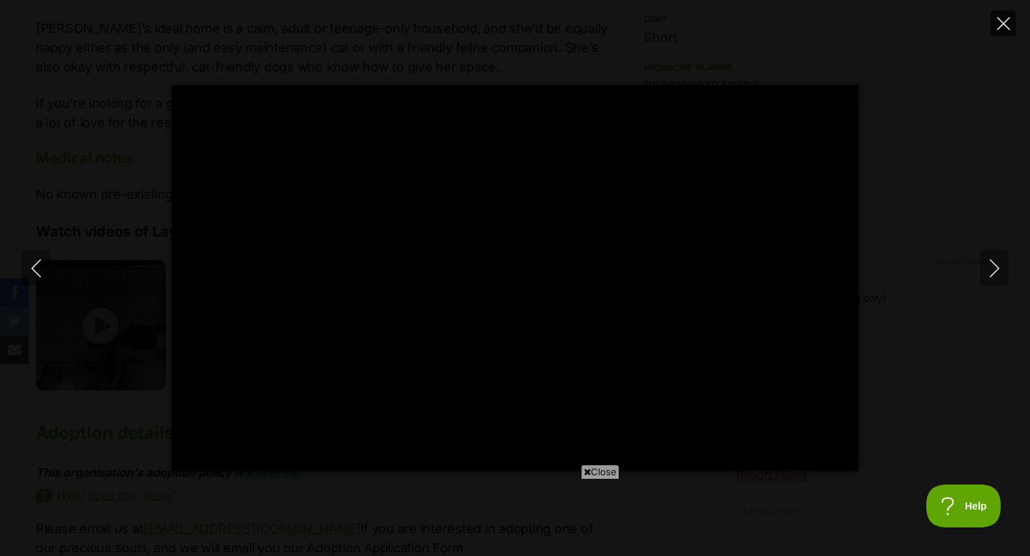
click at [1000, 29] on icon "Close" at bounding box center [1003, 23] width 13 height 13
type input "14.27"
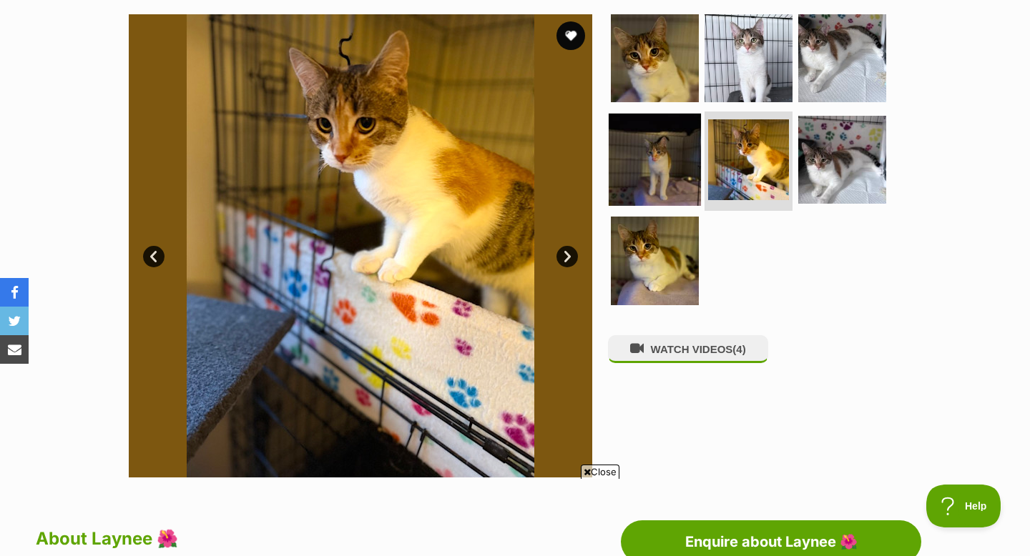
scroll to position [282, 0]
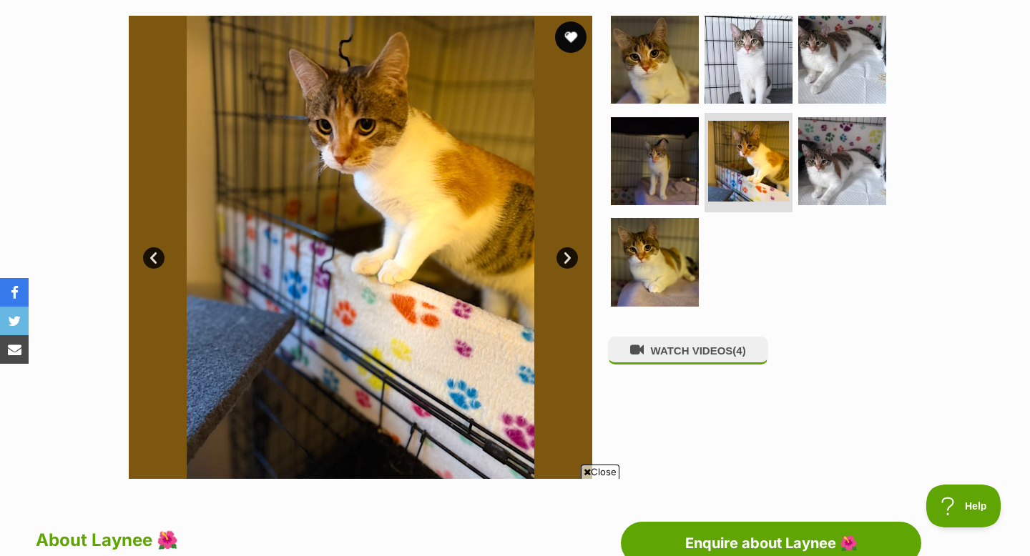
click at [575, 36] on button "favourite" at bounding box center [570, 36] width 31 height 31
click at [863, 162] on img at bounding box center [842, 160] width 92 height 92
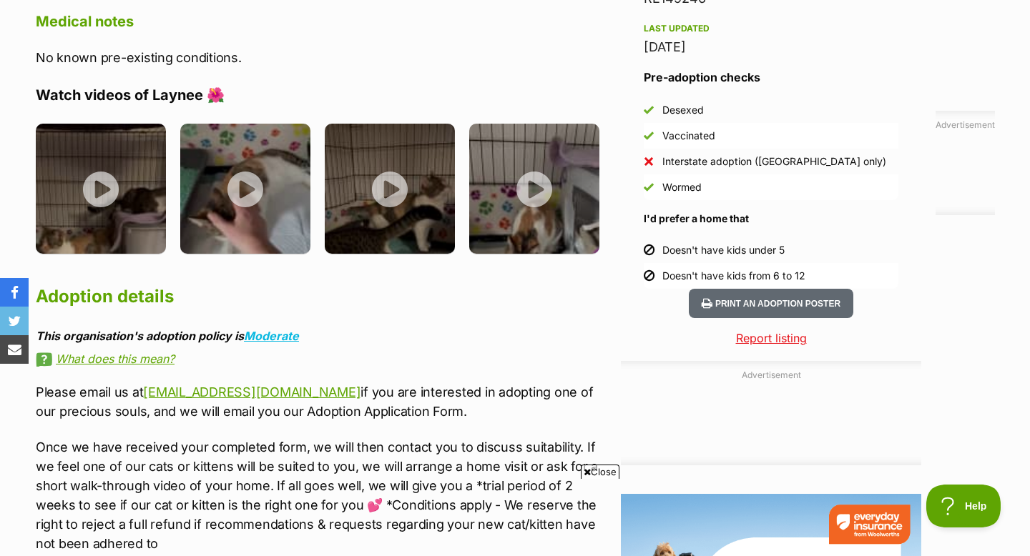
scroll to position [1274, 0]
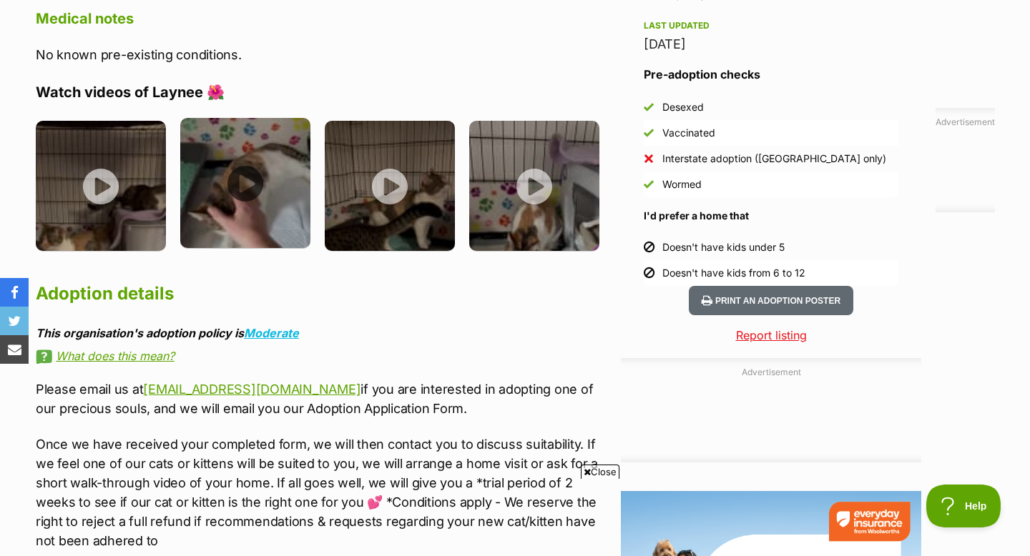
click at [267, 210] on img at bounding box center [245, 183] width 130 height 130
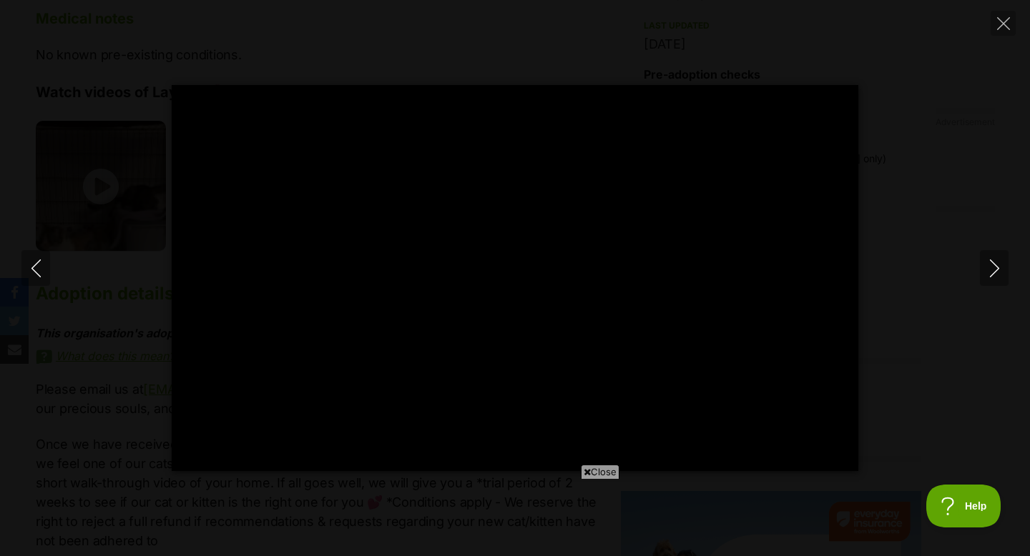
scroll to position [0, 0]
click at [997, 20] on icon "Close" at bounding box center [1003, 23] width 13 height 13
type input "46.04"
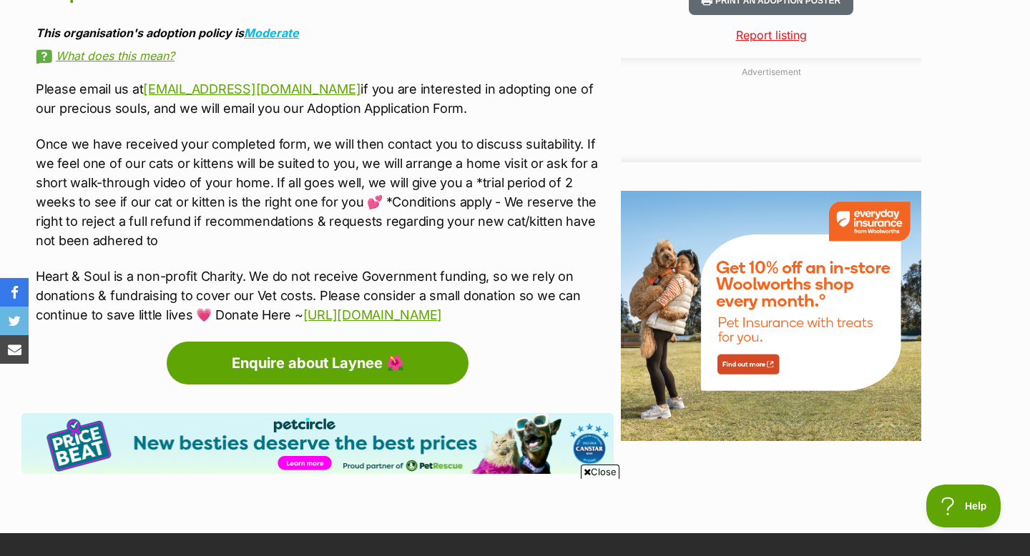
scroll to position [1578, 0]
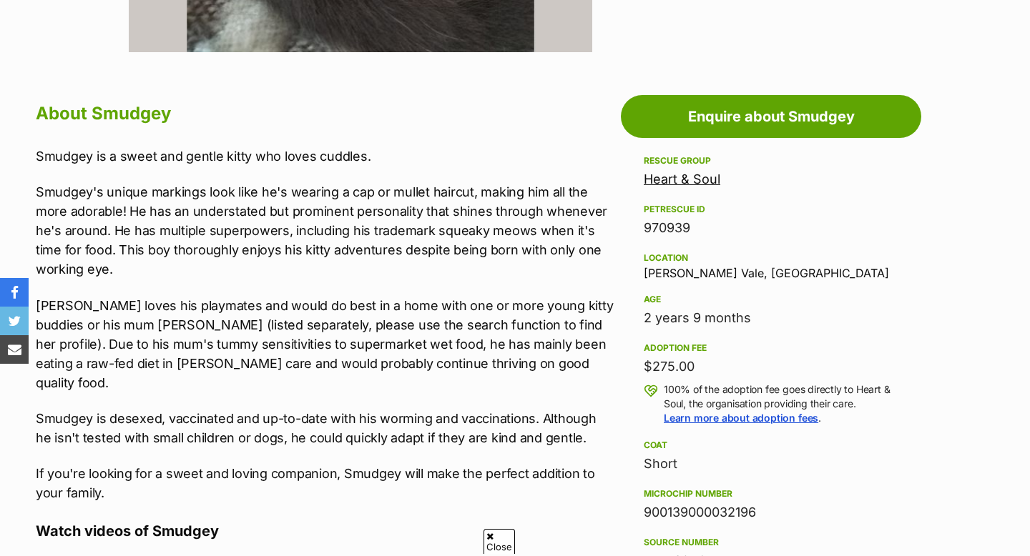
scroll to position [710, 0]
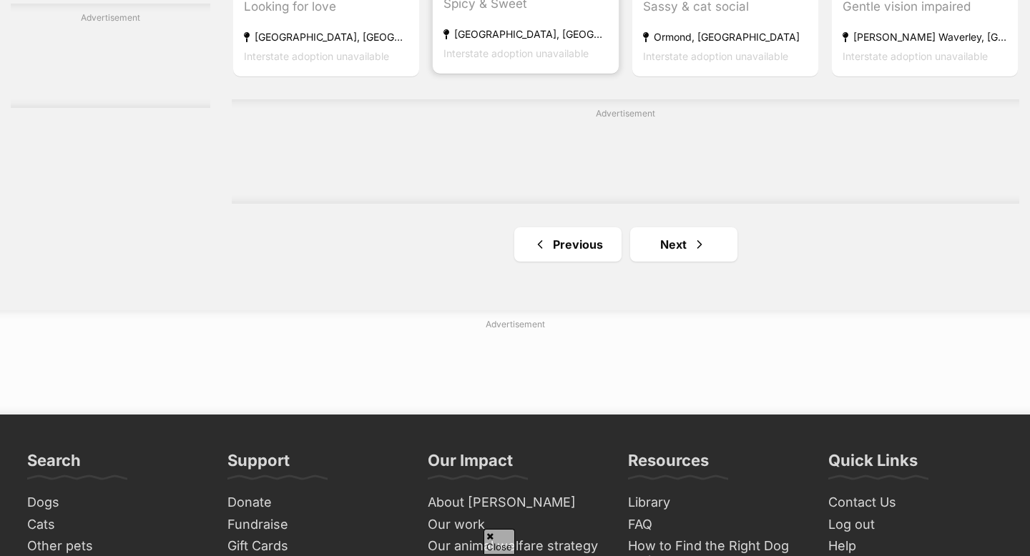
scroll to position [2486, 0]
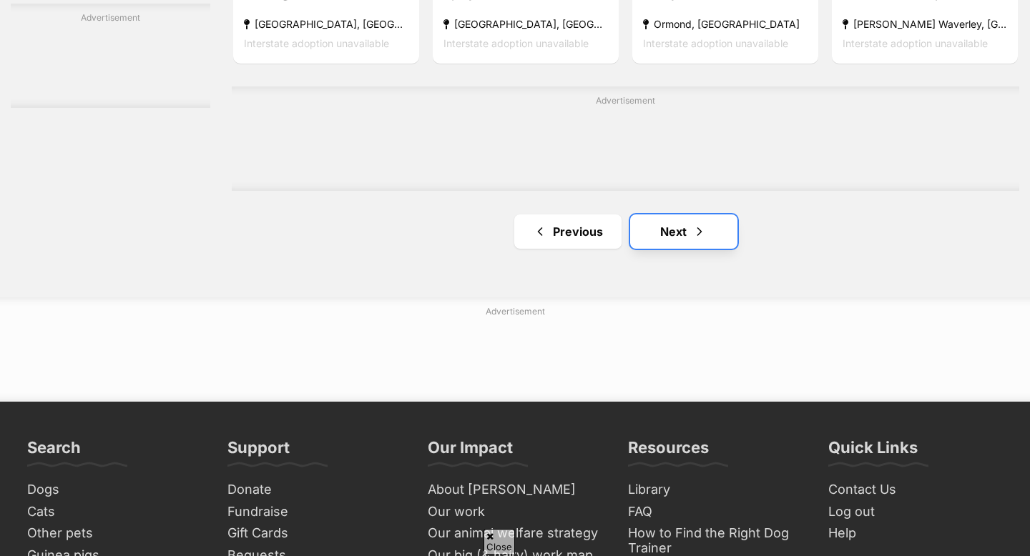
click at [664, 235] on link "Next" at bounding box center [683, 232] width 107 height 34
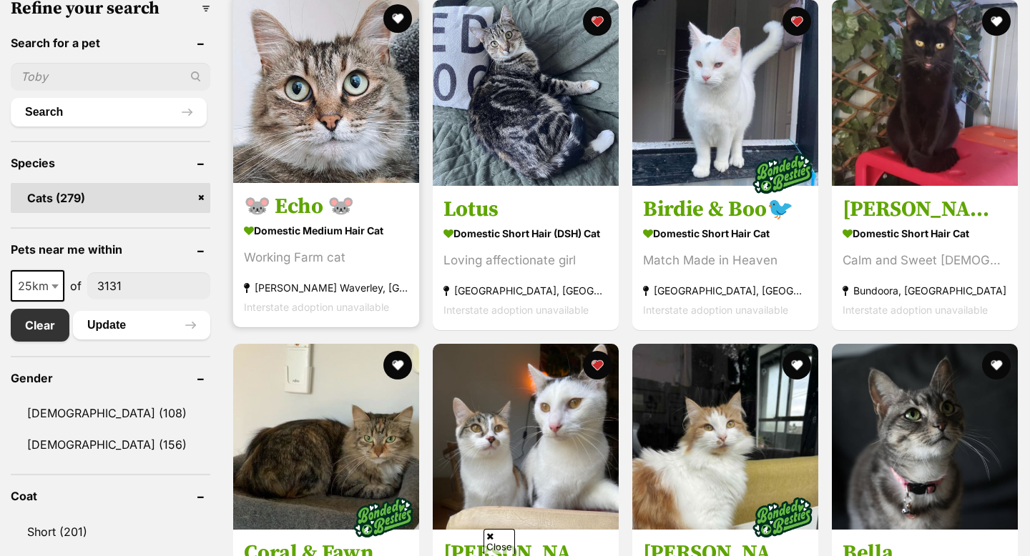
click at [354, 172] on img at bounding box center [326, 90] width 186 height 186
click at [321, 130] on img at bounding box center [326, 90] width 186 height 186
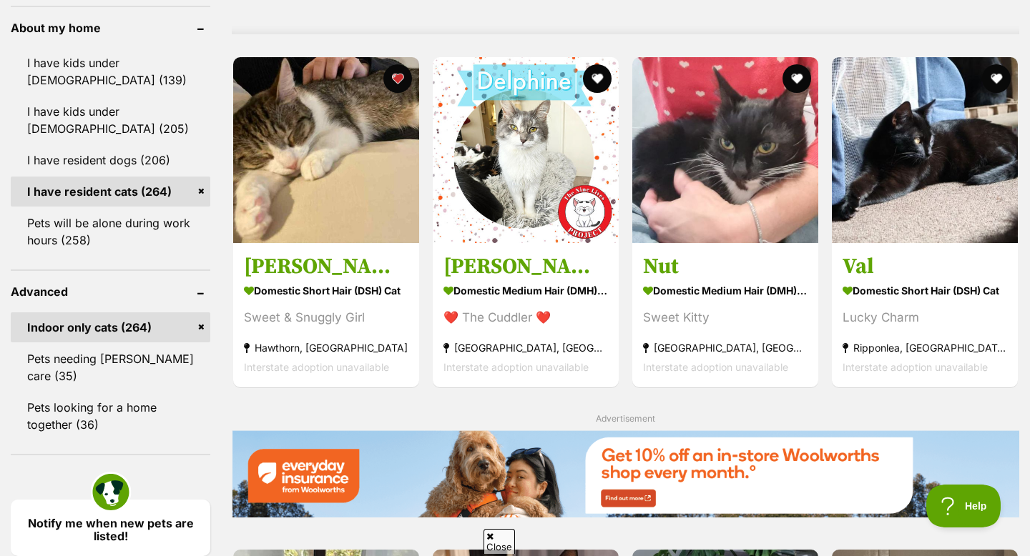
scroll to position [1236, 0]
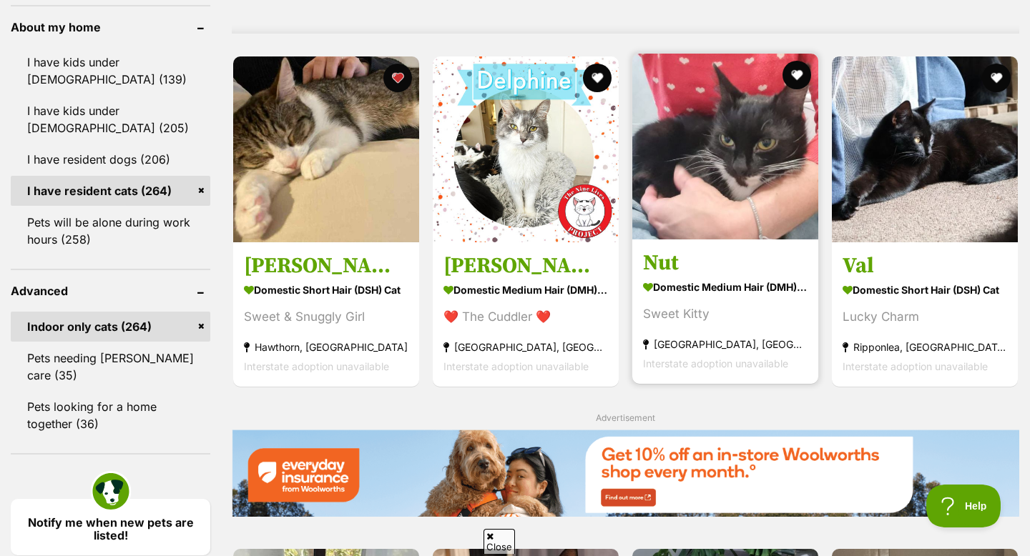
click at [699, 225] on img at bounding box center [725, 147] width 186 height 186
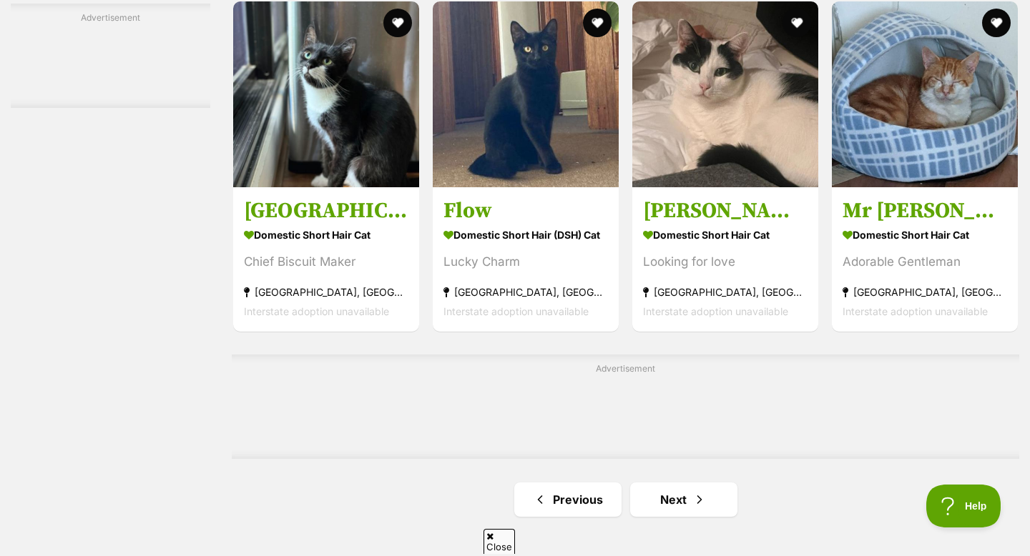
scroll to position [2119, 0]
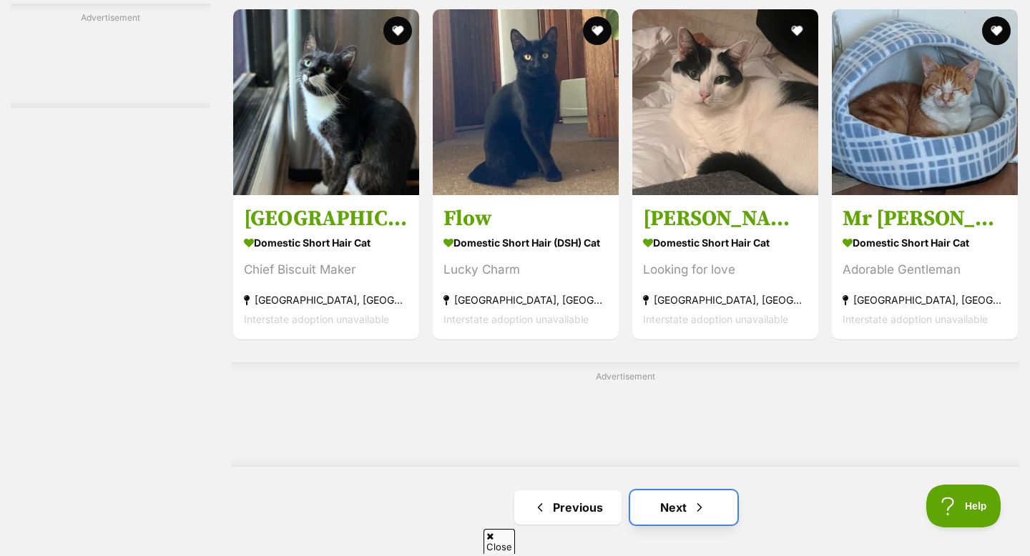
click at [701, 515] on span "Next page" at bounding box center [699, 507] width 14 height 17
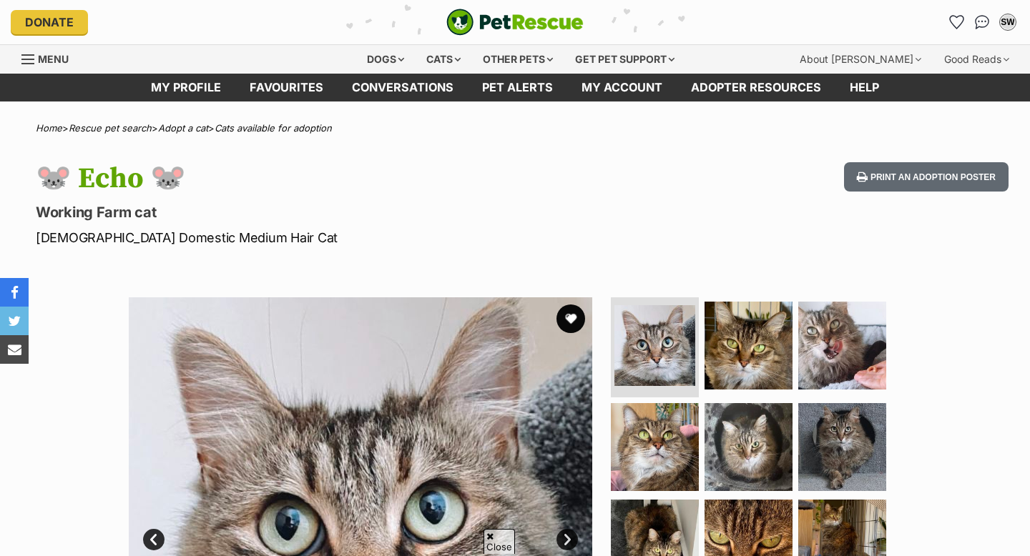
scroll to position [364, 0]
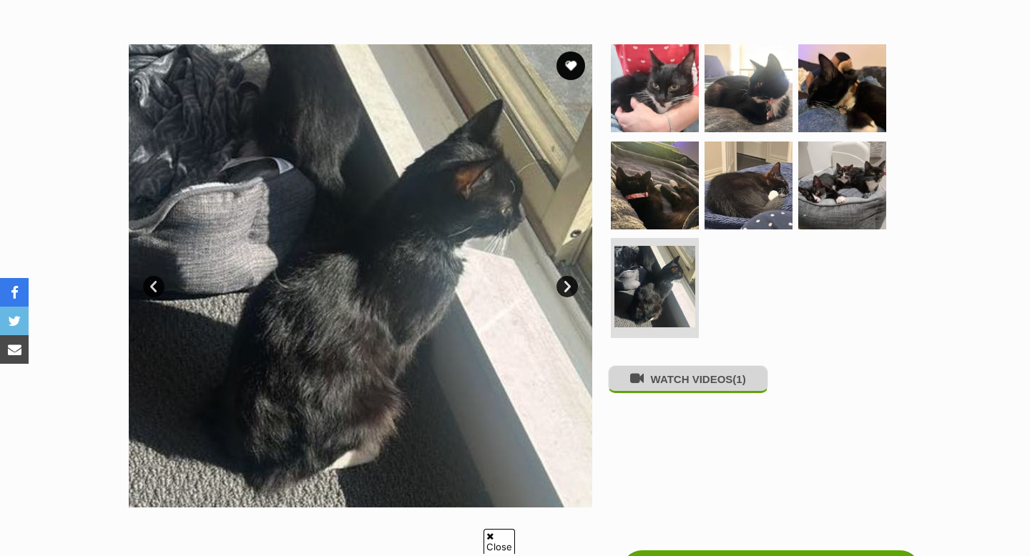
click at [694, 383] on button "WATCH VIDEOS (1)" at bounding box center [688, 379] width 160 height 28
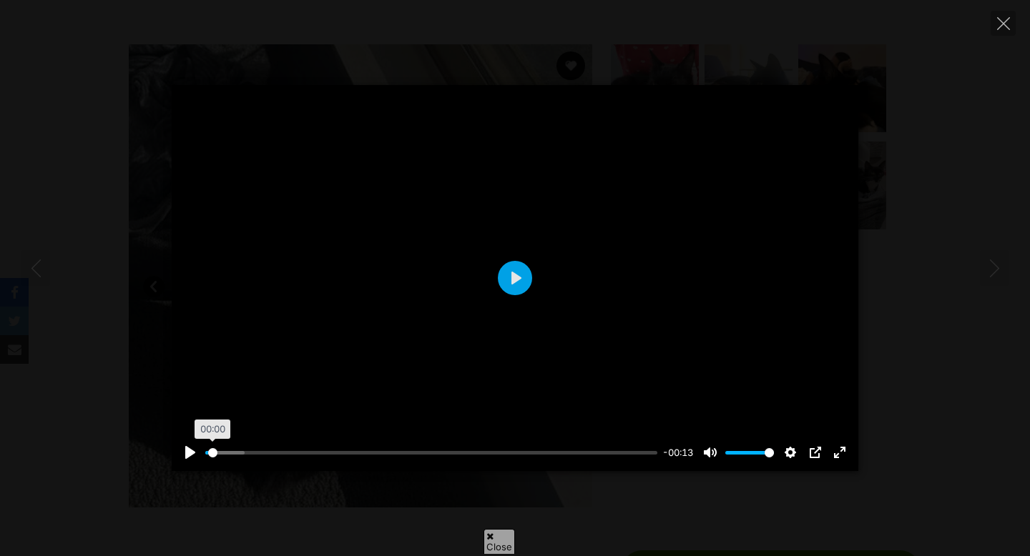
click at [212, 452] on input "Seek" at bounding box center [431, 453] width 452 height 14
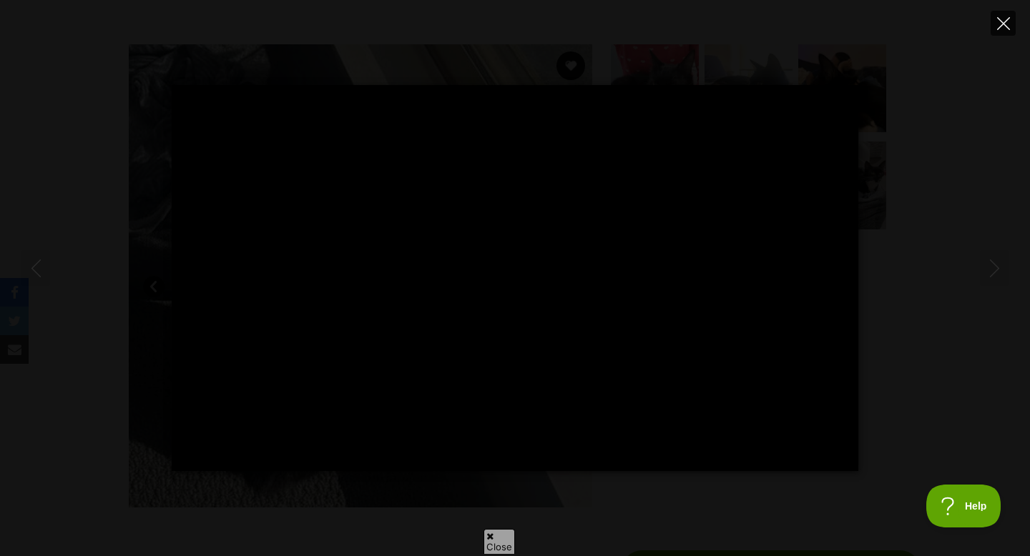
click at [1000, 24] on icon "Close" at bounding box center [1003, 23] width 13 height 13
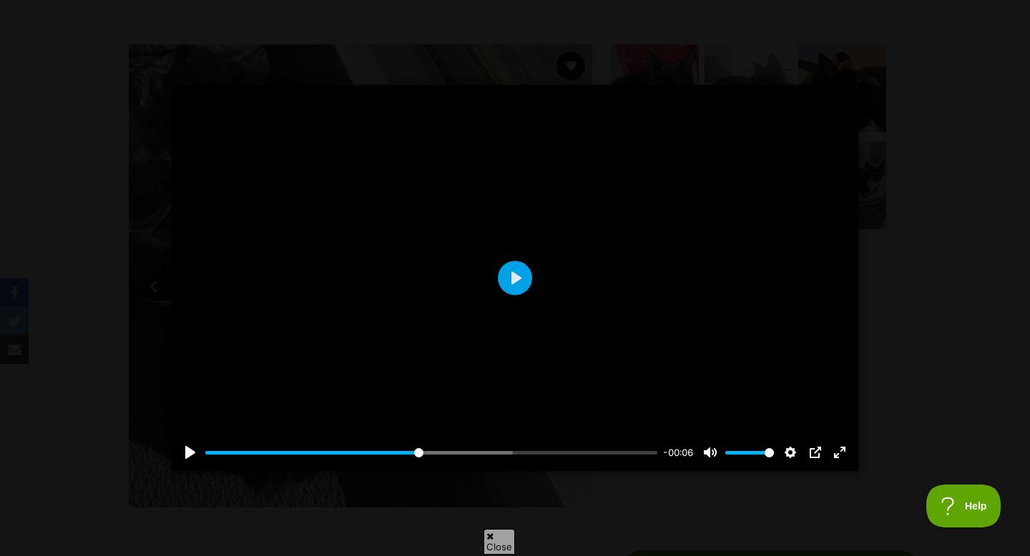
type input "47.87"
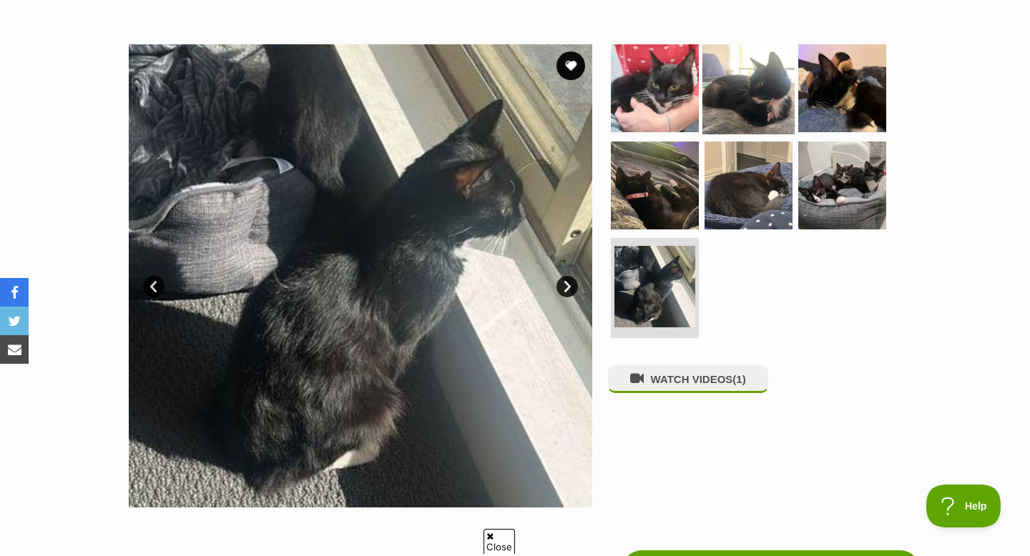
click at [736, 87] on img at bounding box center [748, 88] width 92 height 92
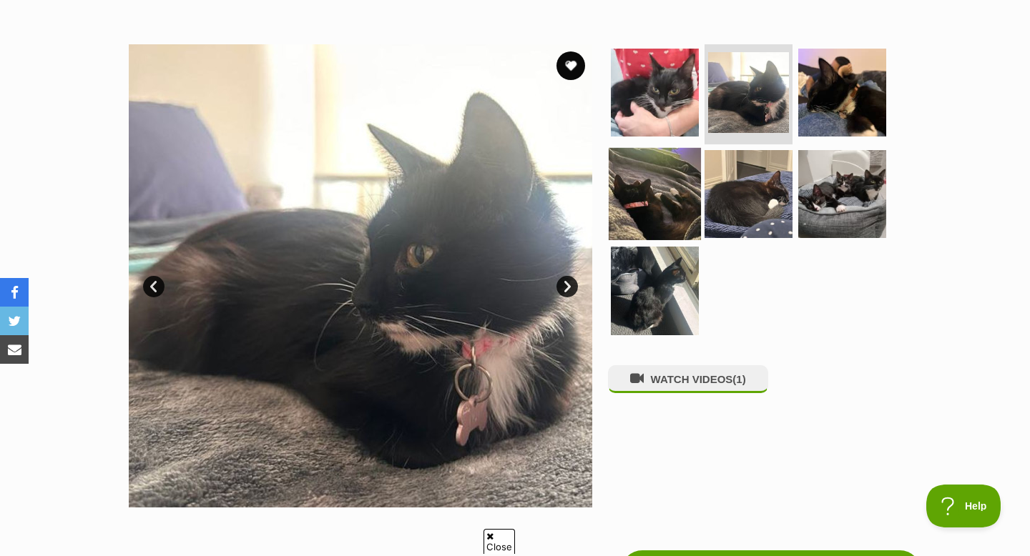
click at [676, 164] on img at bounding box center [655, 193] width 92 height 92
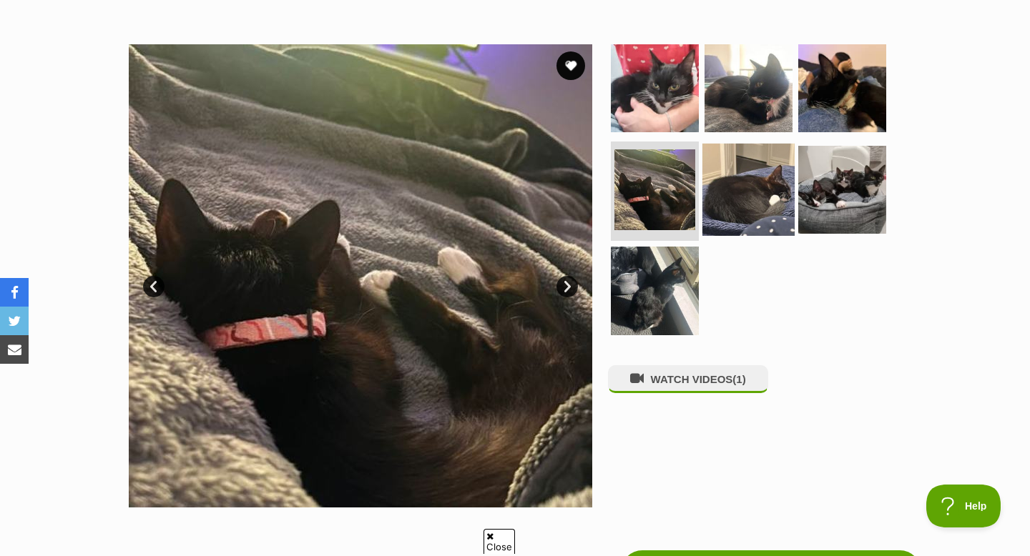
click at [763, 179] on img at bounding box center [748, 189] width 92 height 92
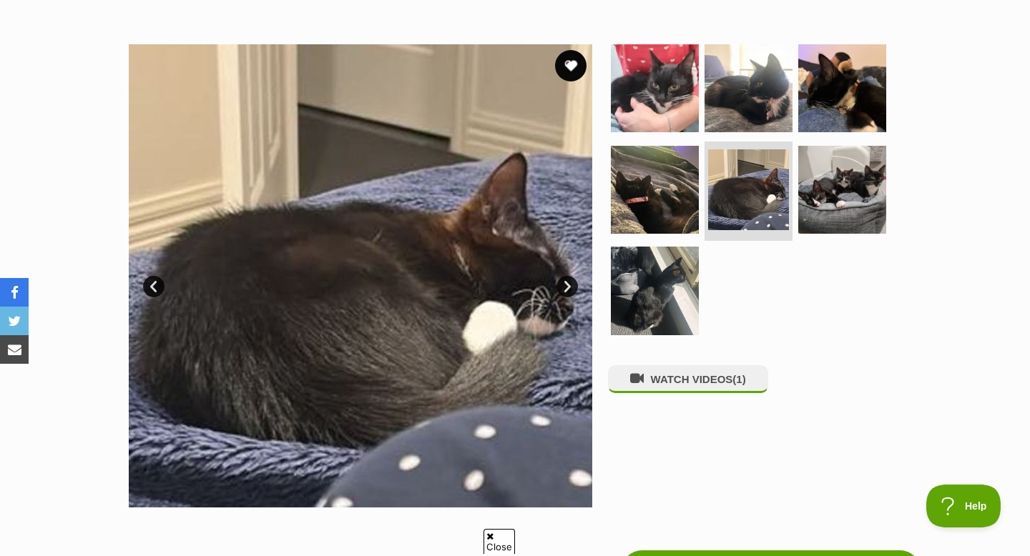
click at [576, 59] on button "favourite" at bounding box center [570, 65] width 31 height 31
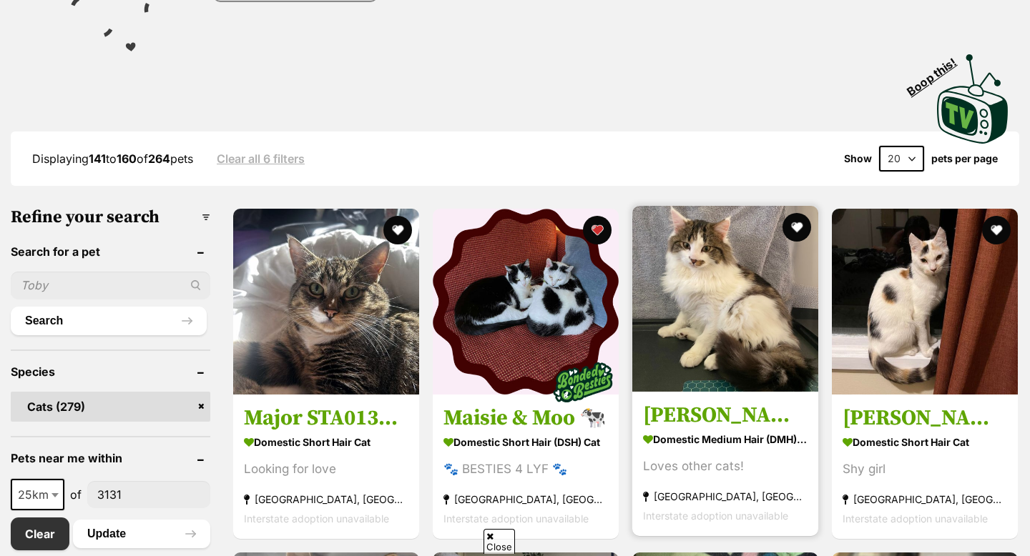
click at [707, 322] on img at bounding box center [725, 299] width 186 height 186
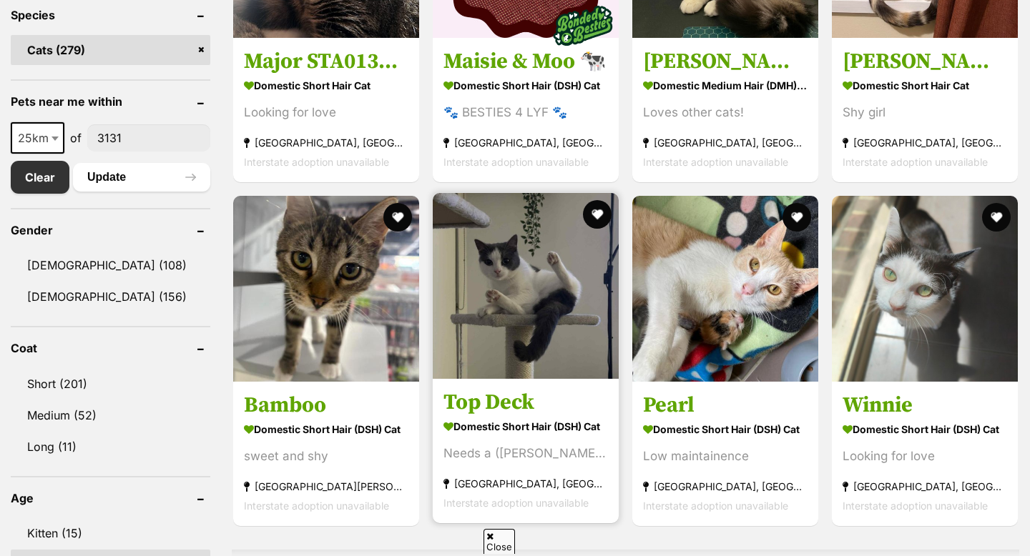
scroll to position [616, 0]
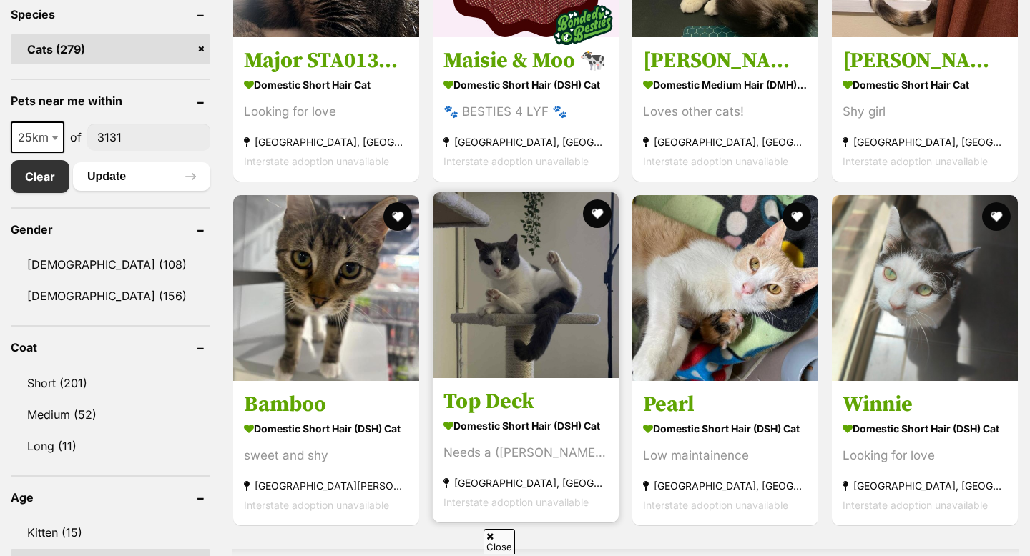
click at [518, 318] on img at bounding box center [526, 285] width 186 height 186
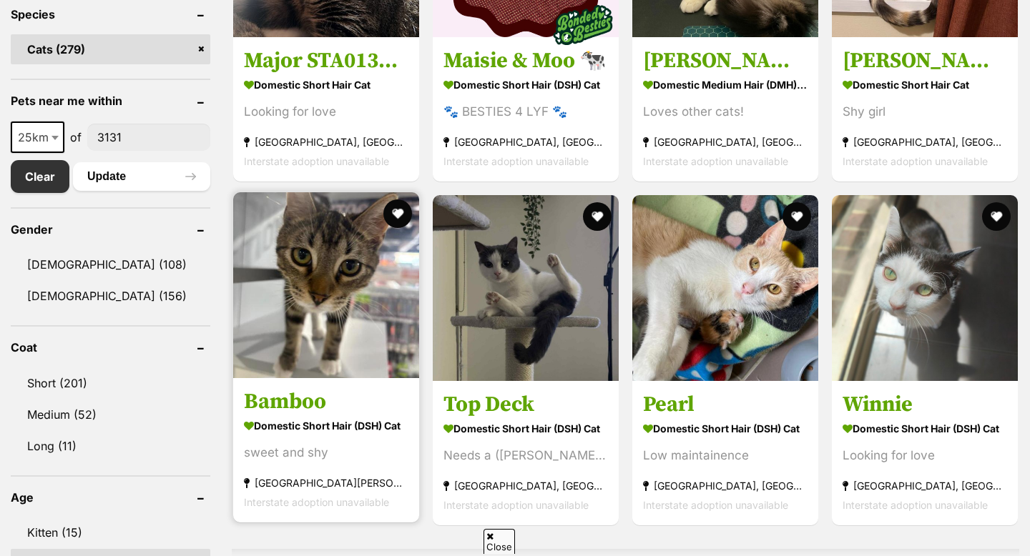
click at [313, 296] on img at bounding box center [326, 285] width 186 height 186
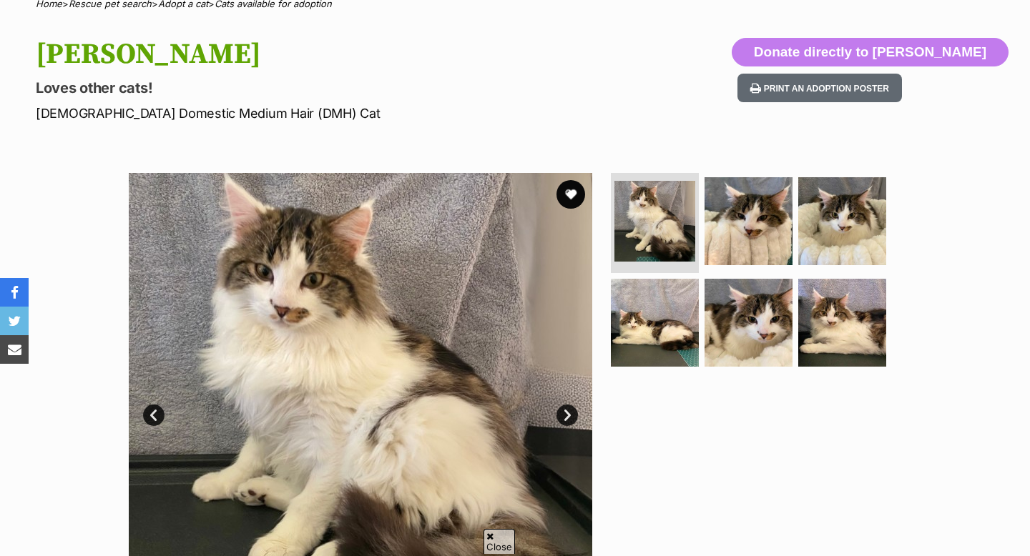
scroll to position [111, 0]
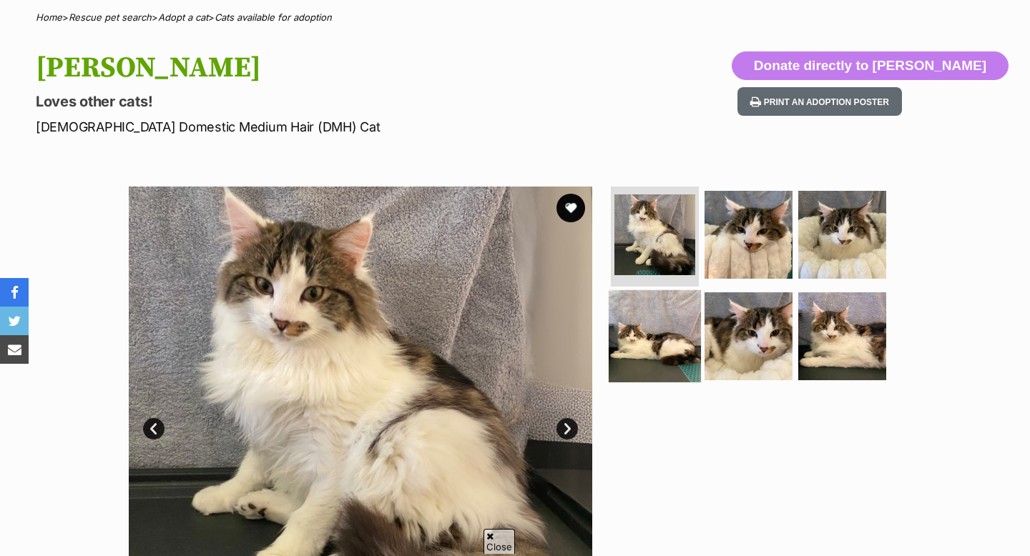
click at [659, 319] on img at bounding box center [655, 336] width 92 height 92
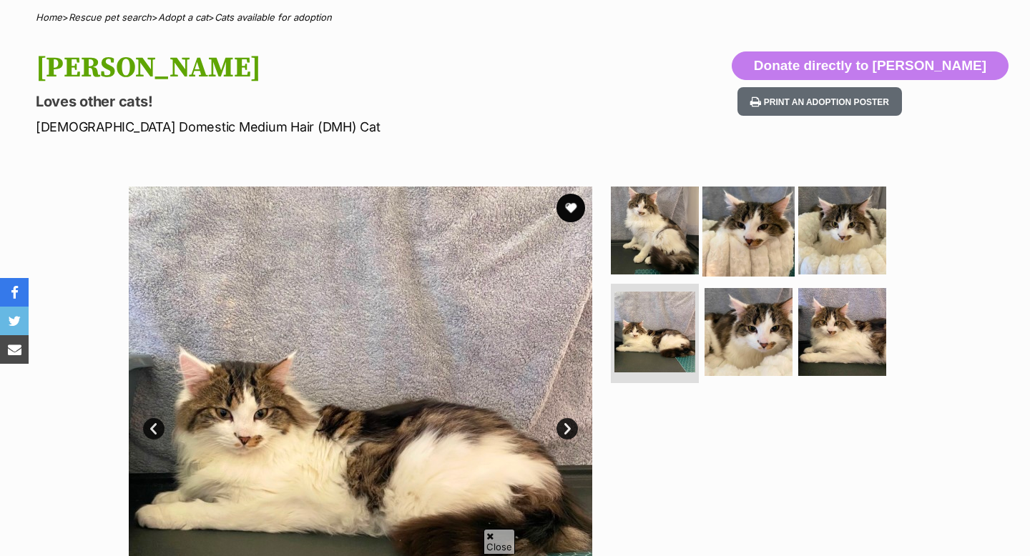
click at [760, 270] on img at bounding box center [748, 230] width 92 height 92
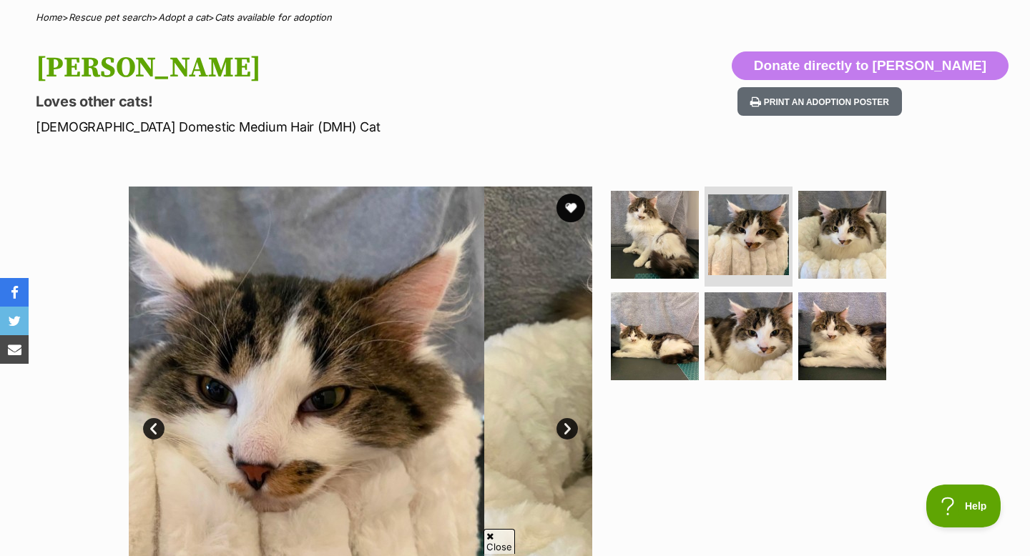
scroll to position [0, 0]
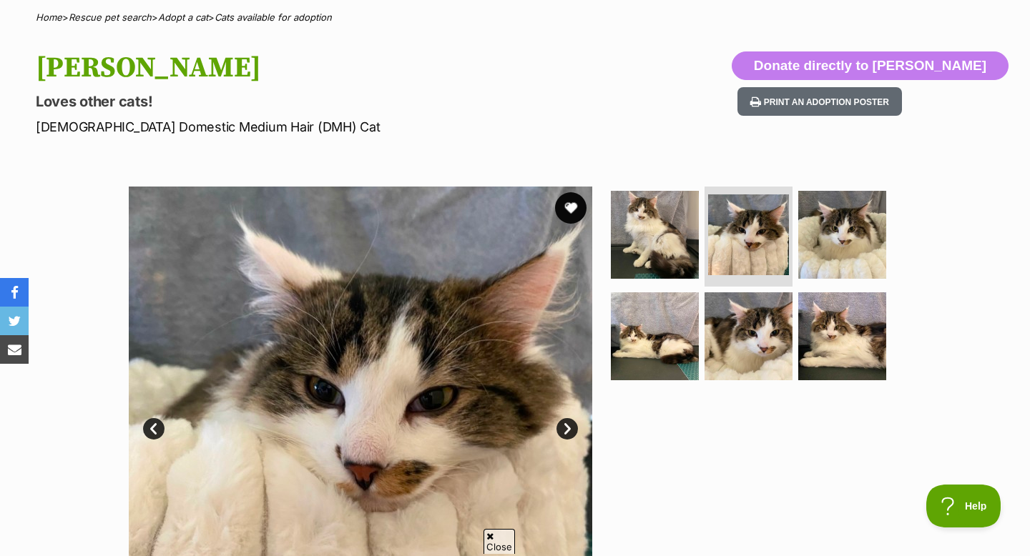
click at [583, 200] on button "favourite" at bounding box center [570, 207] width 31 height 31
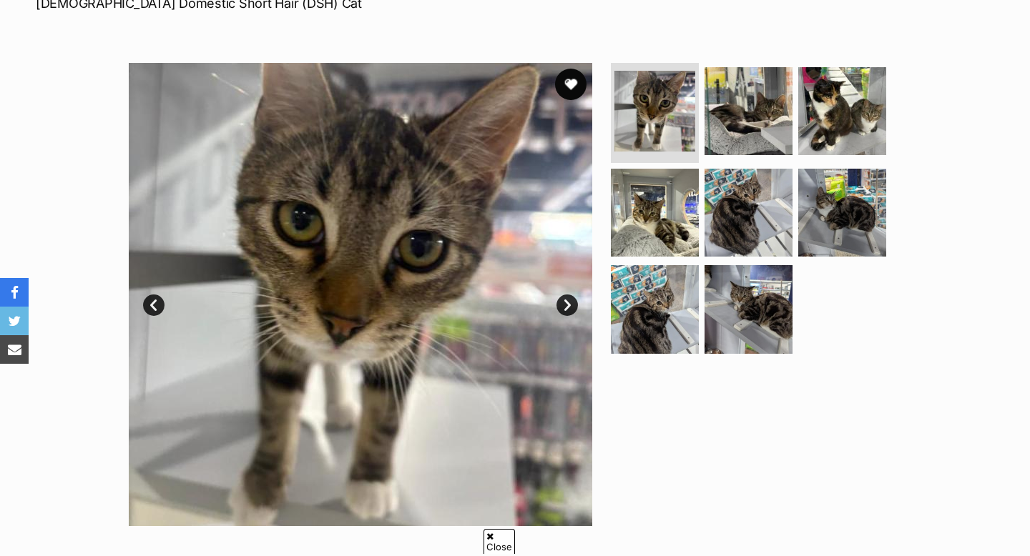
click at [581, 77] on button "favourite" at bounding box center [570, 84] width 31 height 31
click at [693, 212] on img at bounding box center [655, 212] width 92 height 92
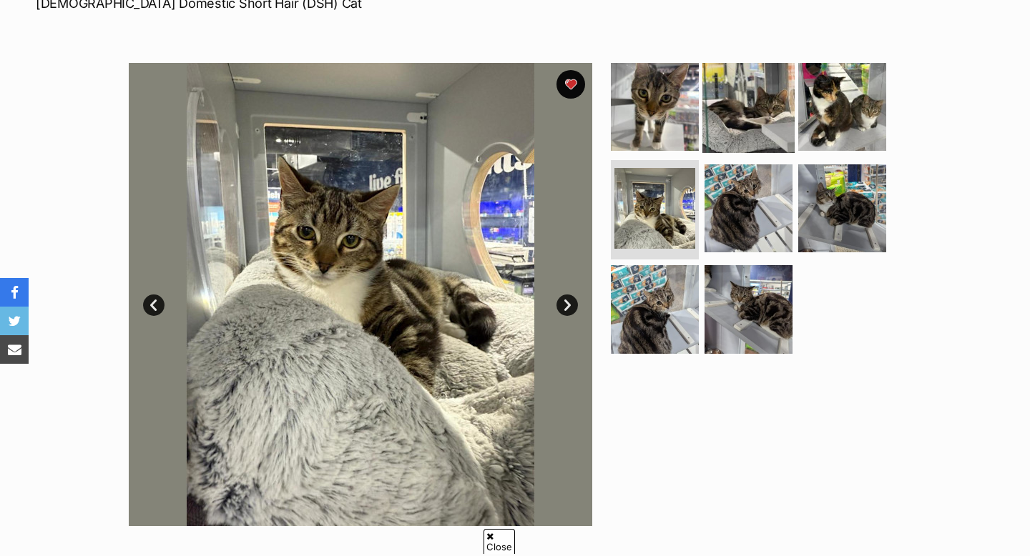
click at [745, 138] on img at bounding box center [748, 107] width 92 height 92
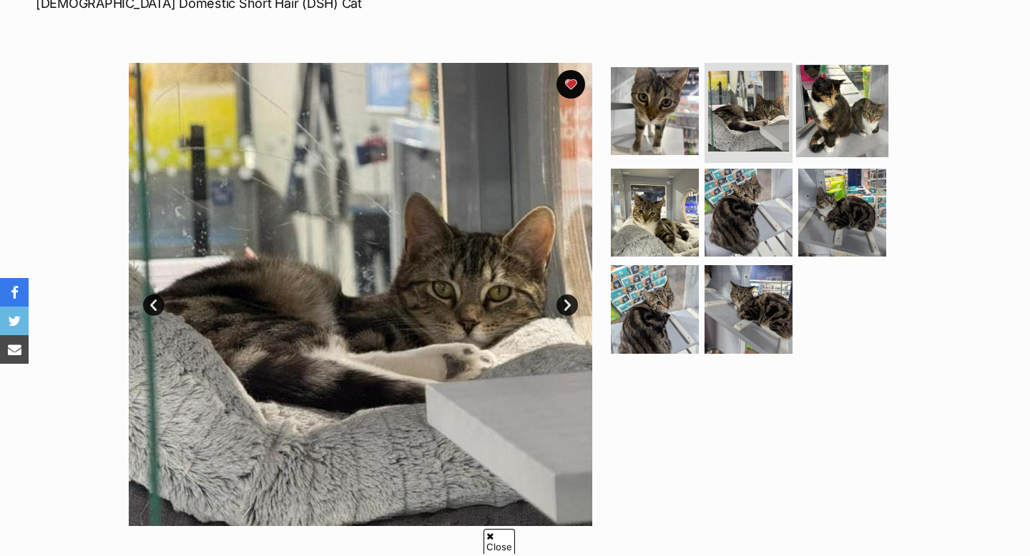
click at [846, 144] on img at bounding box center [842, 111] width 92 height 92
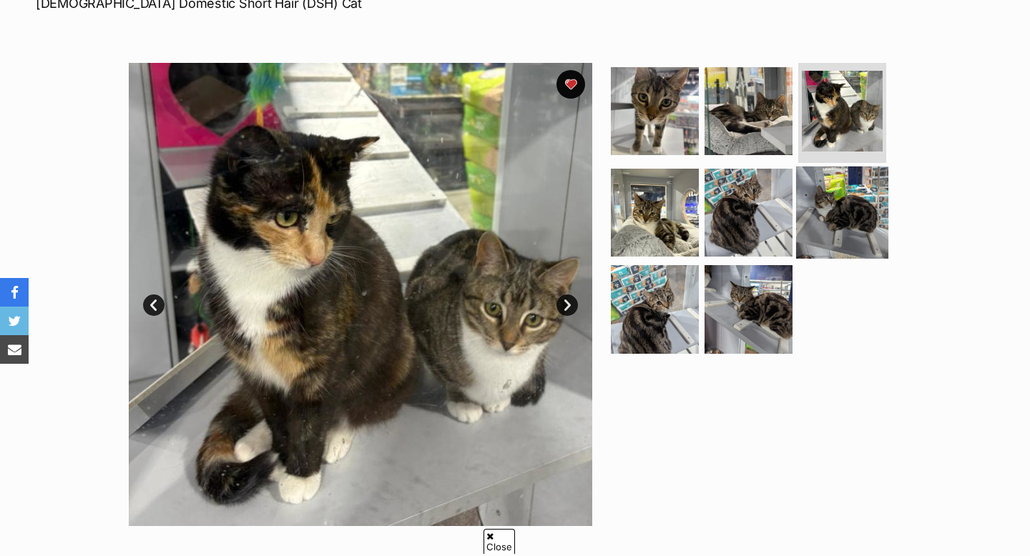
click at [823, 211] on img at bounding box center [842, 212] width 92 height 92
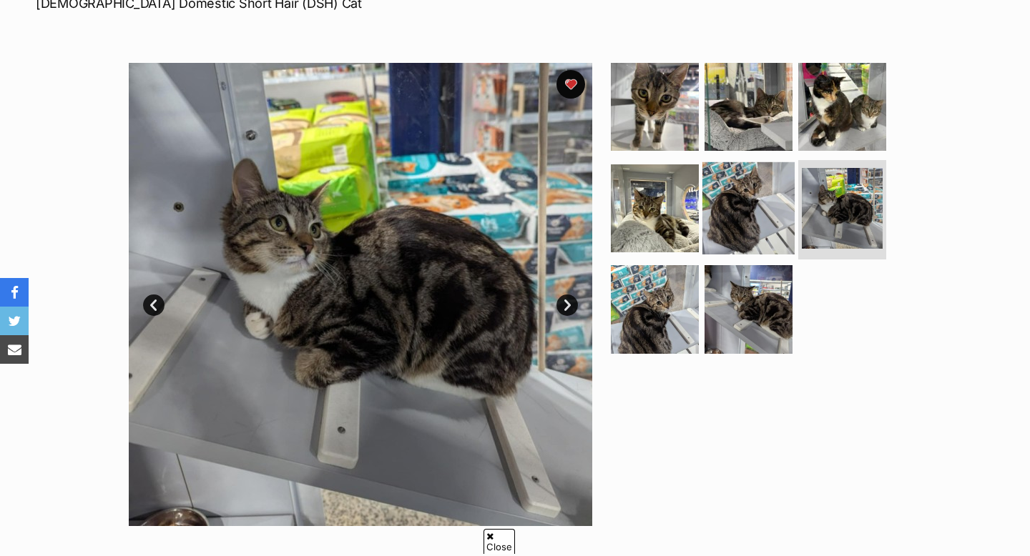
click at [764, 230] on img at bounding box center [748, 208] width 92 height 92
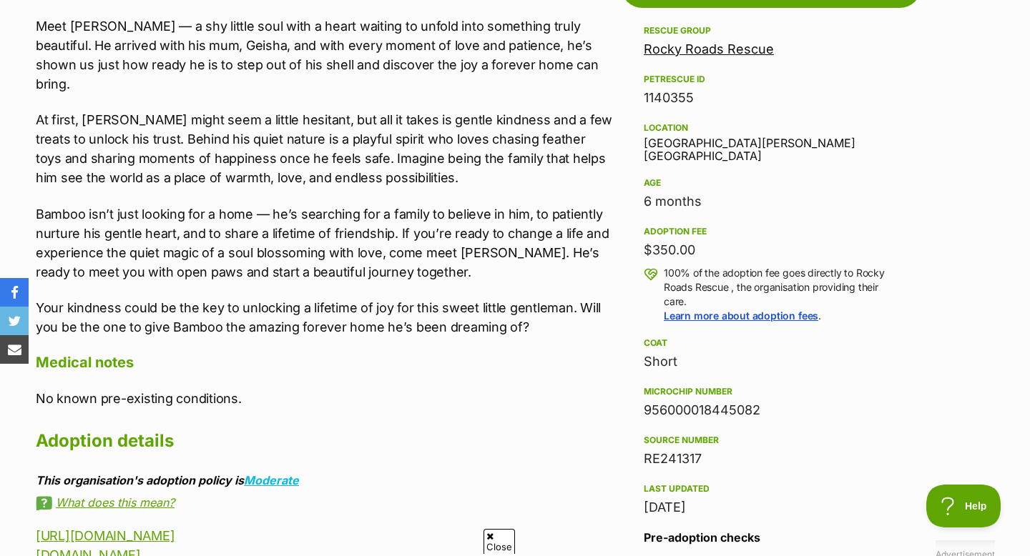
scroll to position [838, 0]
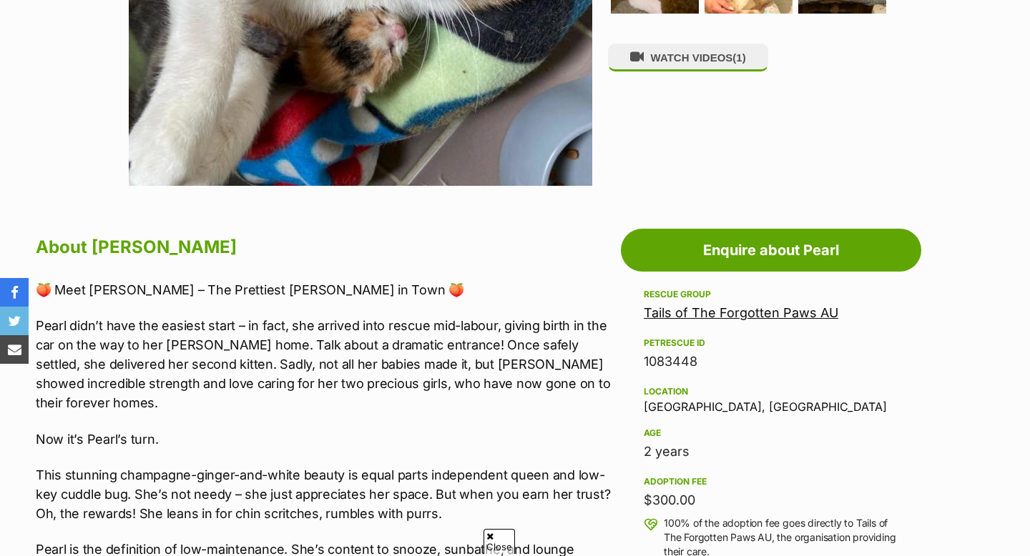
scroll to position [576, 0]
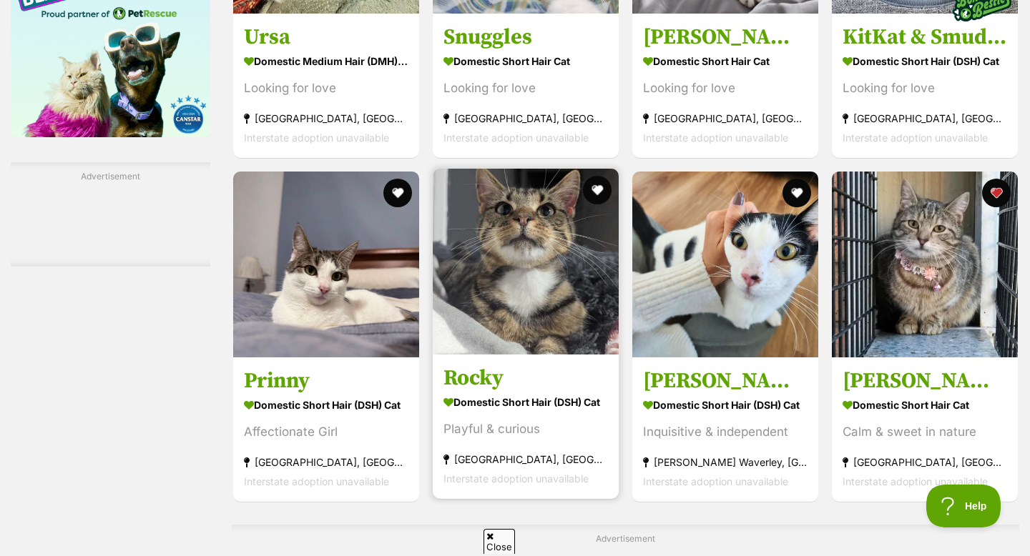
scroll to position [1958, 0]
click at [527, 337] on img at bounding box center [526, 261] width 186 height 186
click at [531, 295] on img at bounding box center [526, 261] width 186 height 186
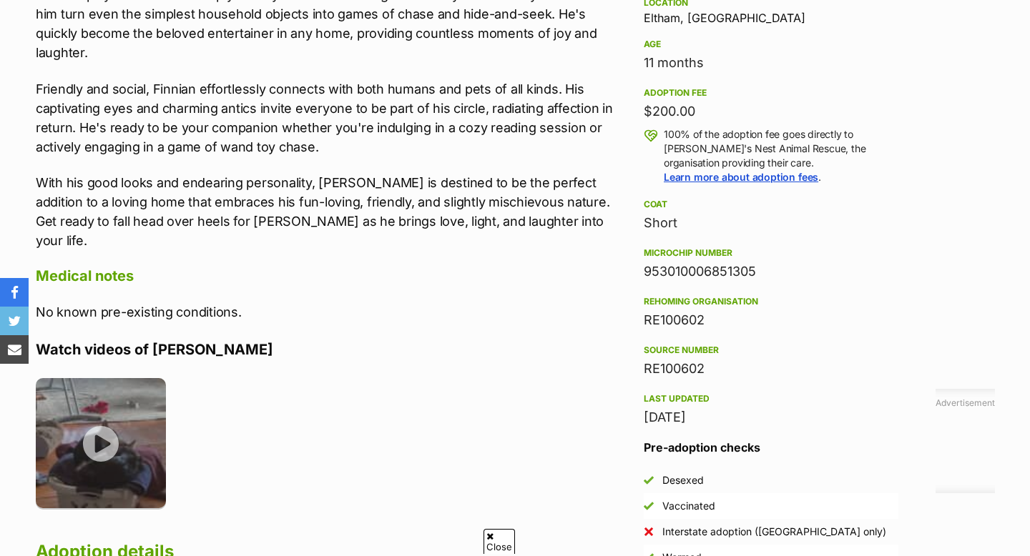
scroll to position [965, 0]
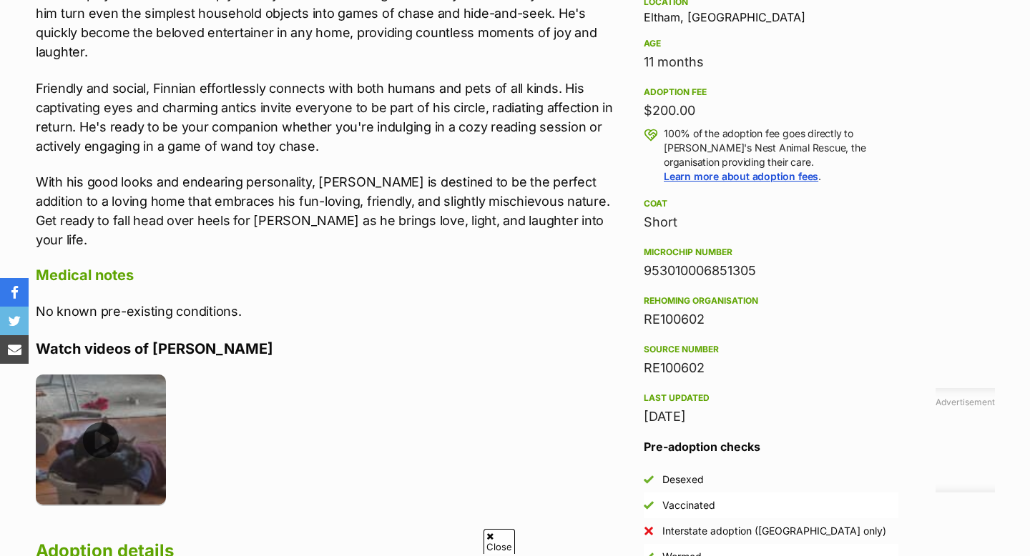
click at [117, 395] on img at bounding box center [101, 440] width 130 height 130
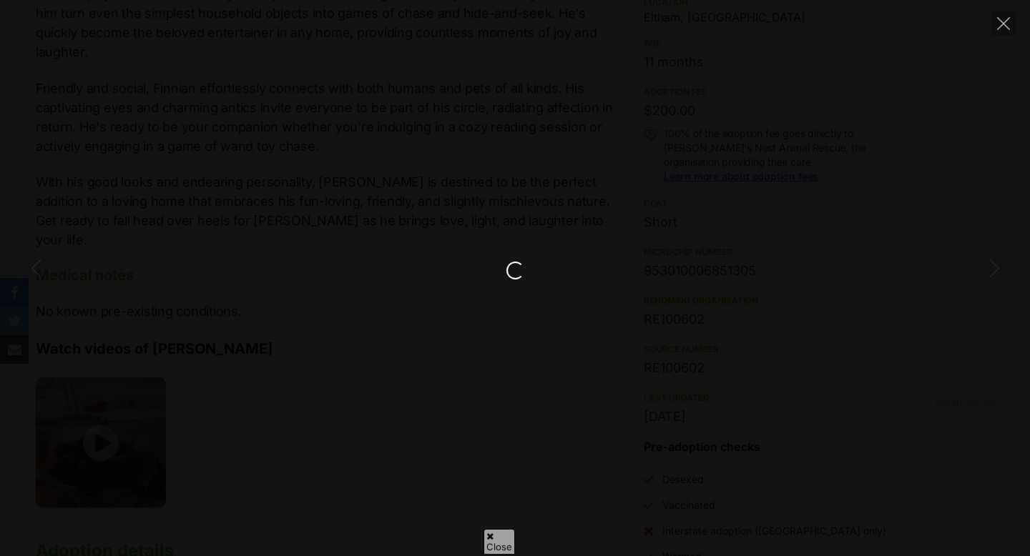
scroll to position [0, 0]
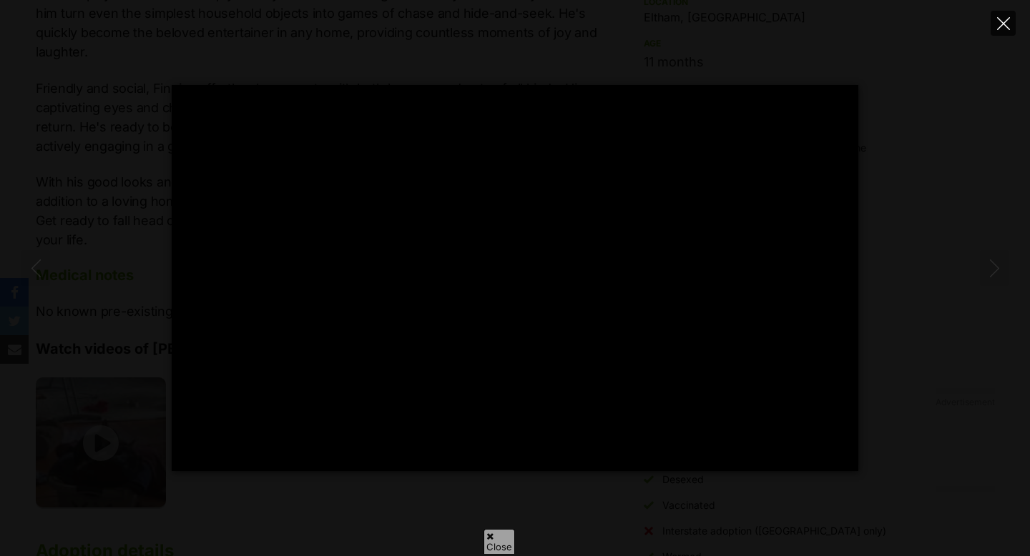
click at [1003, 24] on icon "Close" at bounding box center [1003, 23] width 13 height 13
type input "21.14"
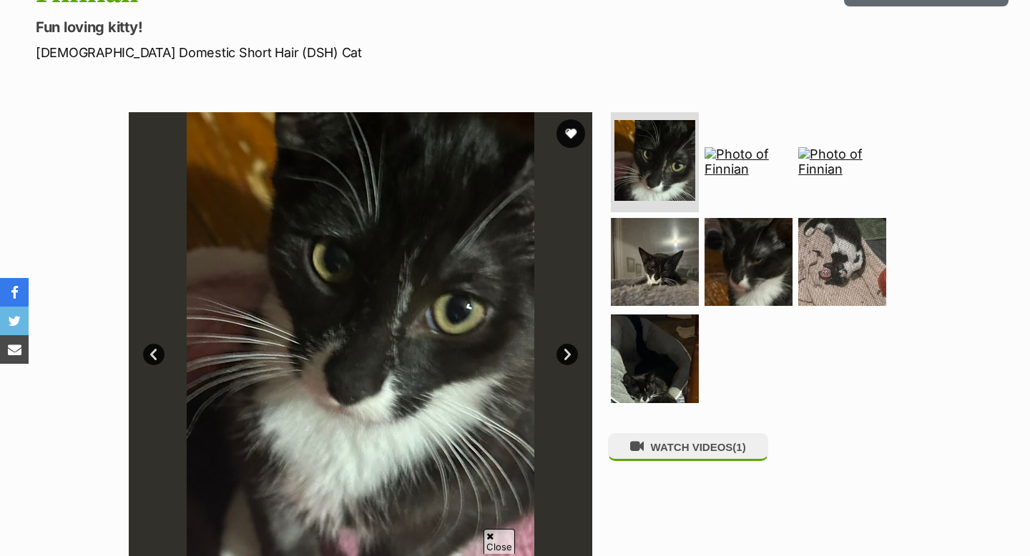
scroll to position [167, 0]
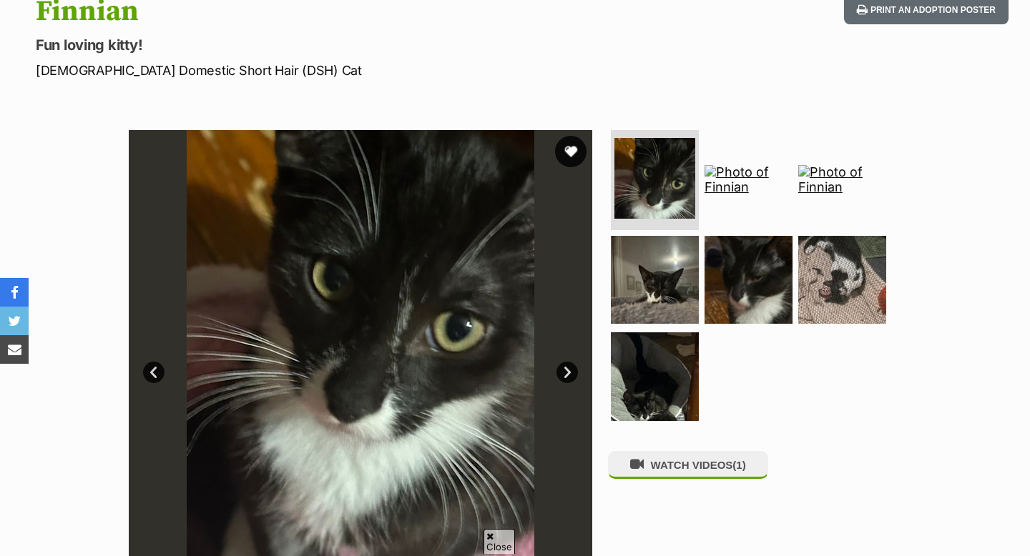
click at [570, 149] on button "favourite" at bounding box center [570, 151] width 31 height 31
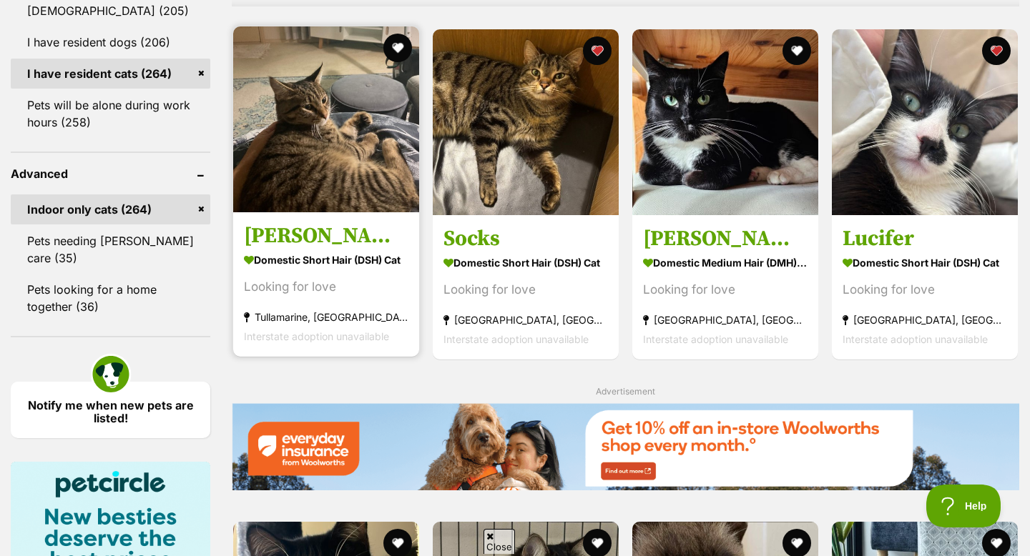
click at [351, 164] on img at bounding box center [326, 119] width 186 height 186
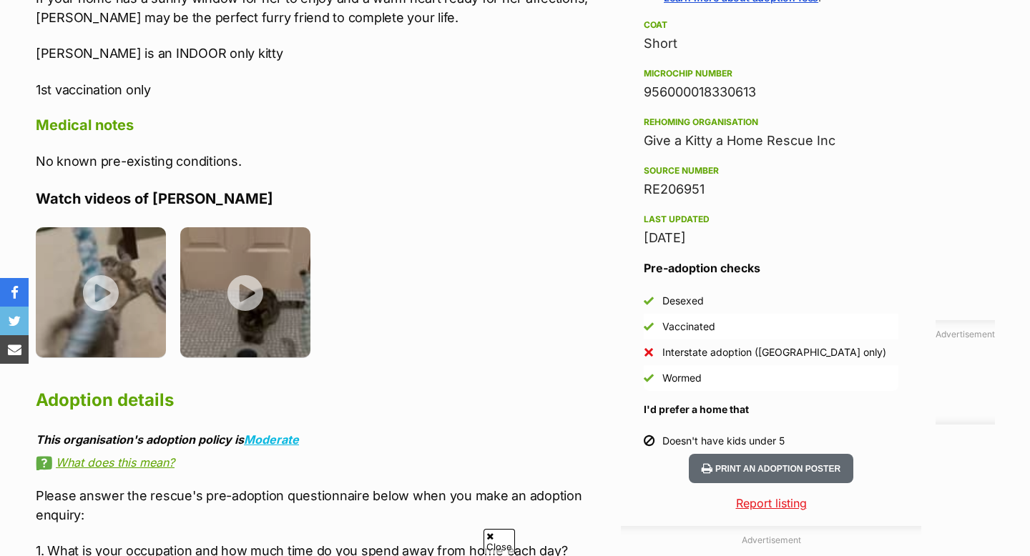
scroll to position [1131, 0]
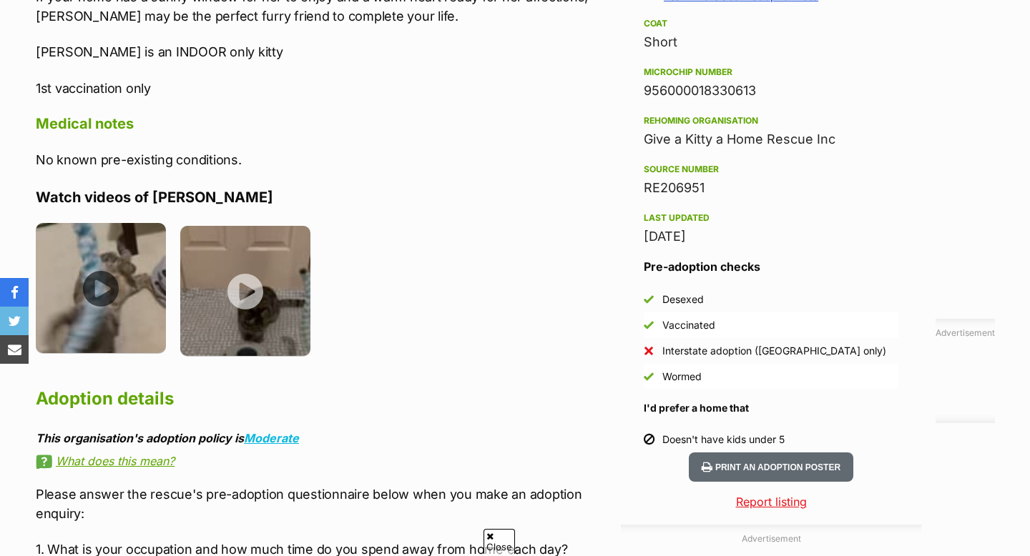
click at [100, 302] on img at bounding box center [101, 288] width 130 height 130
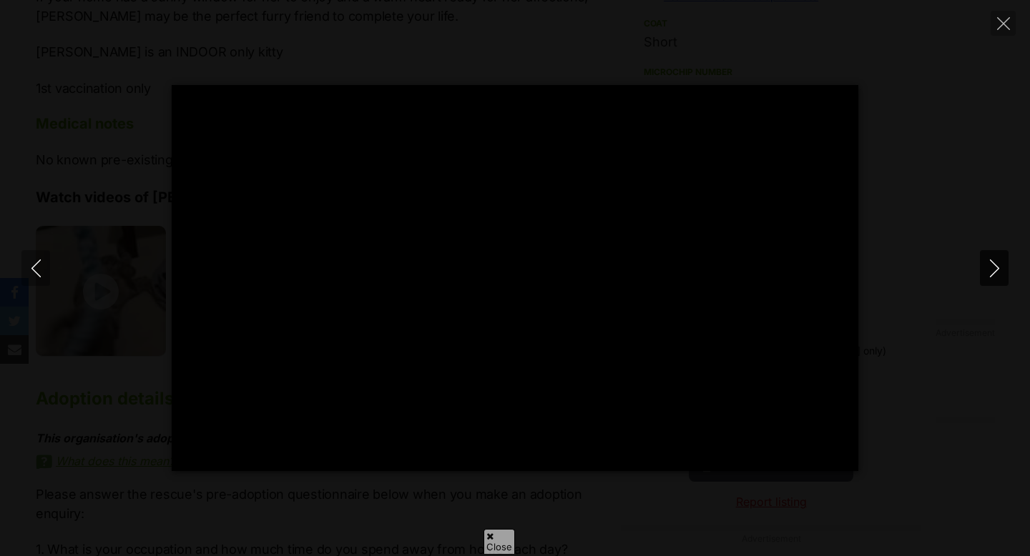
click at [999, 267] on icon "Next" at bounding box center [994, 269] width 18 height 18
type input "24.05"
click at [1009, 21] on icon "Close" at bounding box center [1003, 23] width 13 height 13
type input "78.65"
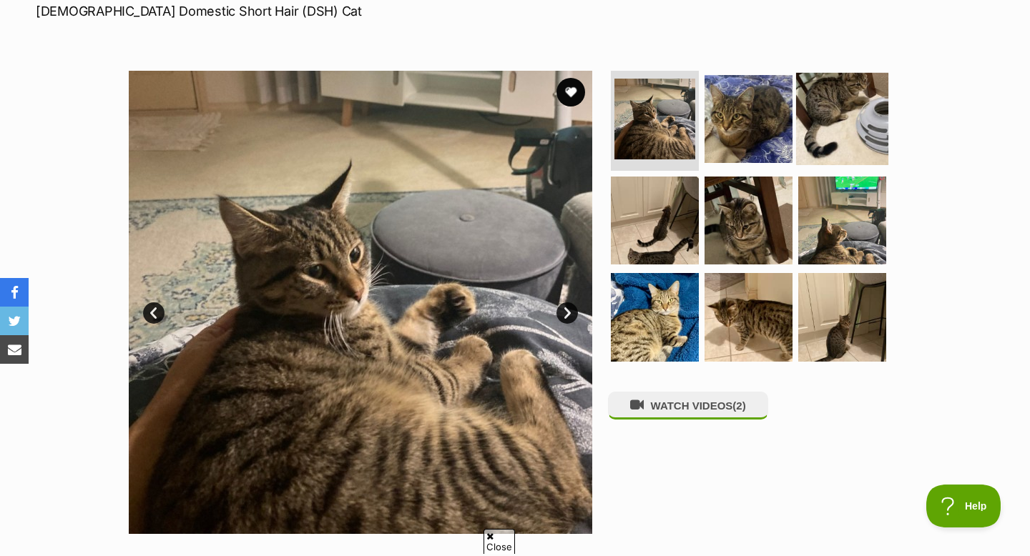
scroll to position [219, 0]
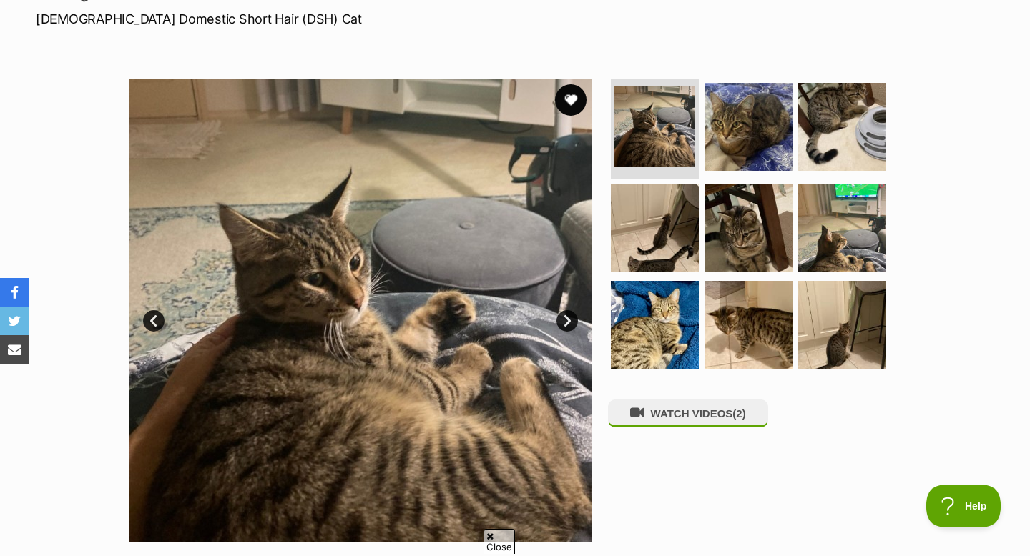
click at [573, 97] on button "favourite" at bounding box center [570, 99] width 31 height 31
click at [675, 420] on button "WATCH VIDEOS (2)" at bounding box center [688, 414] width 160 height 28
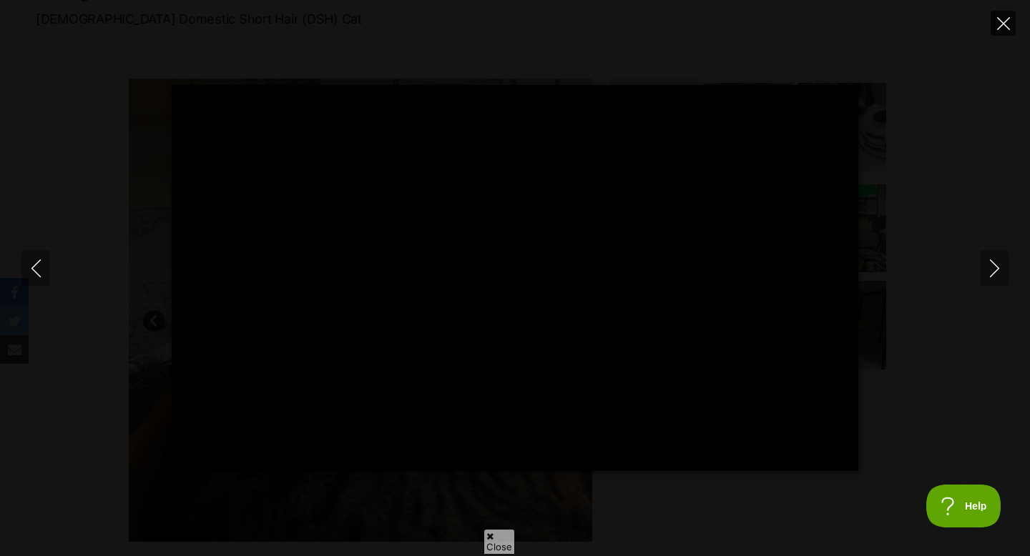
click at [1007, 18] on icon "Close" at bounding box center [1003, 23] width 13 height 13
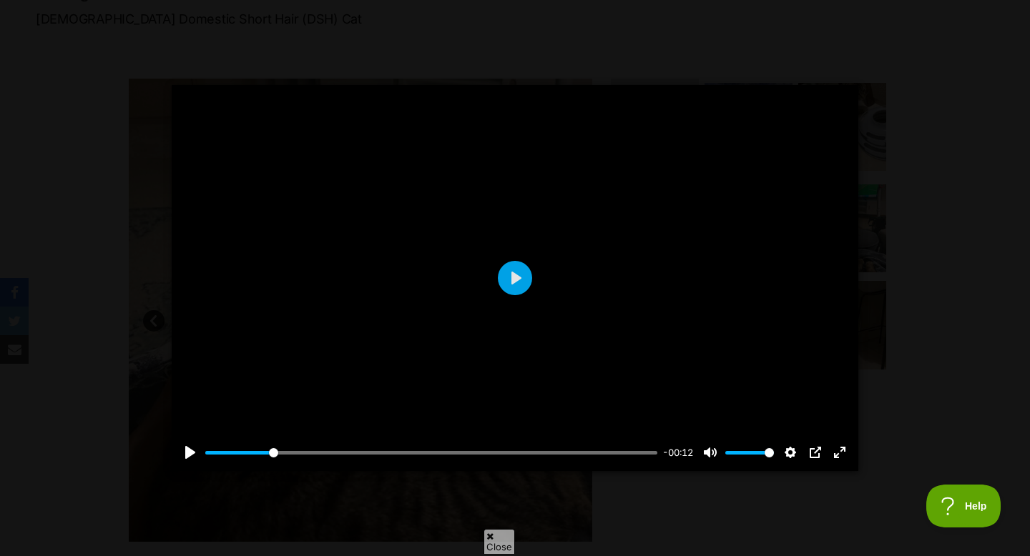
type input "15.6"
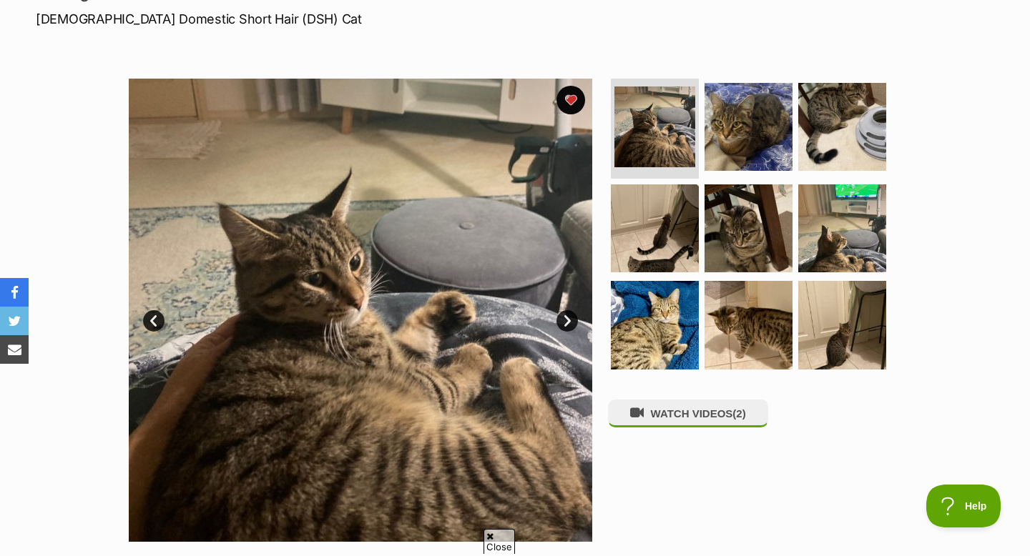
click at [699, 240] on ul at bounding box center [754, 229] width 293 height 300
click at [721, 240] on img at bounding box center [748, 228] width 92 height 92
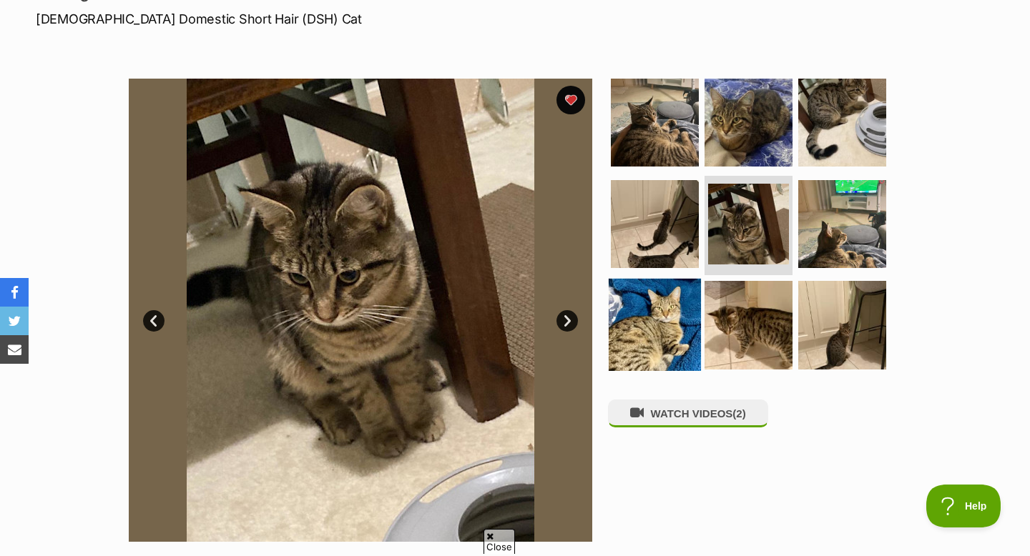
click at [676, 319] on img at bounding box center [655, 325] width 92 height 92
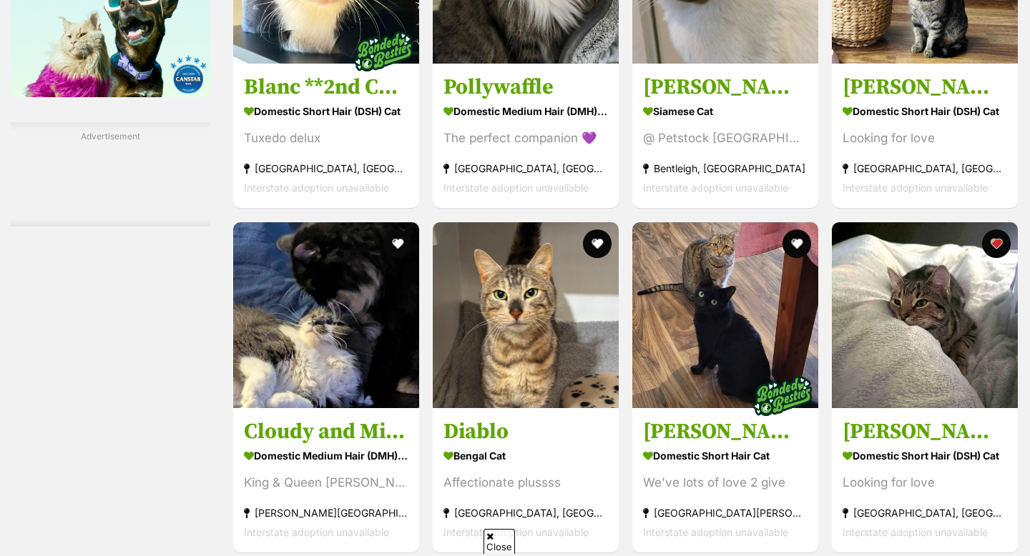
scroll to position [2001, 0]
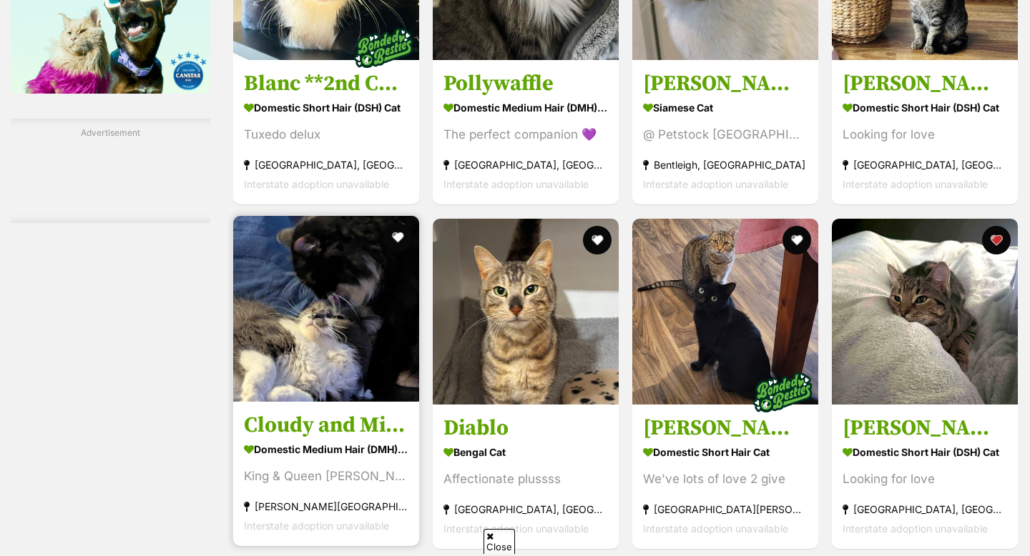
click at [281, 344] on img at bounding box center [326, 309] width 186 height 186
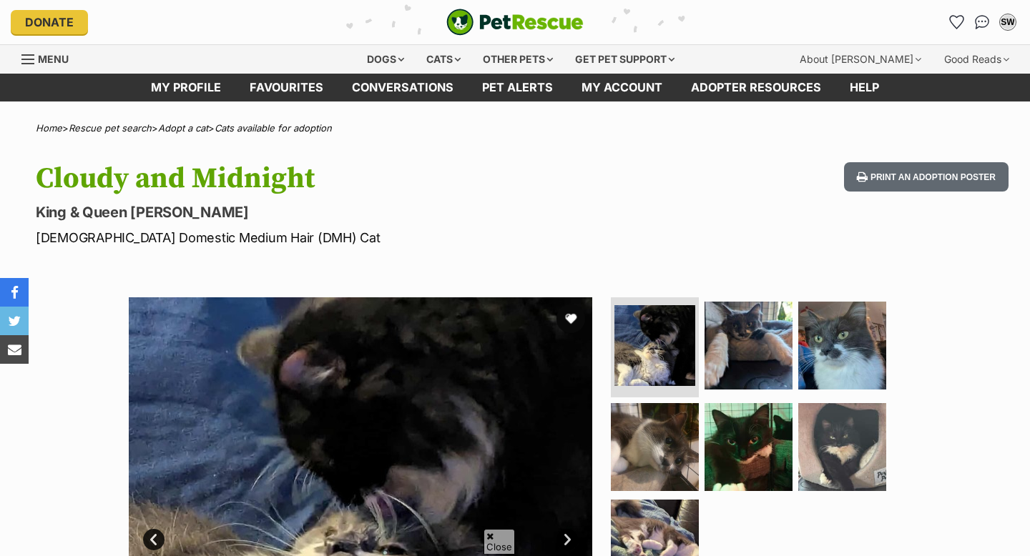
scroll to position [55, 0]
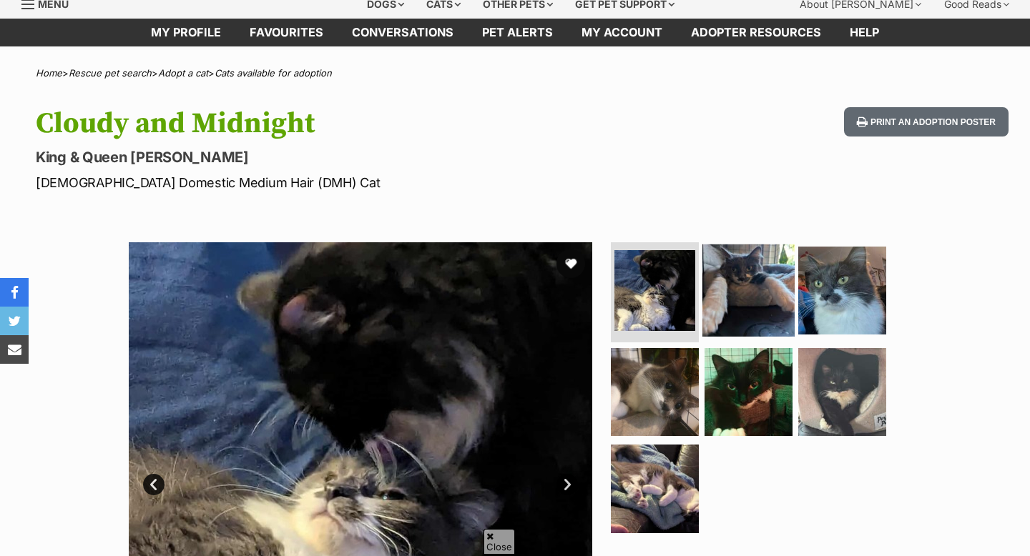
click at [748, 299] on img at bounding box center [748, 291] width 92 height 92
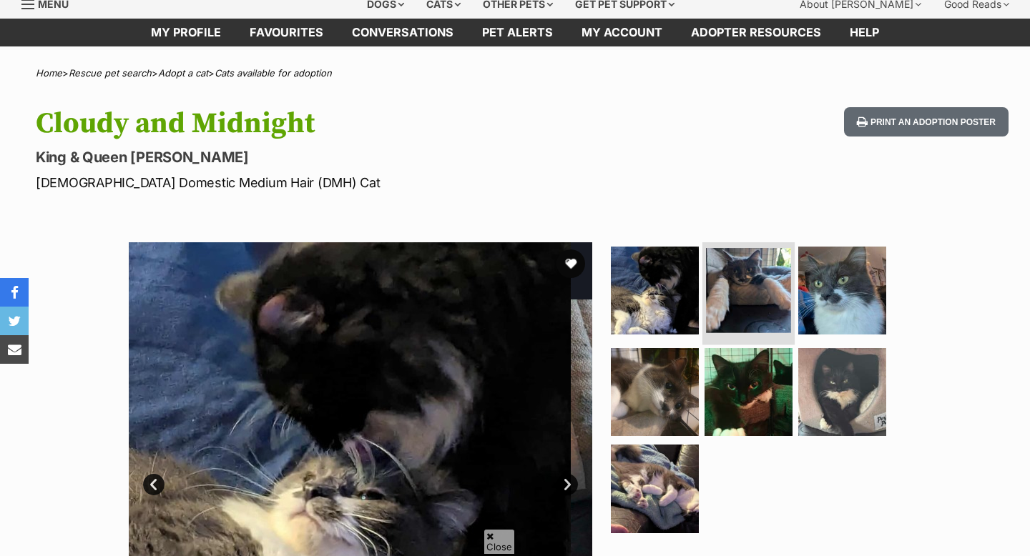
scroll to position [0, 0]
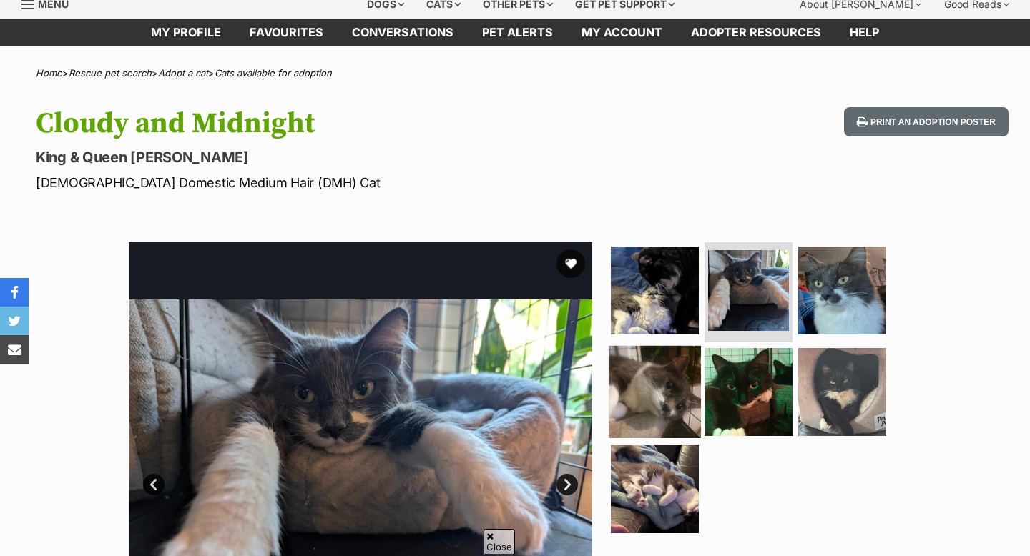
click at [657, 356] on img at bounding box center [655, 391] width 92 height 92
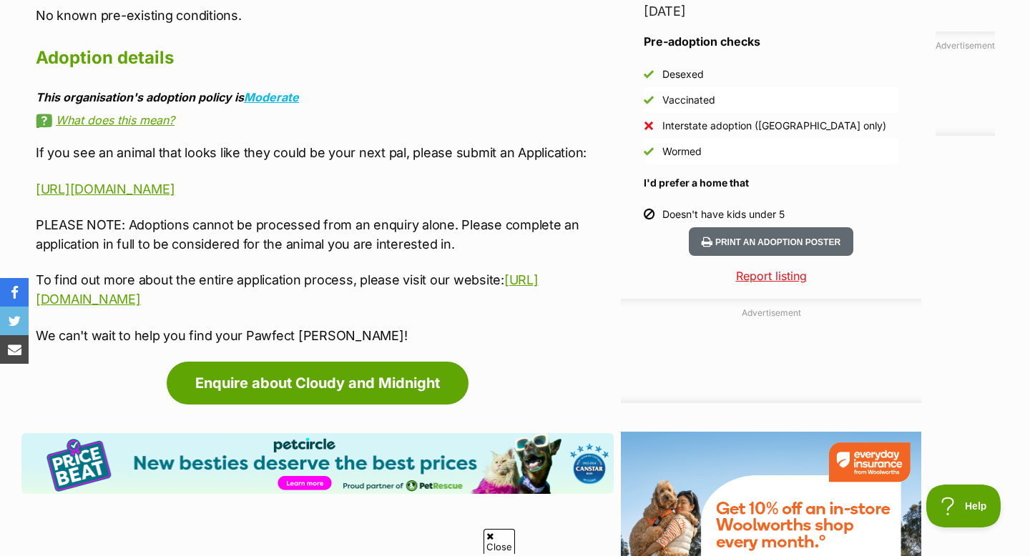
scroll to position [1344, 0]
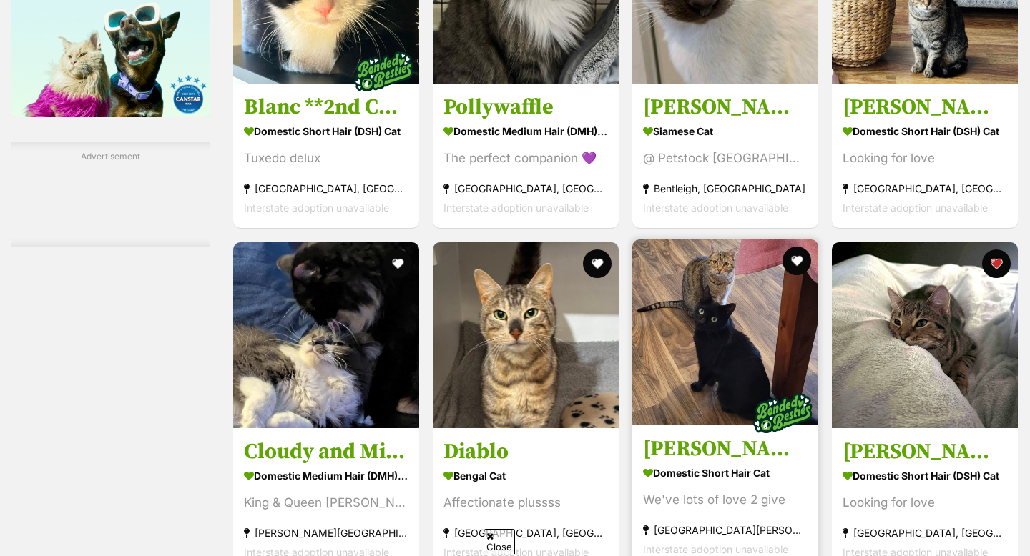
scroll to position [1976, 0]
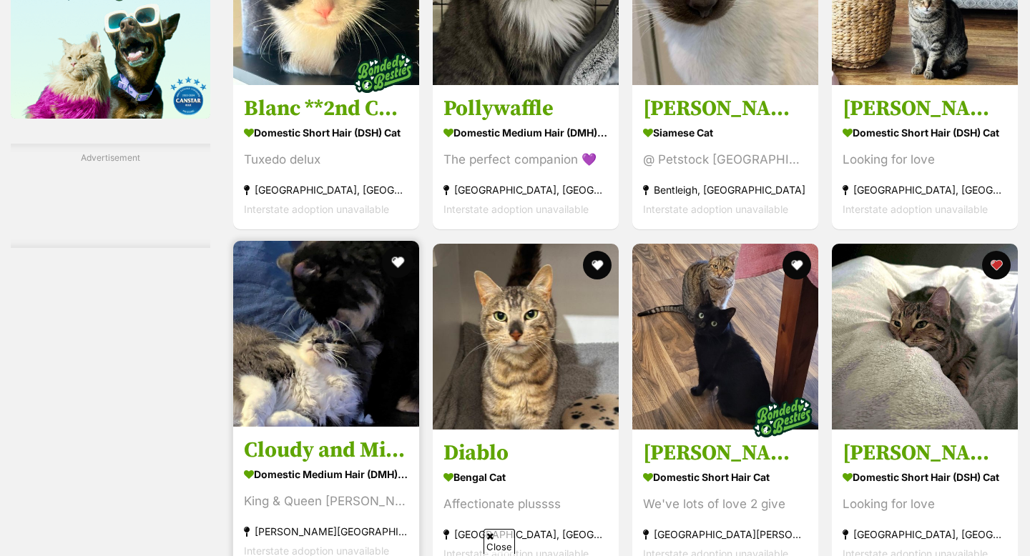
click at [402, 267] on button "favourite" at bounding box center [397, 262] width 31 height 31
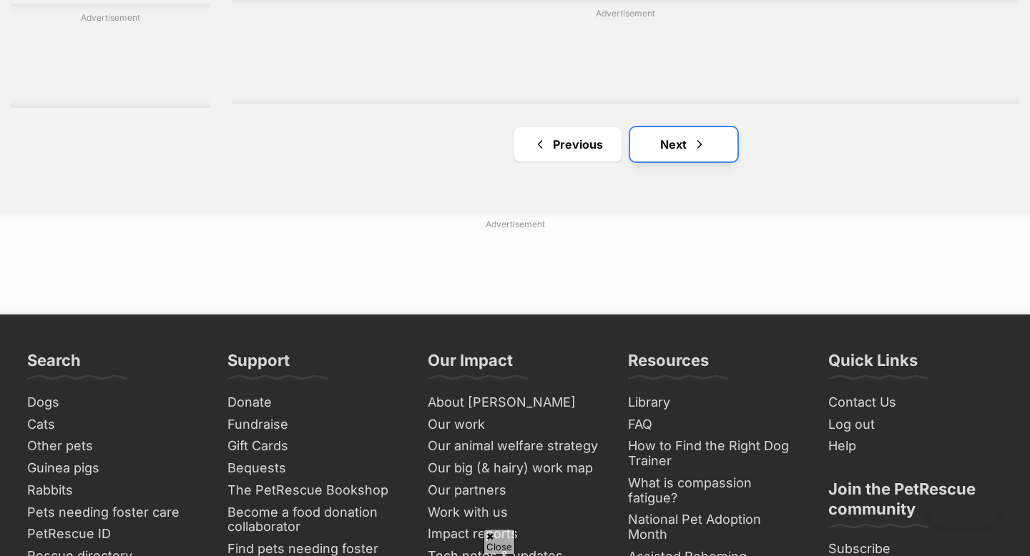
scroll to position [0, 0]
click at [682, 149] on link "Next" at bounding box center [683, 144] width 107 height 34
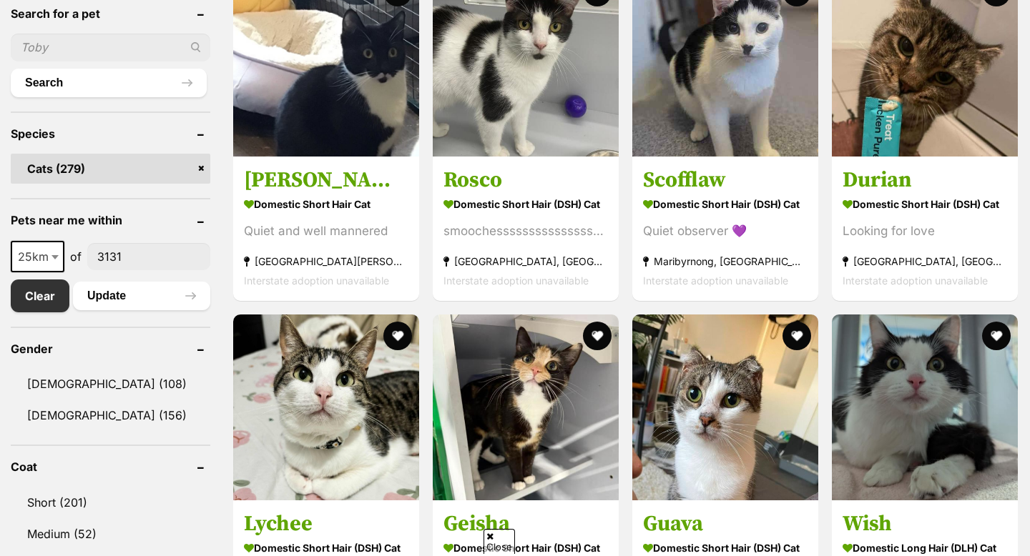
scroll to position [502, 0]
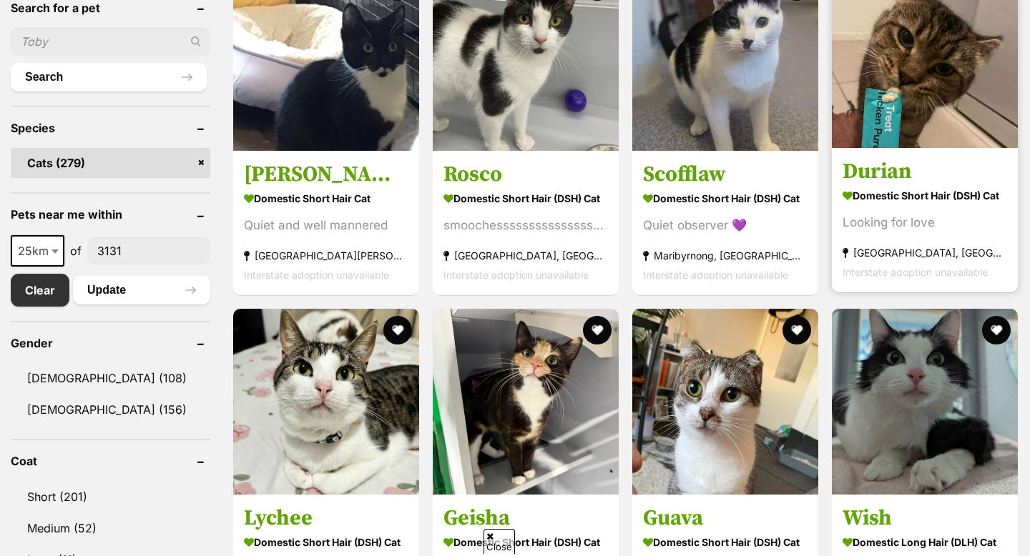
click at [939, 61] on img at bounding box center [925, 55] width 186 height 186
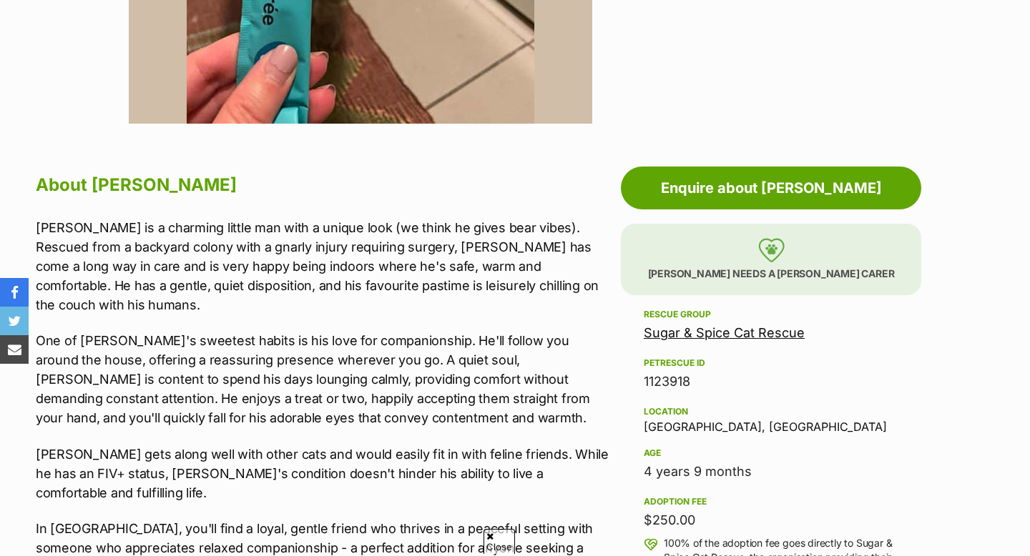
scroll to position [703, 0]
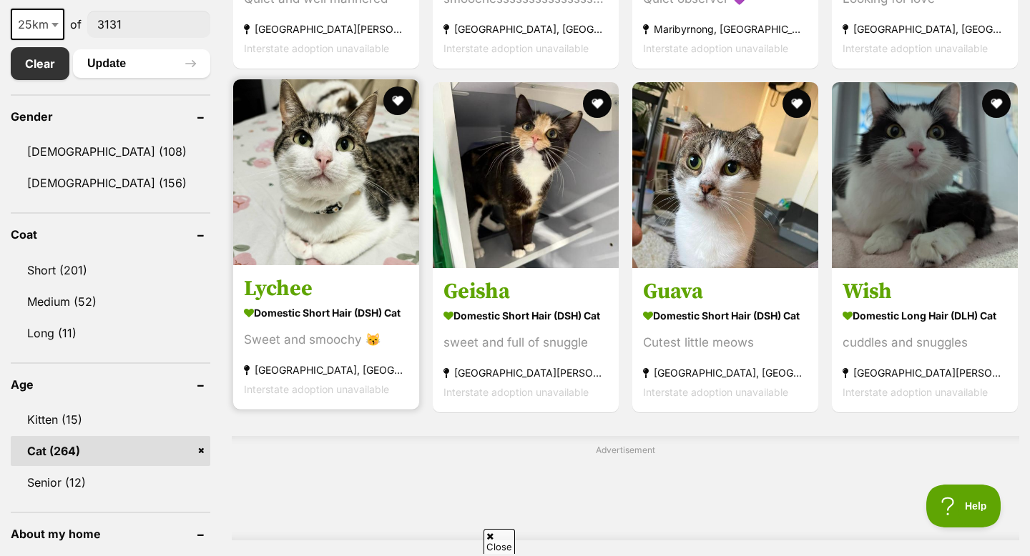
scroll to position [728, 0]
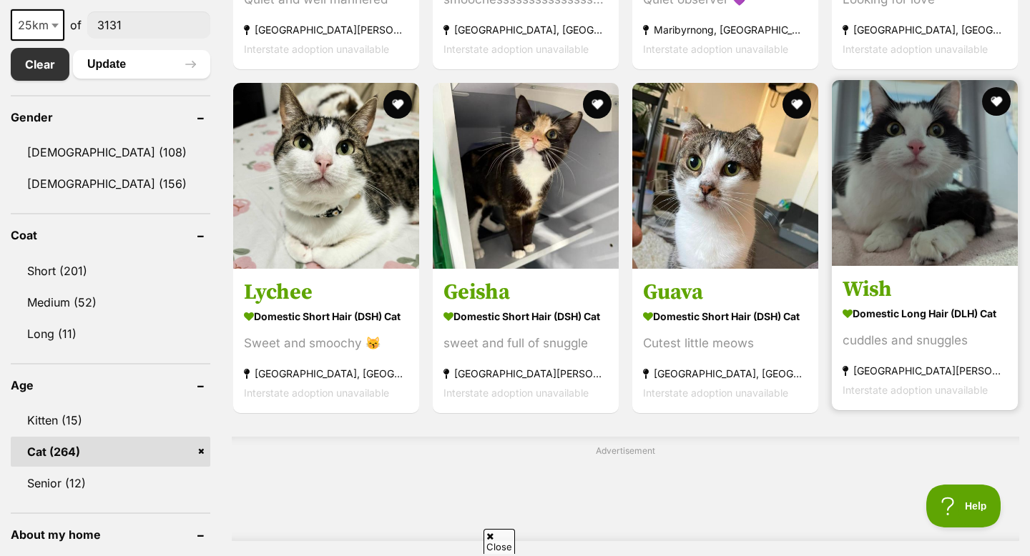
click at [913, 220] on img at bounding box center [925, 173] width 186 height 186
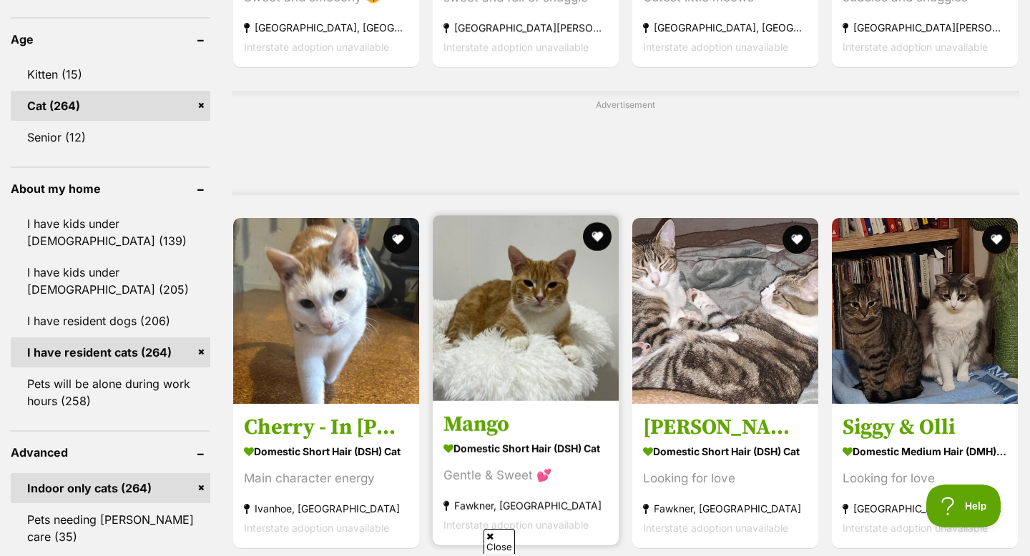
click at [507, 318] on img at bounding box center [526, 308] width 186 height 186
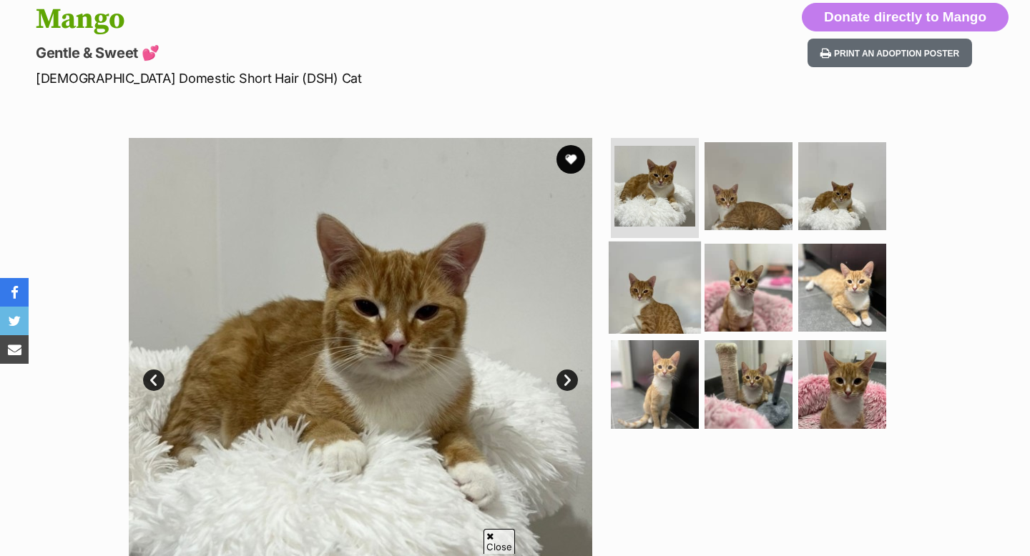
scroll to position [152, 0]
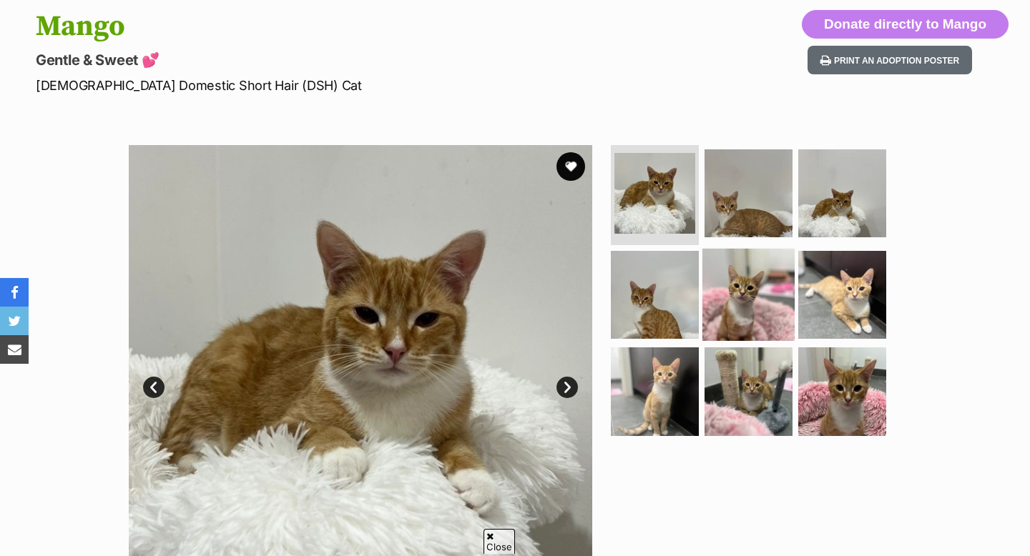
click at [745, 281] on img at bounding box center [748, 294] width 92 height 92
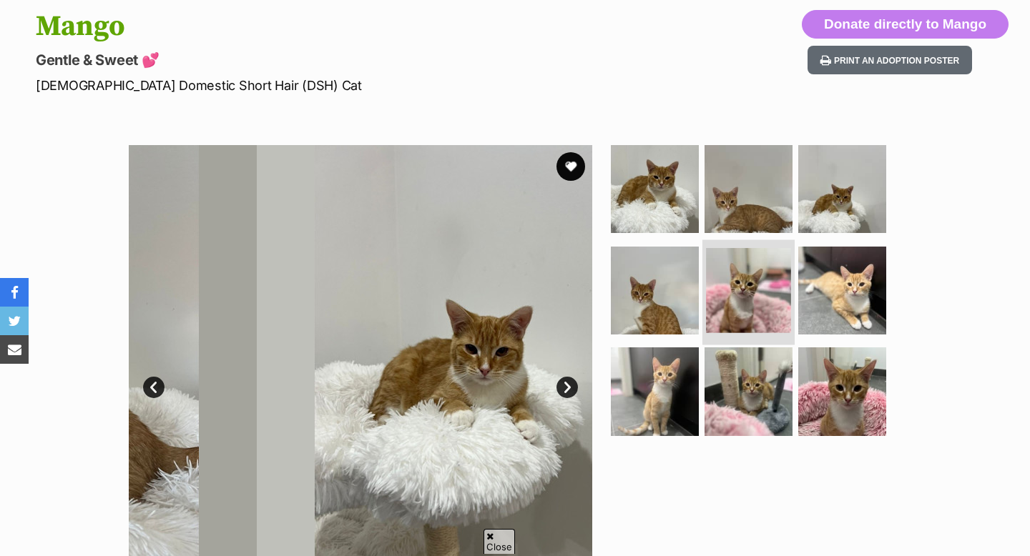
scroll to position [0, 0]
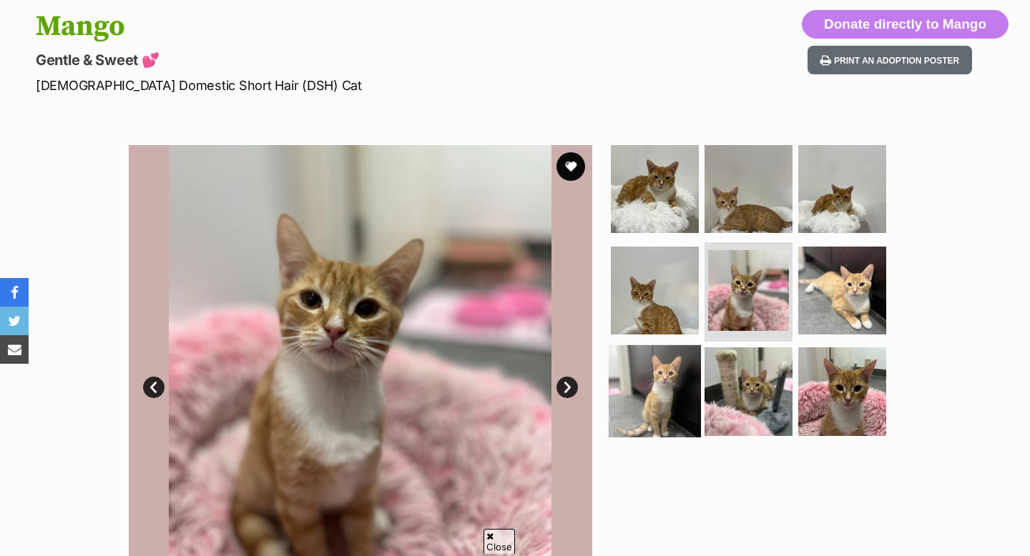
click at [686, 354] on img at bounding box center [655, 391] width 92 height 92
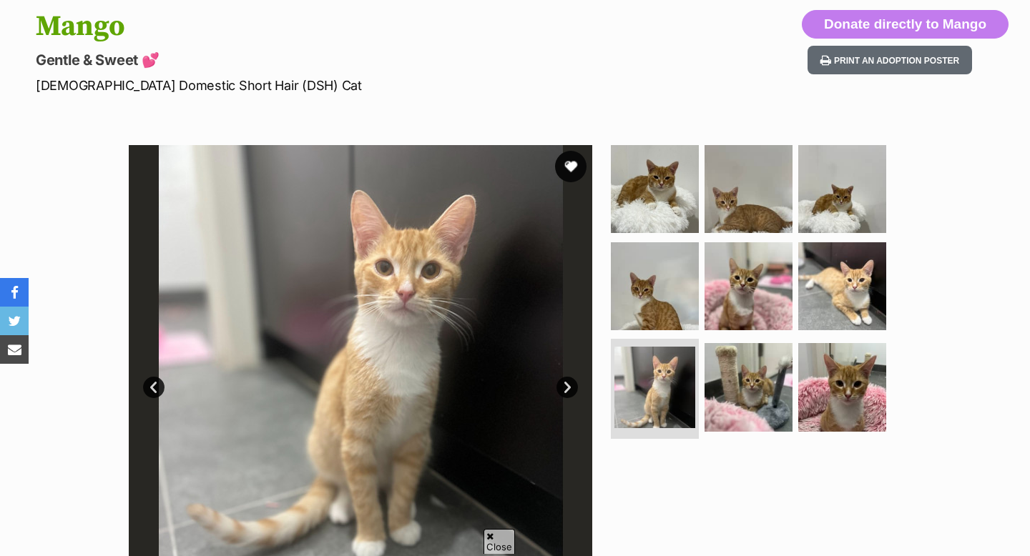
click at [573, 157] on button "favourite" at bounding box center [570, 166] width 31 height 31
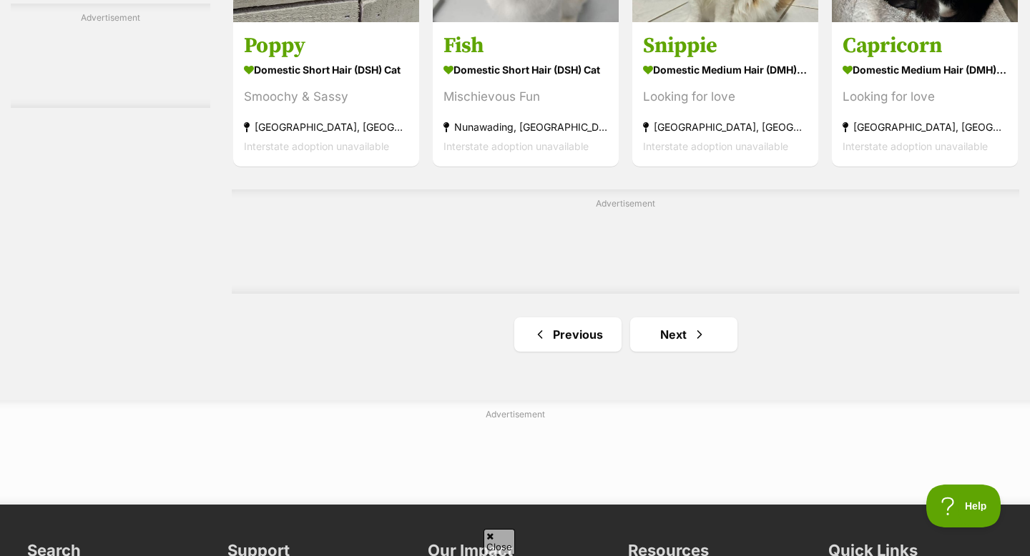
scroll to position [2460, 0]
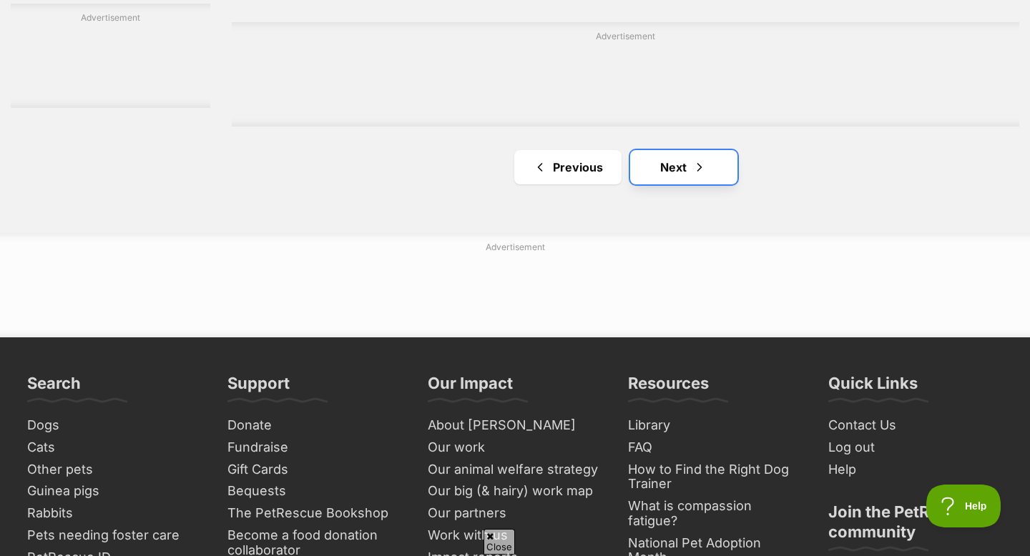
click at [706, 177] on link "Next" at bounding box center [683, 167] width 107 height 34
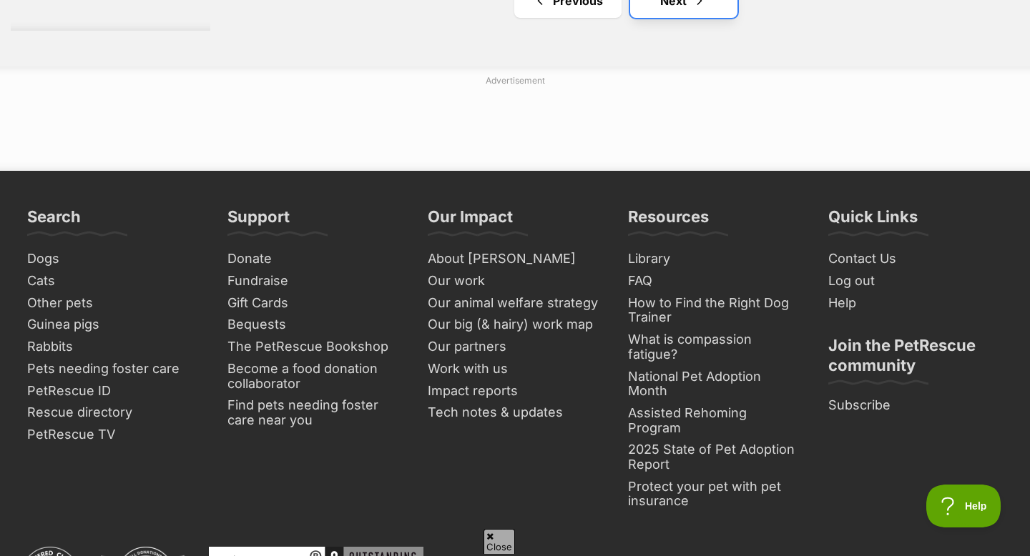
scroll to position [2762, 0]
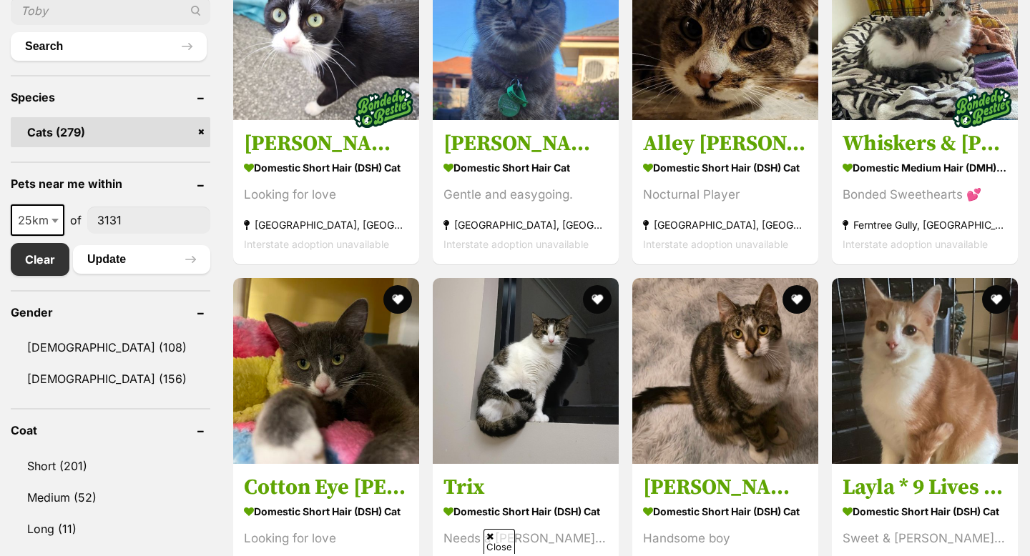
scroll to position [533, 0]
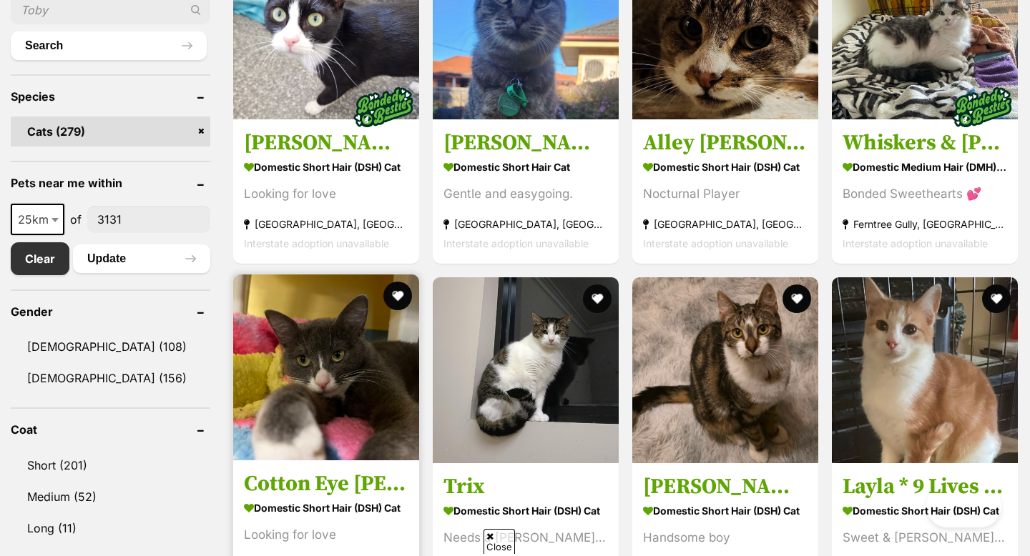
click at [351, 375] on img at bounding box center [326, 368] width 186 height 186
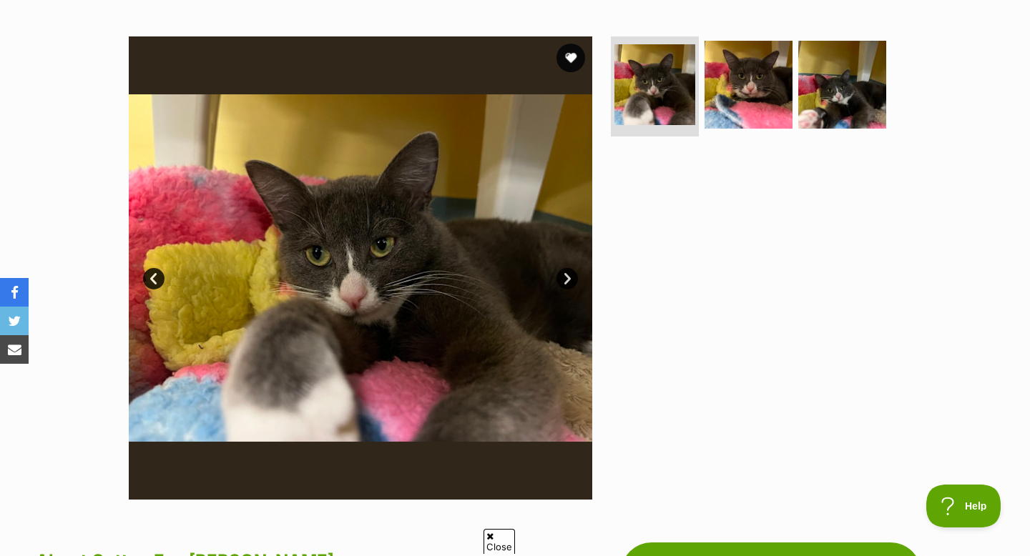
scroll to position [59, 0]
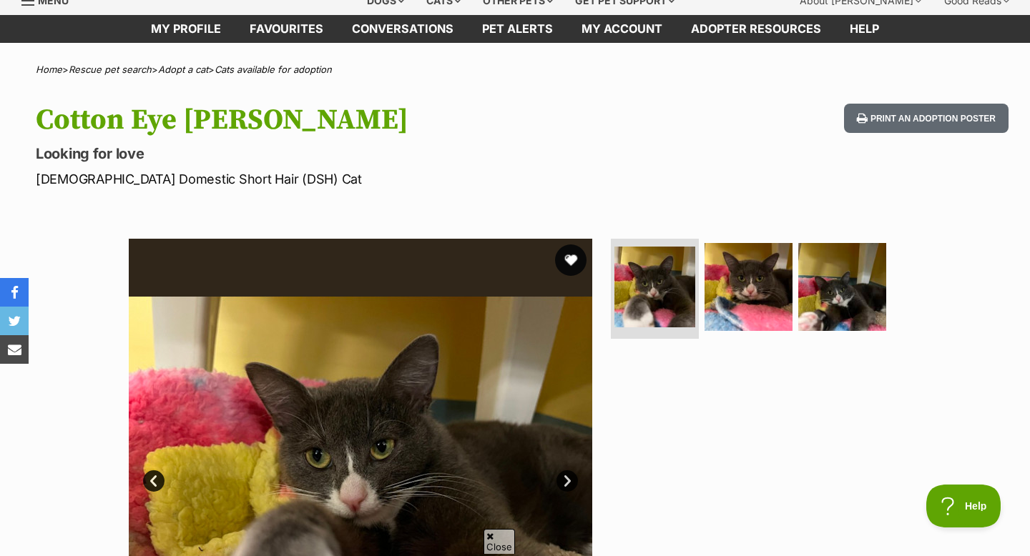
click at [570, 267] on button "favourite" at bounding box center [570, 260] width 31 height 31
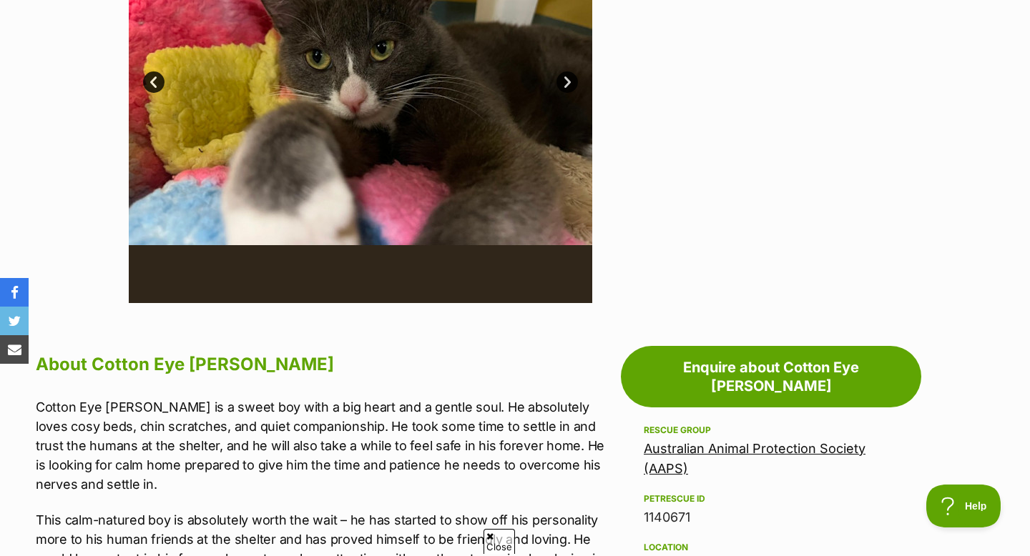
scroll to position [238, 0]
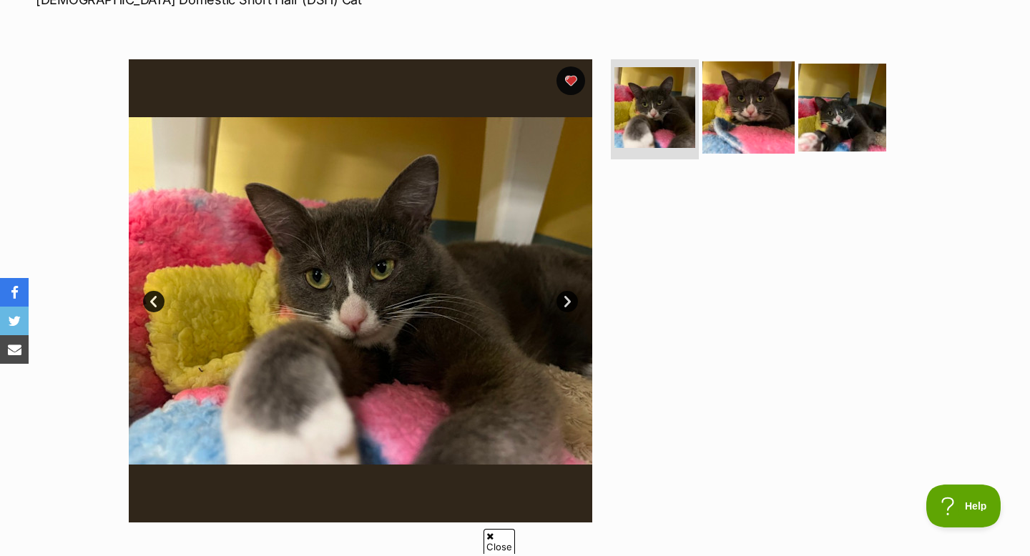
click at [754, 94] on img at bounding box center [748, 107] width 92 height 92
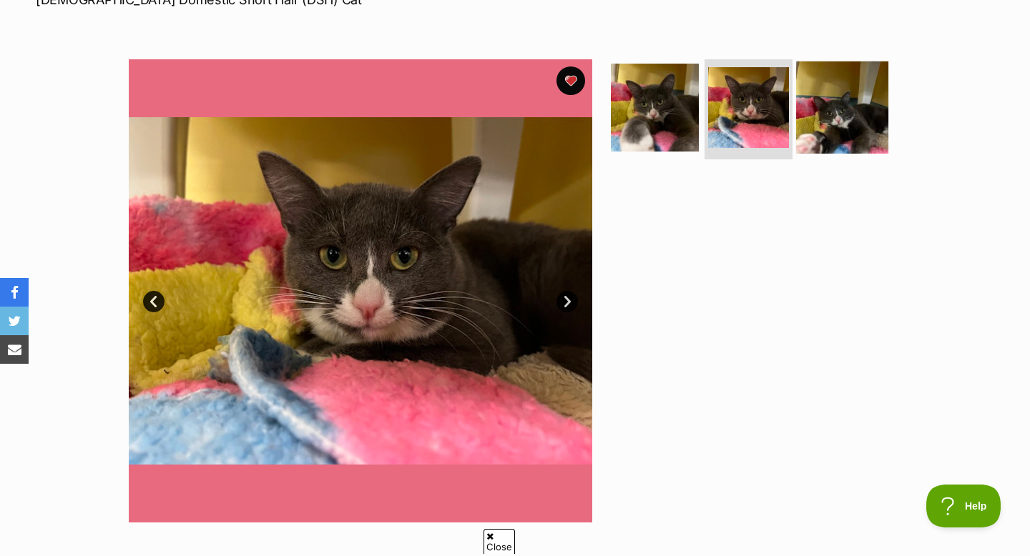
click at [832, 107] on img at bounding box center [842, 107] width 92 height 92
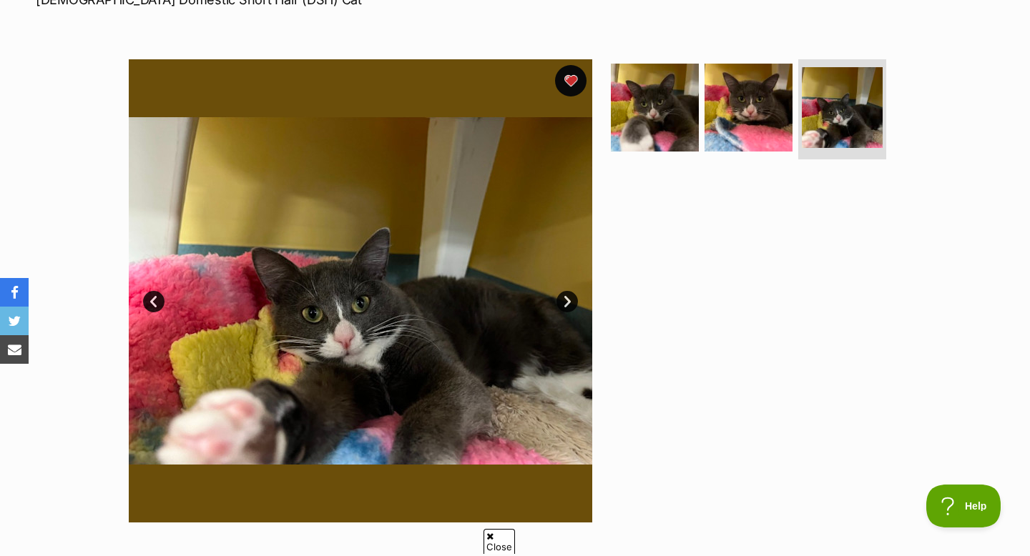
click at [581, 79] on button "favourite" at bounding box center [570, 80] width 31 height 31
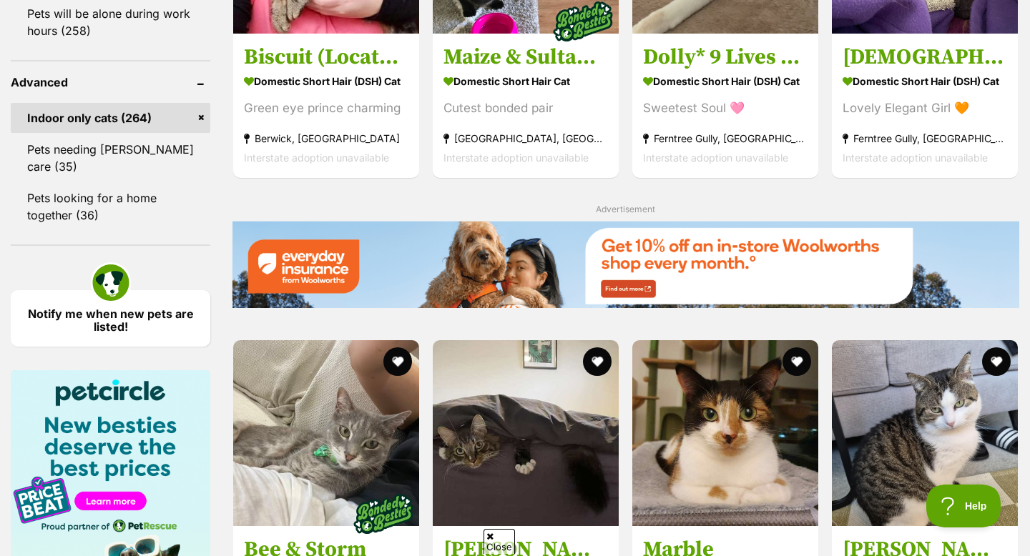
scroll to position [1641, 0]
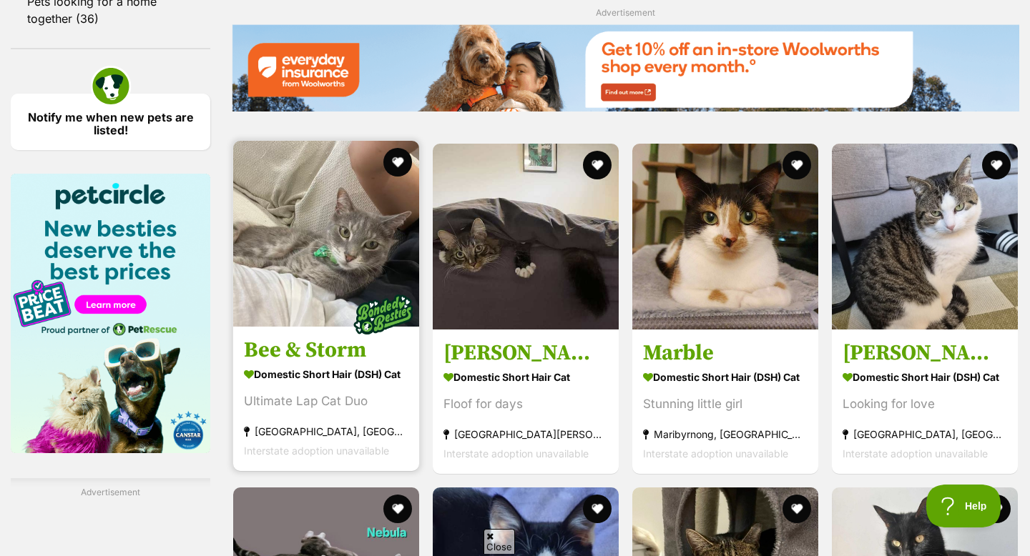
click at [310, 299] on img at bounding box center [326, 234] width 186 height 186
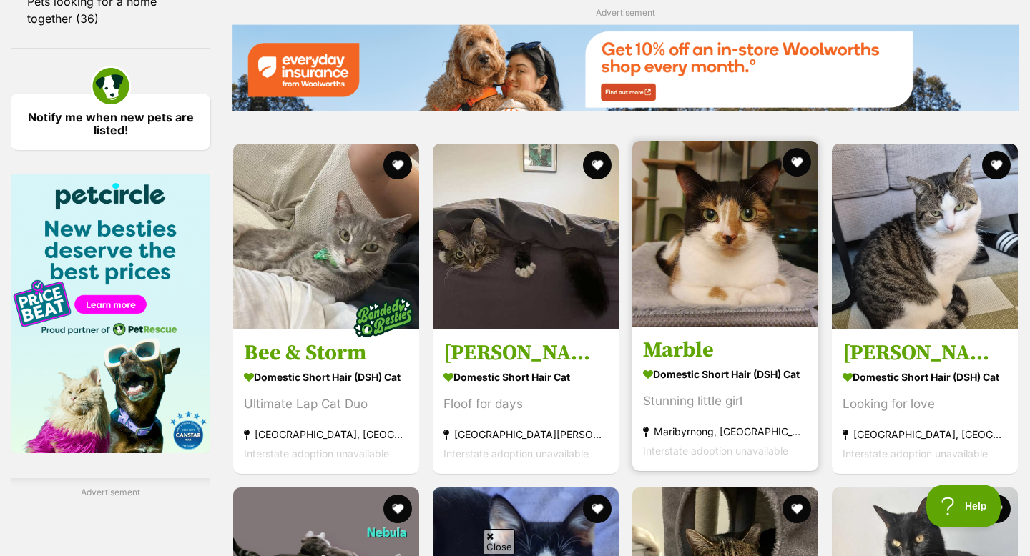
click at [747, 202] on img at bounding box center [725, 234] width 186 height 186
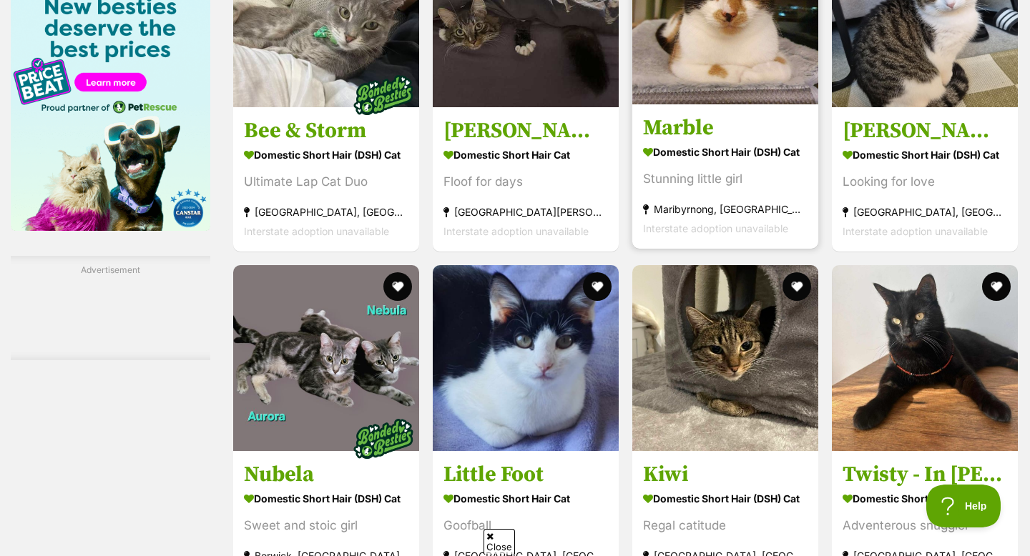
scroll to position [1937, 0]
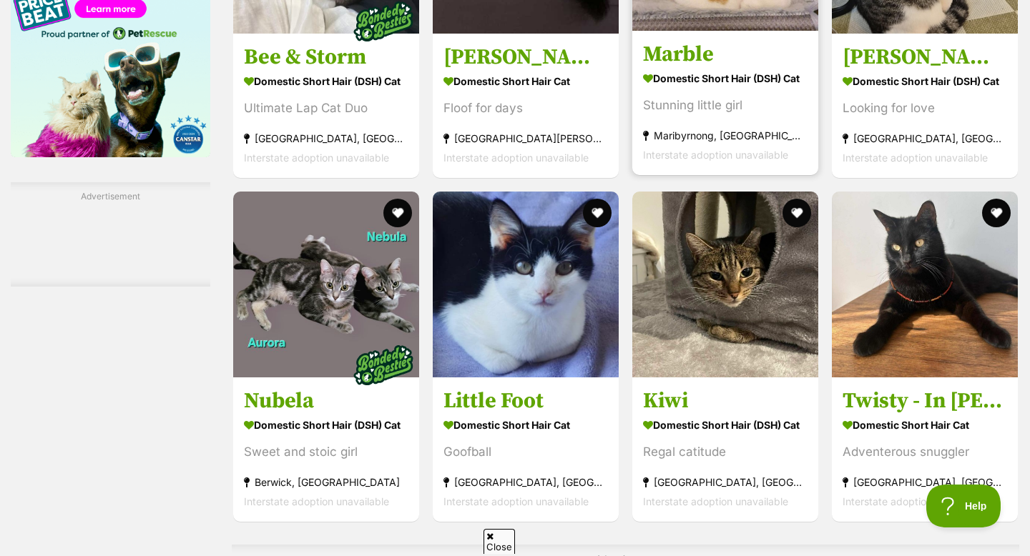
click at [699, 305] on img at bounding box center [725, 285] width 186 height 186
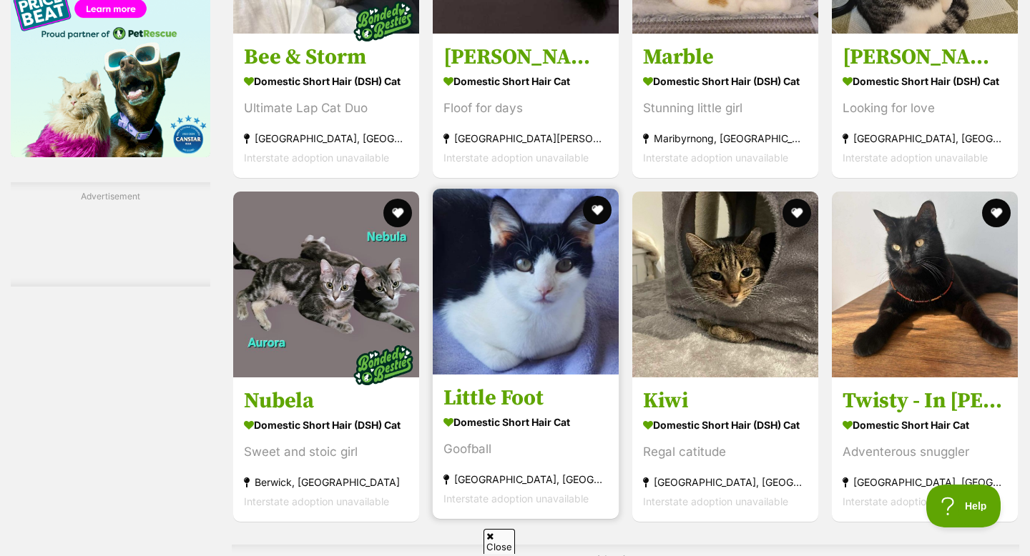
click at [551, 345] on img at bounding box center [526, 282] width 186 height 186
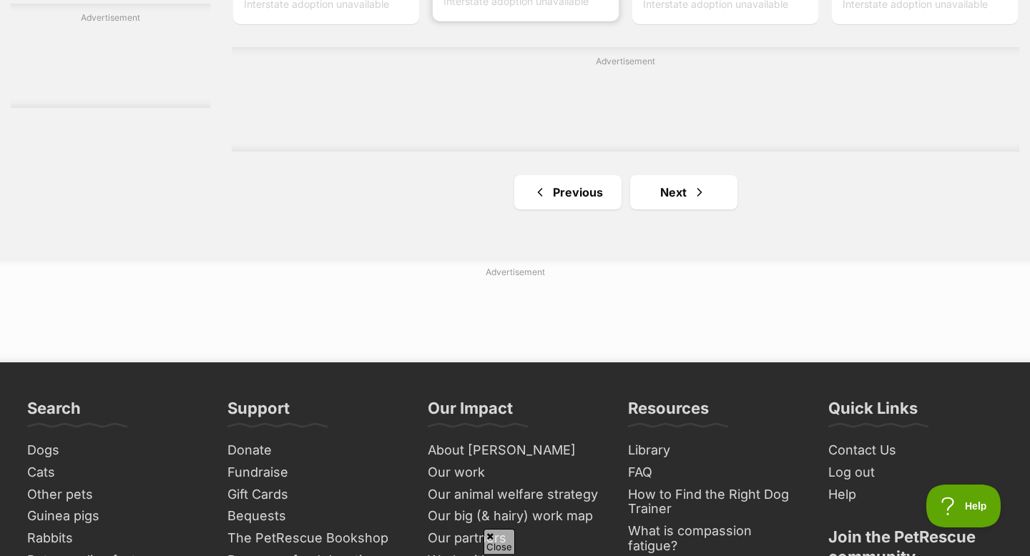
scroll to position [2443, 0]
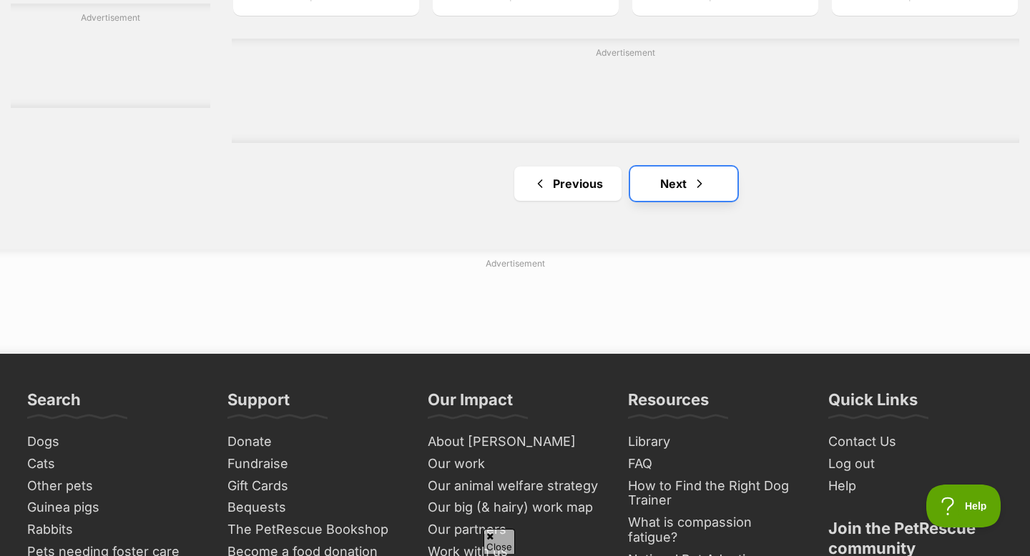
click at [669, 192] on link "Next" at bounding box center [683, 184] width 107 height 34
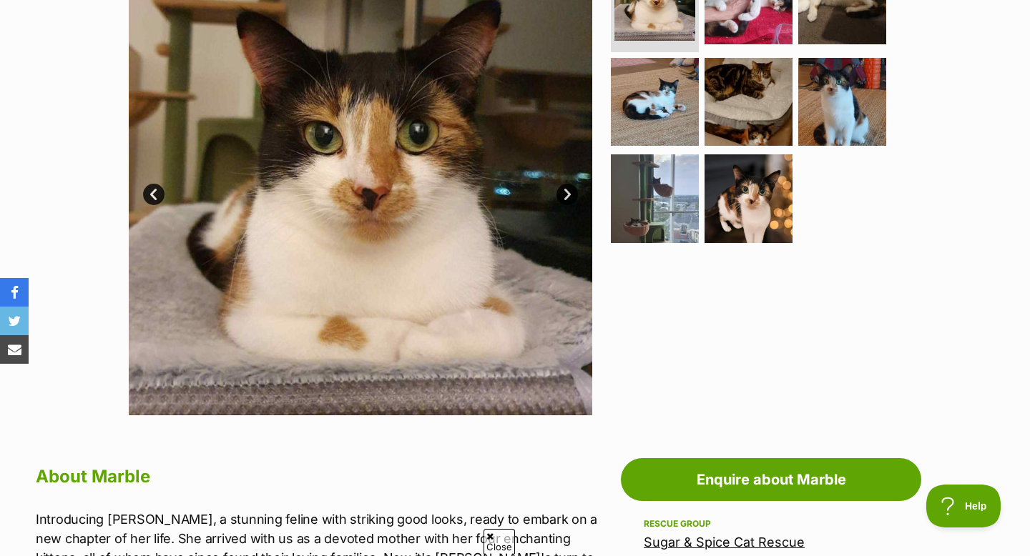
click at [563, 185] on link "Next" at bounding box center [566, 194] width 21 height 21
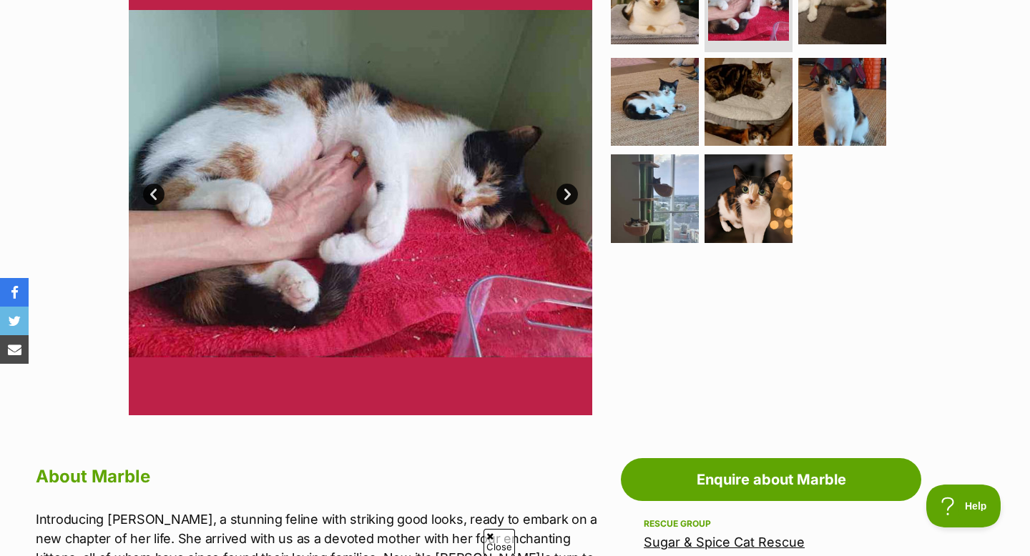
click at [558, 187] on img at bounding box center [360, 183] width 463 height 463
click at [562, 189] on link "Next" at bounding box center [566, 194] width 21 height 21
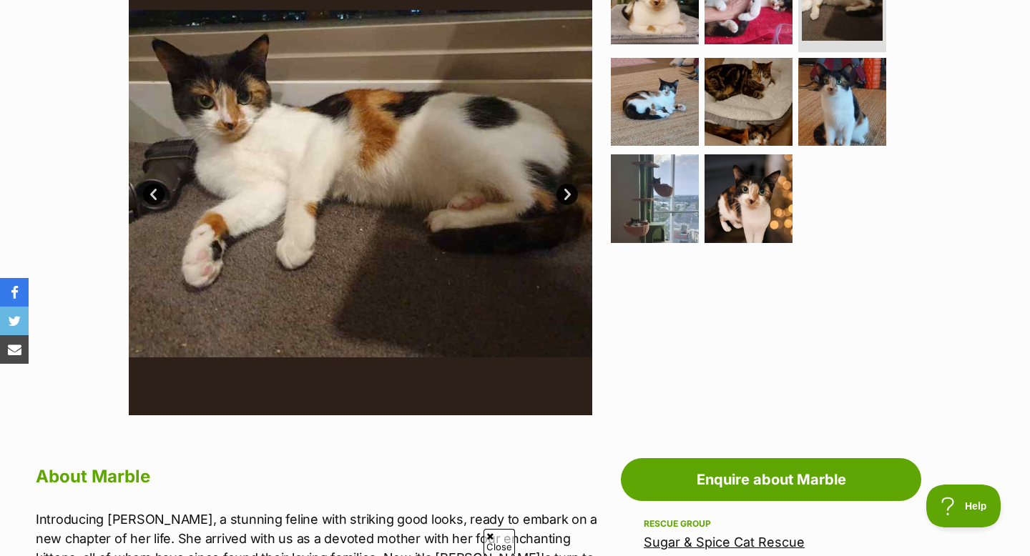
click at [560, 192] on link "Next" at bounding box center [566, 194] width 21 height 21
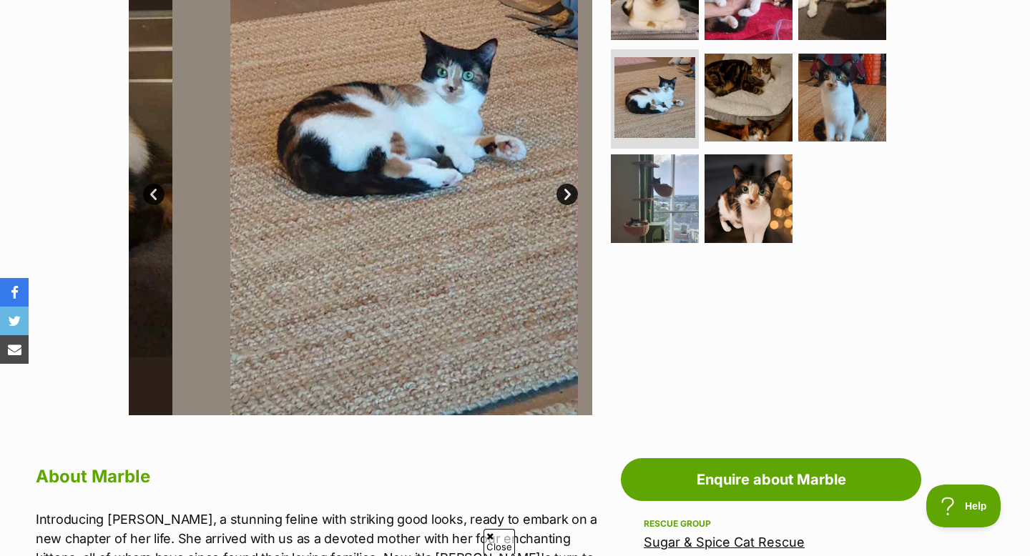
click at [560, 192] on link "Next" at bounding box center [566, 194] width 21 height 21
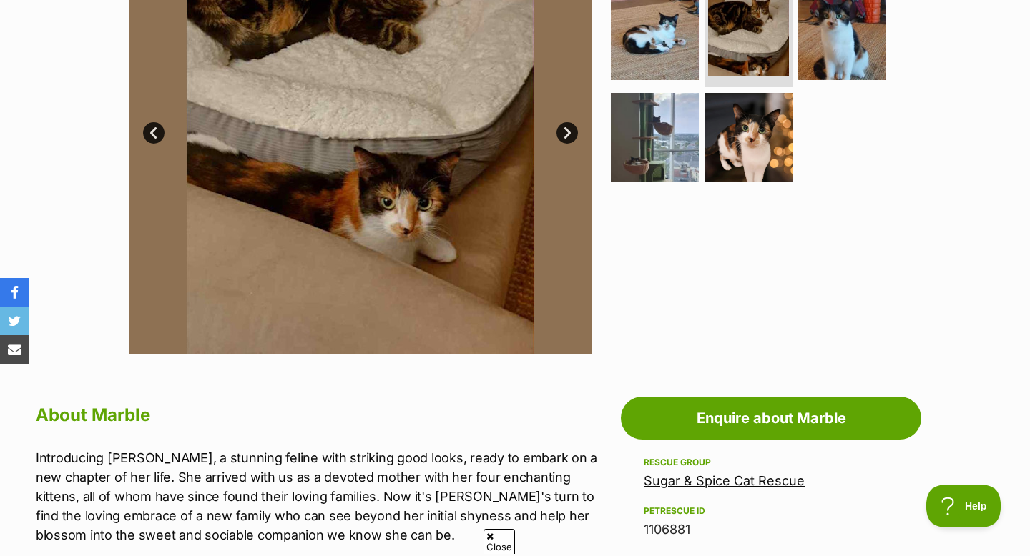
scroll to position [153, 0]
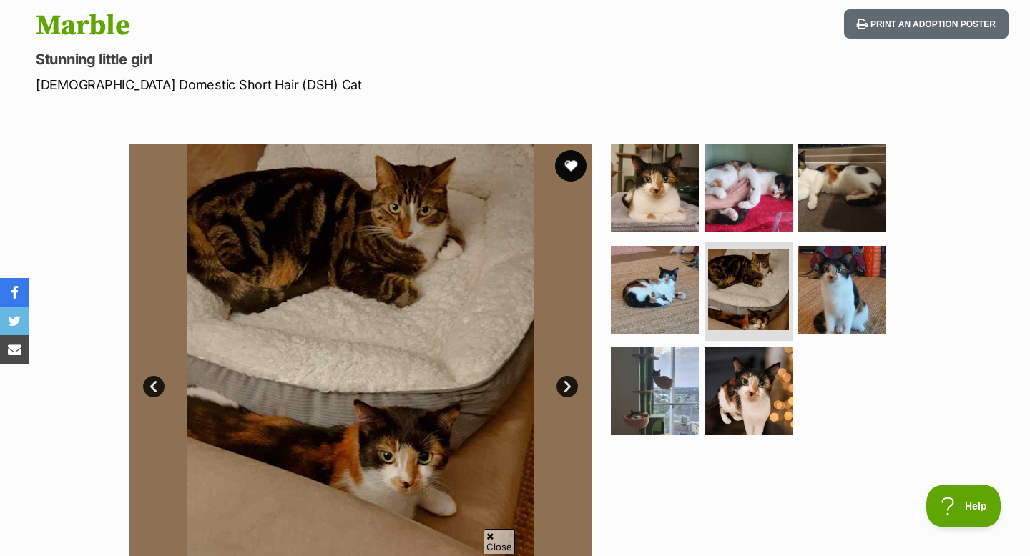
click at [568, 167] on button "favourite" at bounding box center [570, 165] width 31 height 31
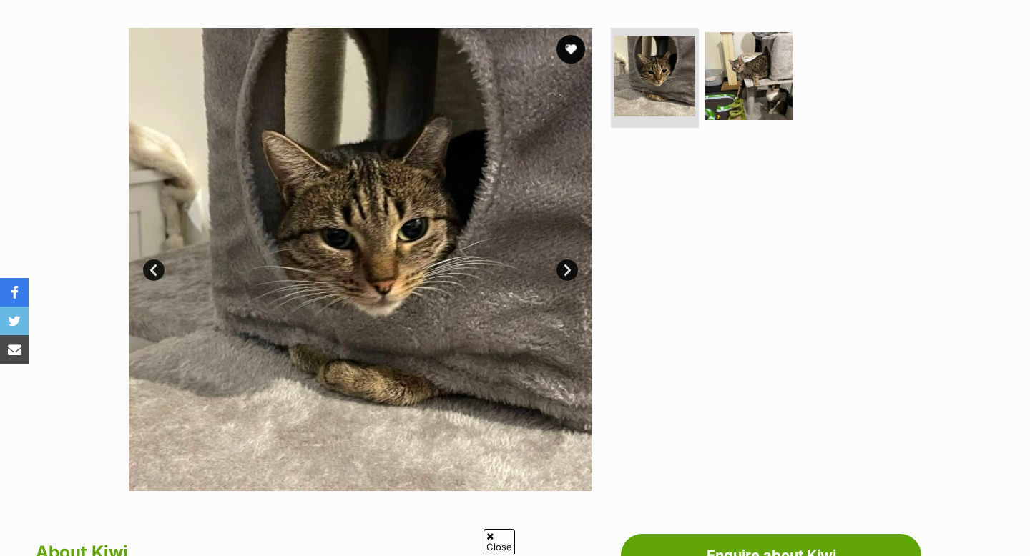
scroll to position [257, 0]
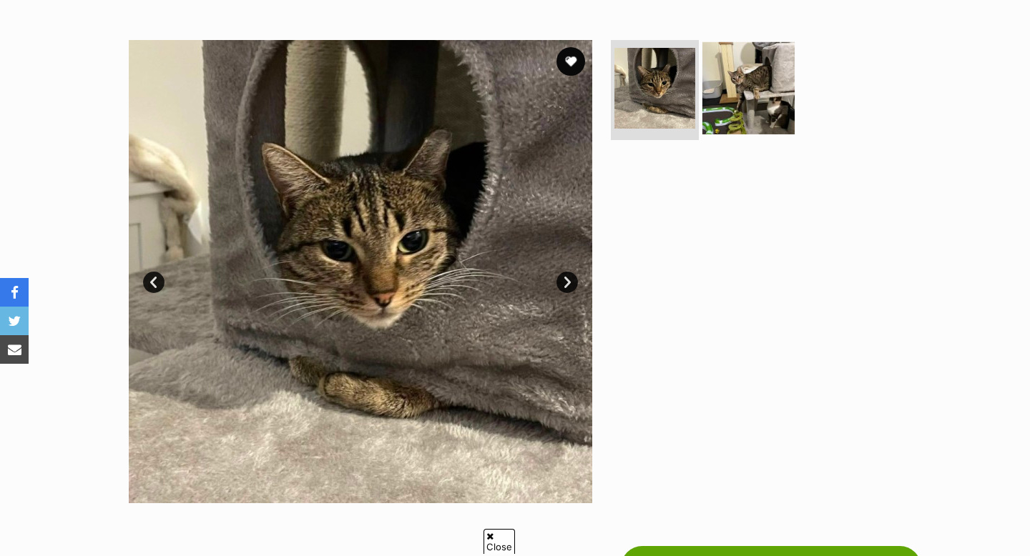
click at [730, 96] on img at bounding box center [748, 88] width 92 height 92
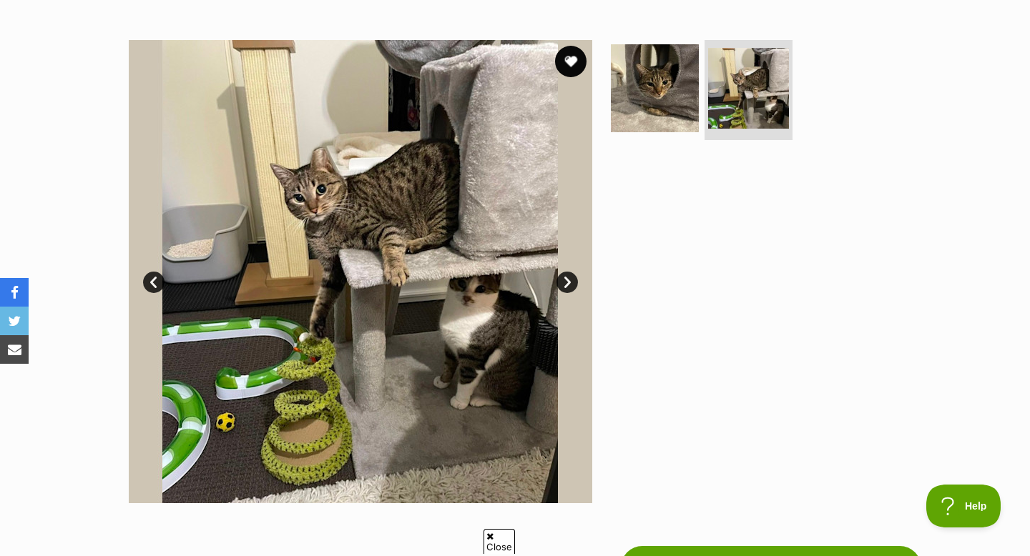
scroll to position [0, 0]
click at [574, 67] on button "favourite" at bounding box center [570, 61] width 31 height 31
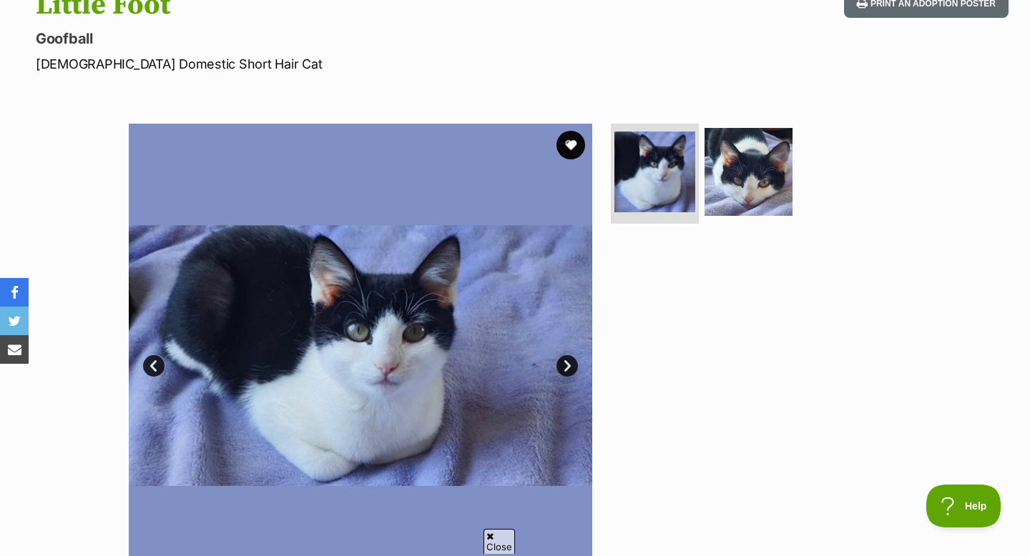
scroll to position [140, 0]
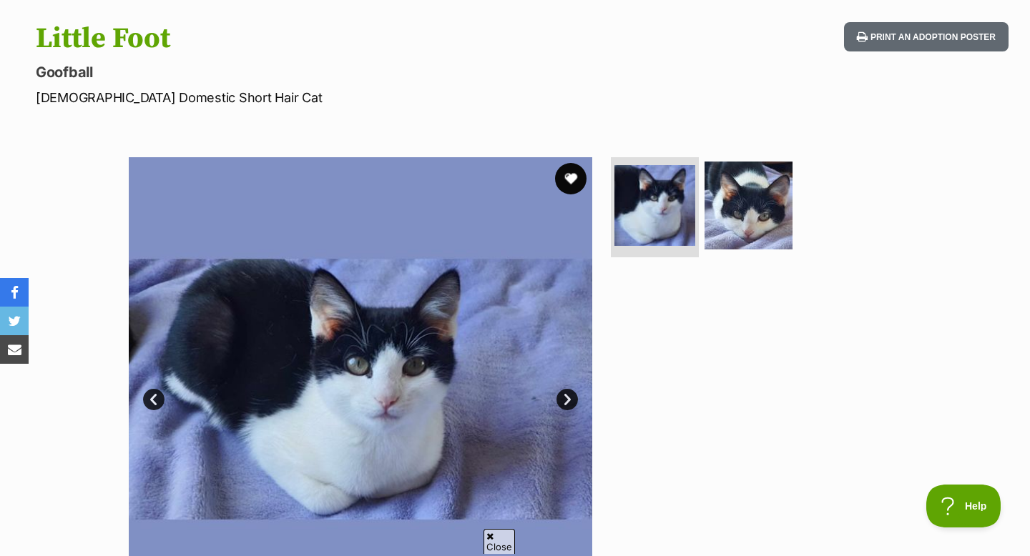
click at [573, 177] on button "favourite" at bounding box center [570, 178] width 31 height 31
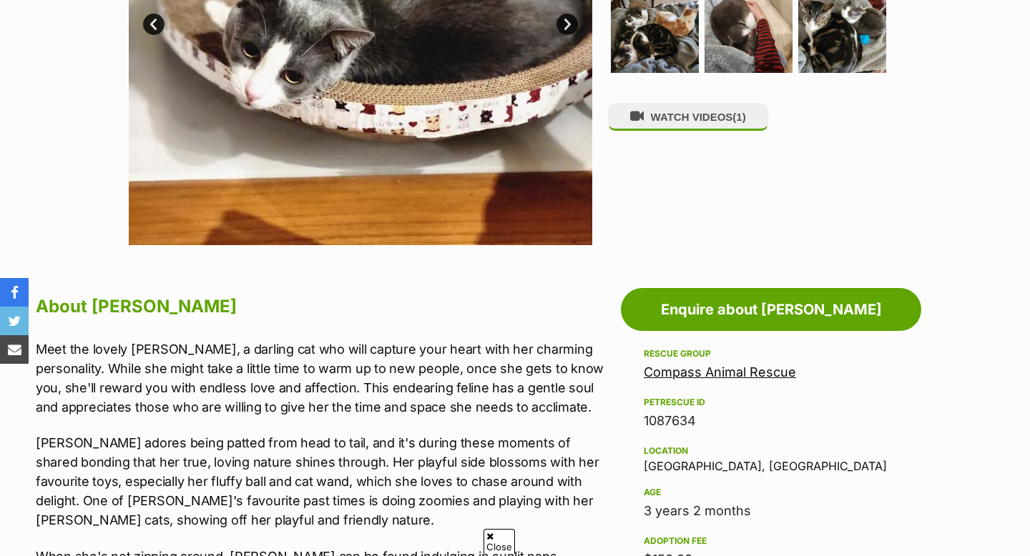
scroll to position [516, 0]
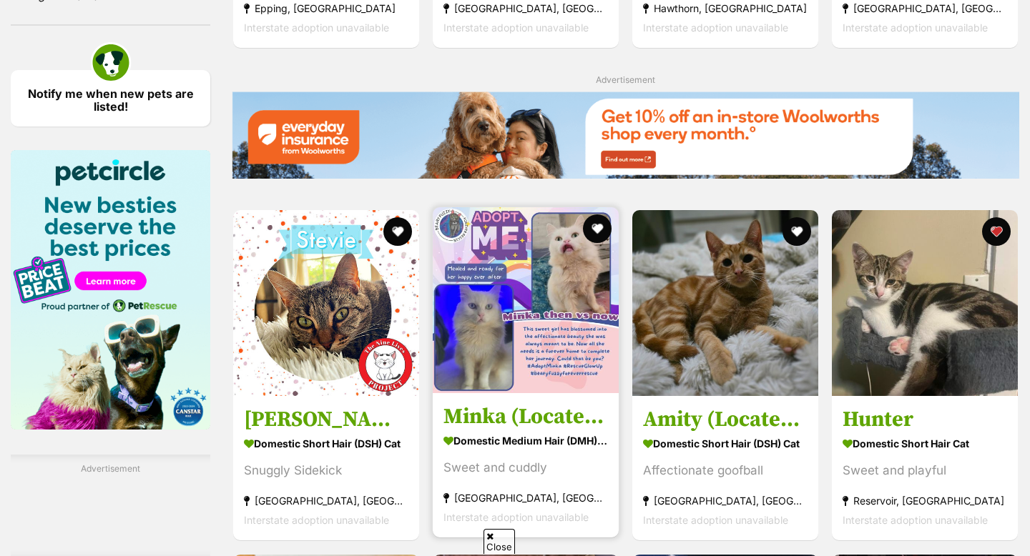
scroll to position [1675, 0]
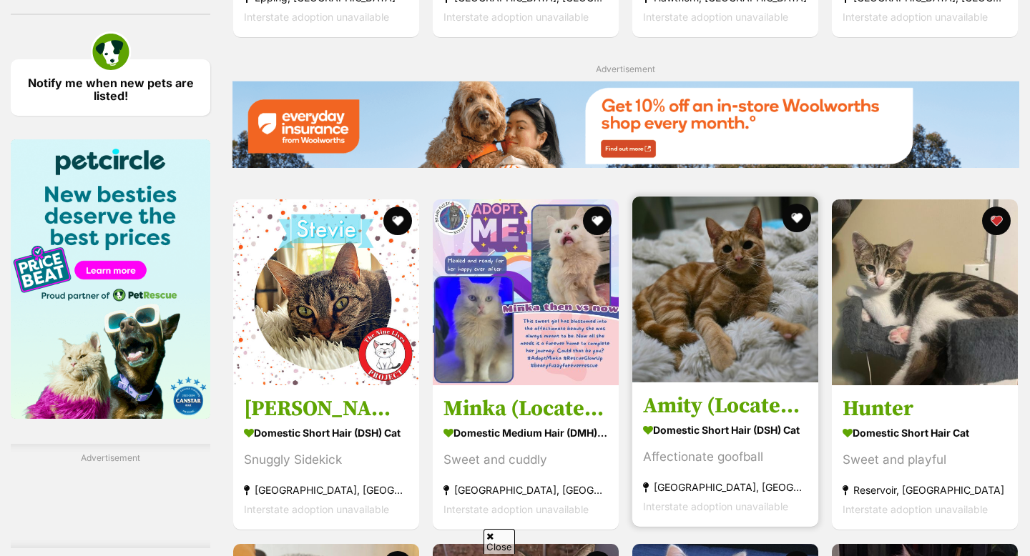
click at [730, 305] on img at bounding box center [725, 290] width 186 height 186
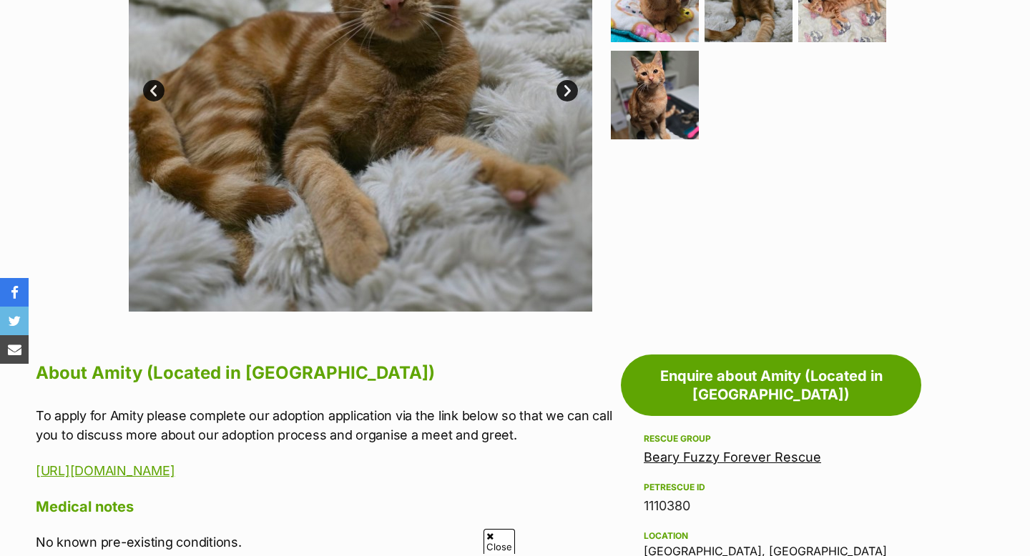
scroll to position [380, 0]
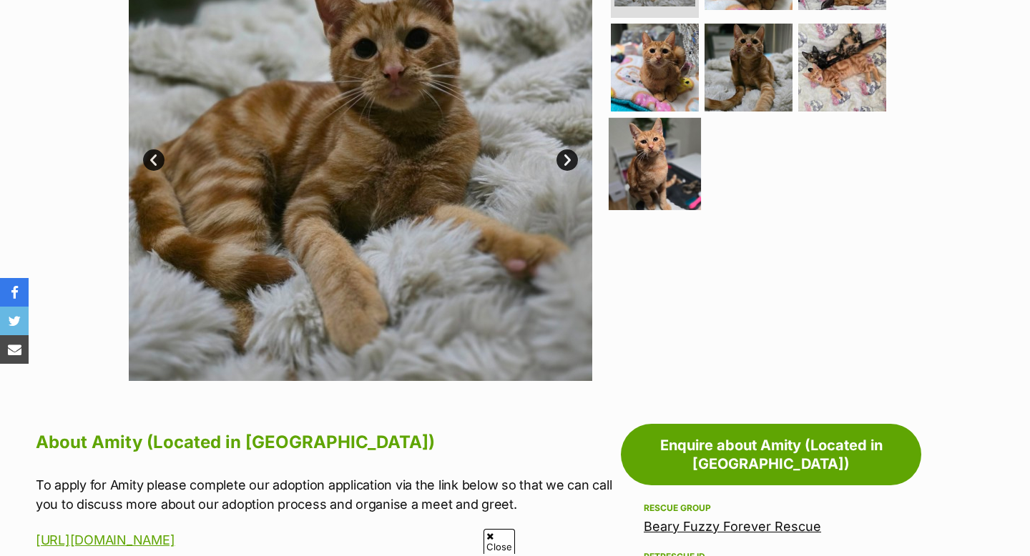
click at [646, 140] on img at bounding box center [655, 164] width 92 height 92
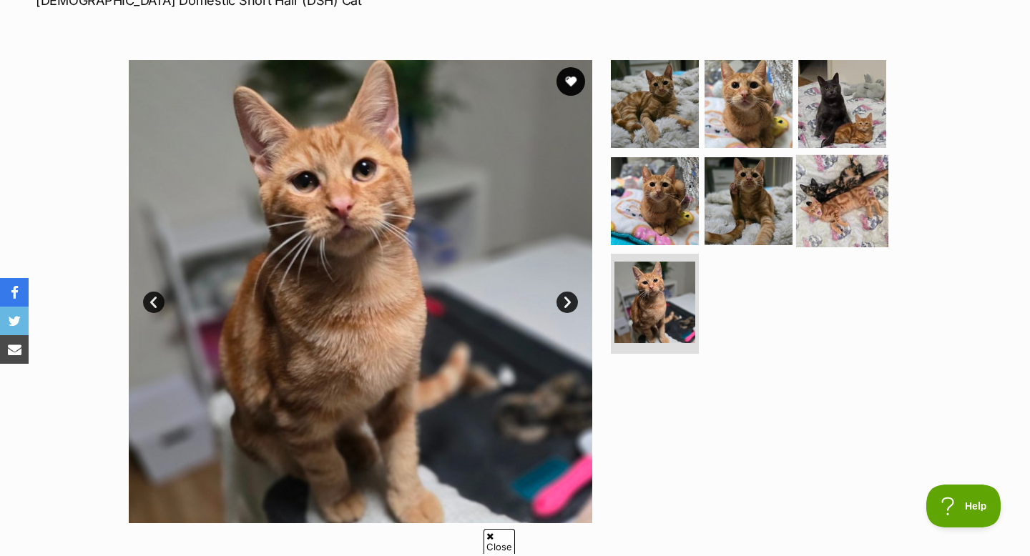
scroll to position [0, 0]
click at [842, 165] on img at bounding box center [842, 200] width 92 height 92
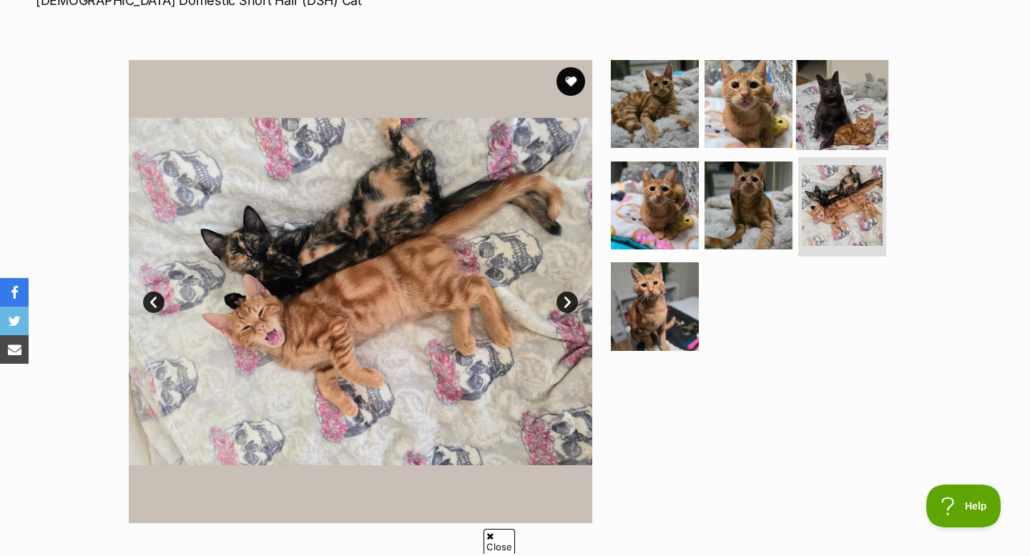
click at [828, 114] on img at bounding box center [842, 104] width 92 height 92
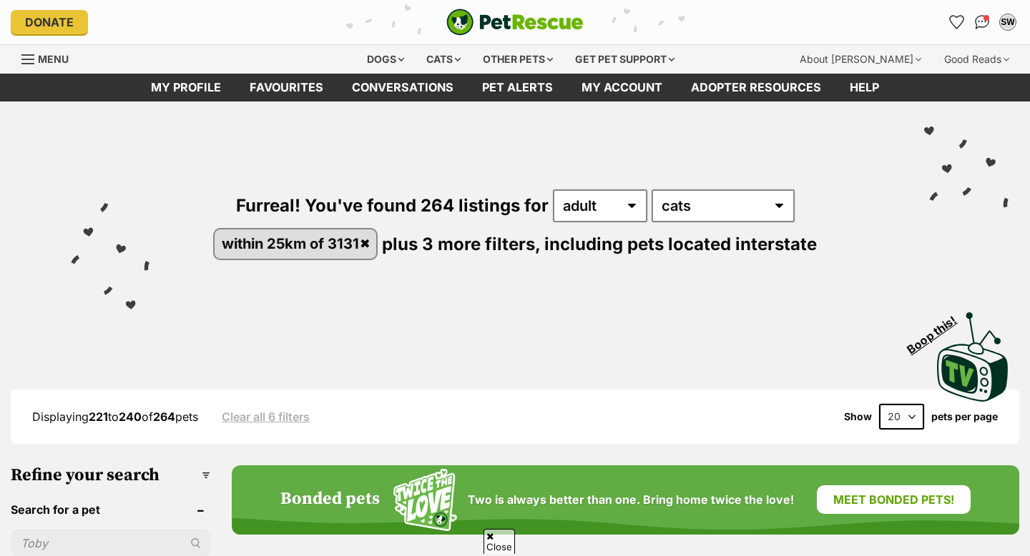
scroll to position [1974, 0]
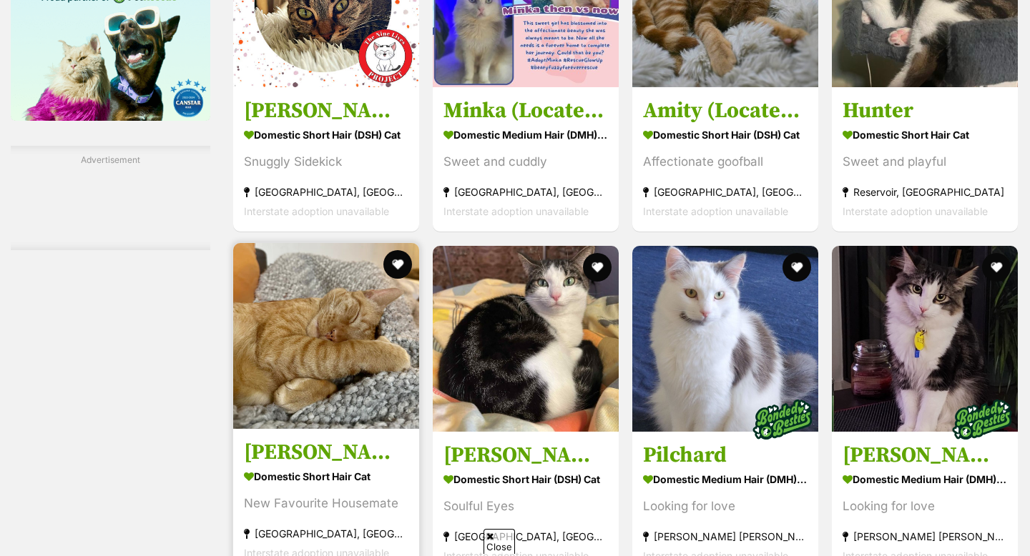
click at [342, 373] on img at bounding box center [326, 336] width 186 height 186
click at [290, 346] on img at bounding box center [326, 336] width 186 height 186
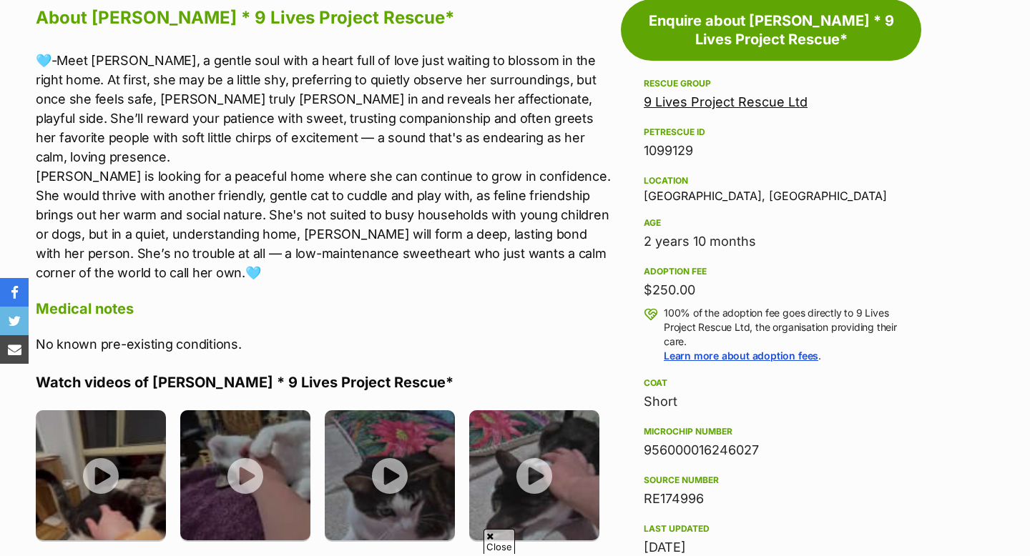
scroll to position [808, 0]
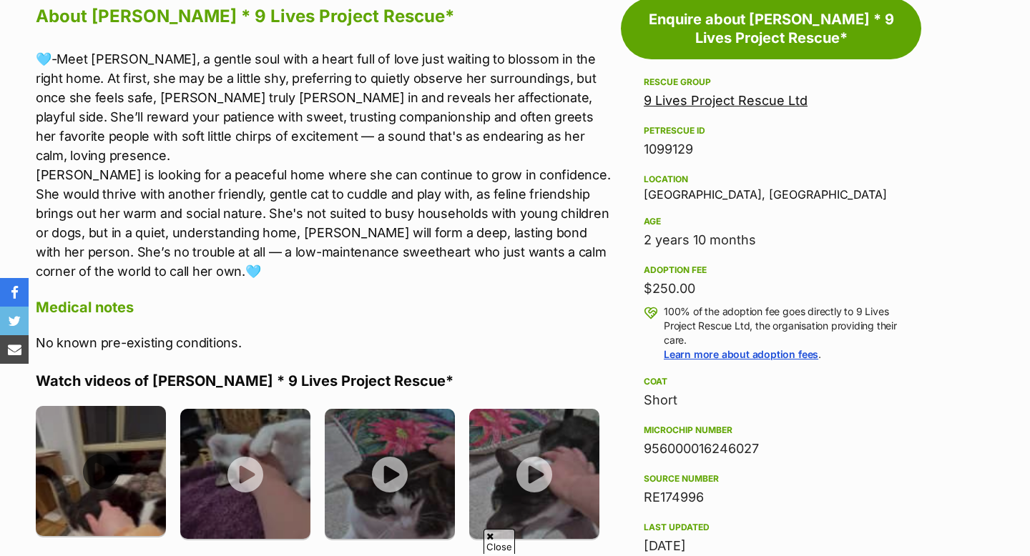
click at [86, 450] on img at bounding box center [101, 471] width 130 height 130
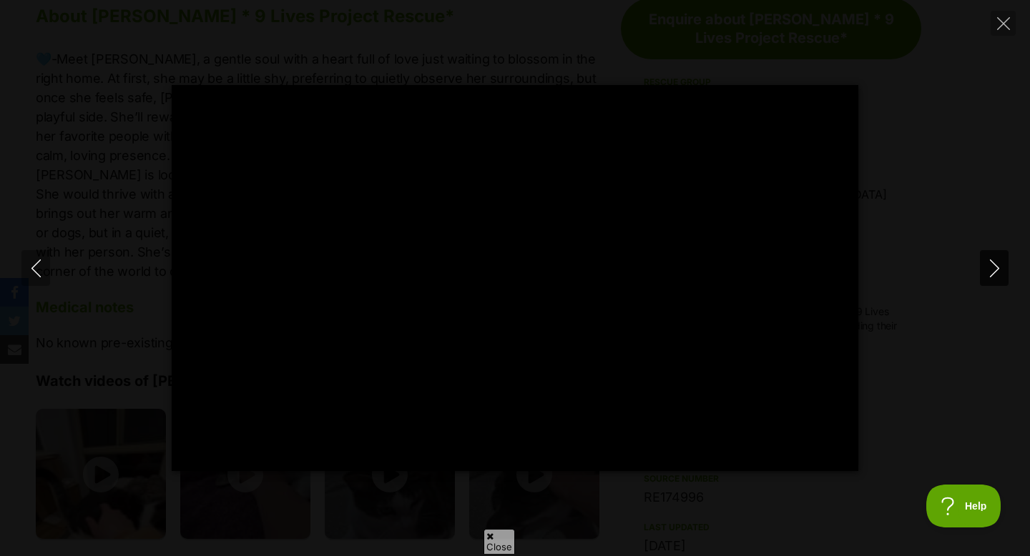
scroll to position [0, 0]
click at [1005, 31] on button "Close" at bounding box center [1002, 23] width 25 height 25
type input "9.84"
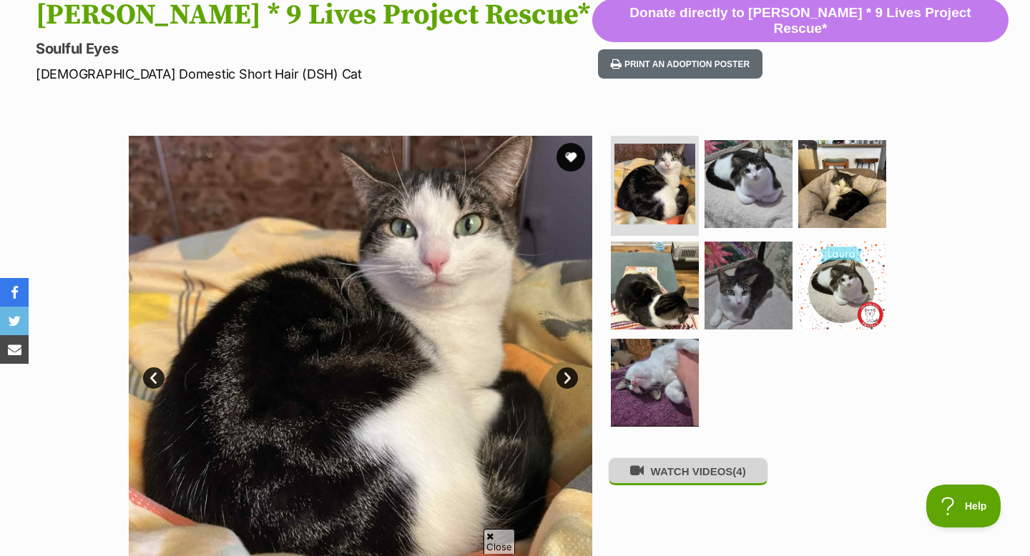
scroll to position [108, 0]
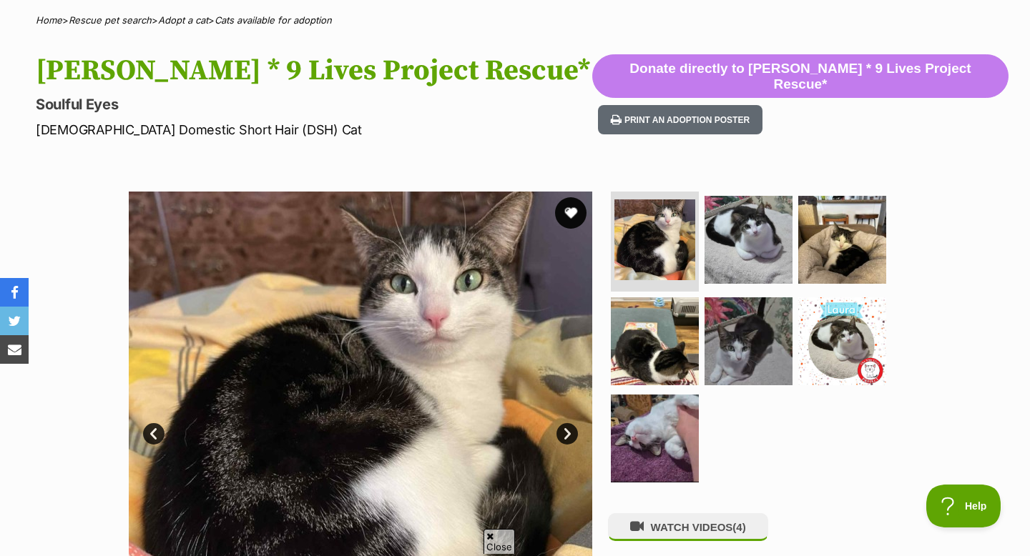
click at [572, 215] on button "favourite" at bounding box center [570, 212] width 31 height 31
